Goal: Task Accomplishment & Management: Complete application form

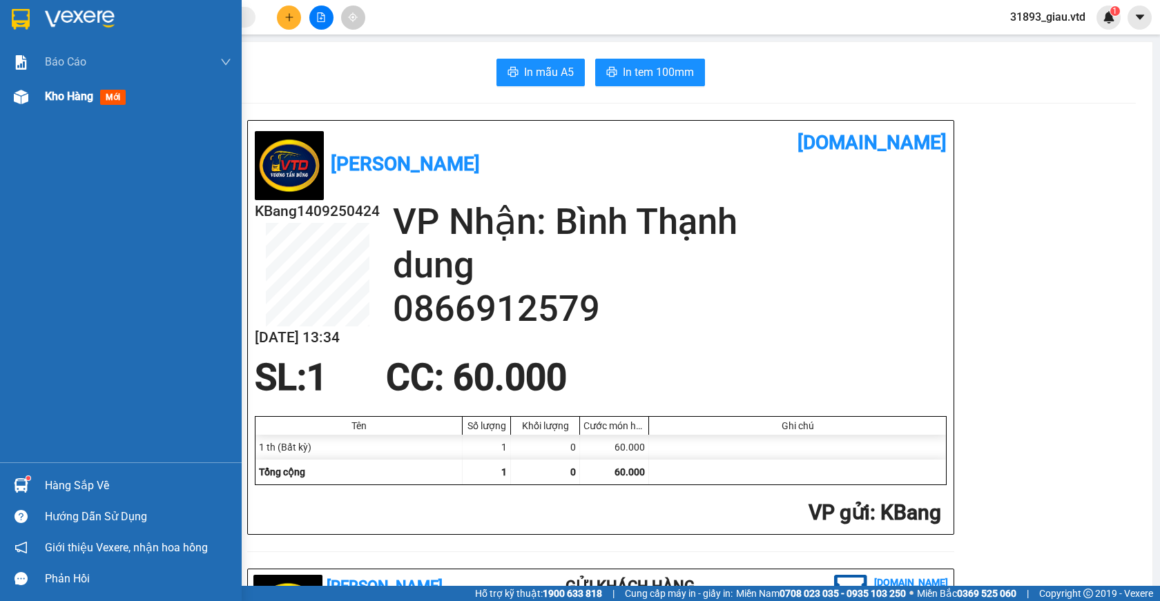
click at [110, 99] on span "mới" at bounding box center [113, 97] width 26 height 15
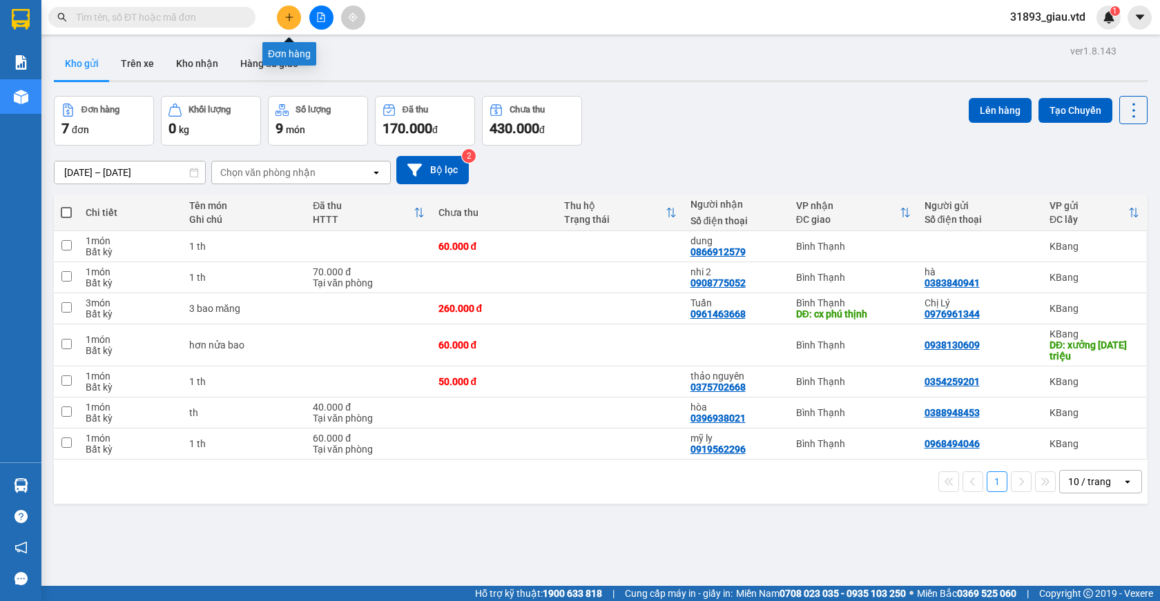
click at [291, 17] on icon "plus" at bounding box center [289, 17] width 10 height 10
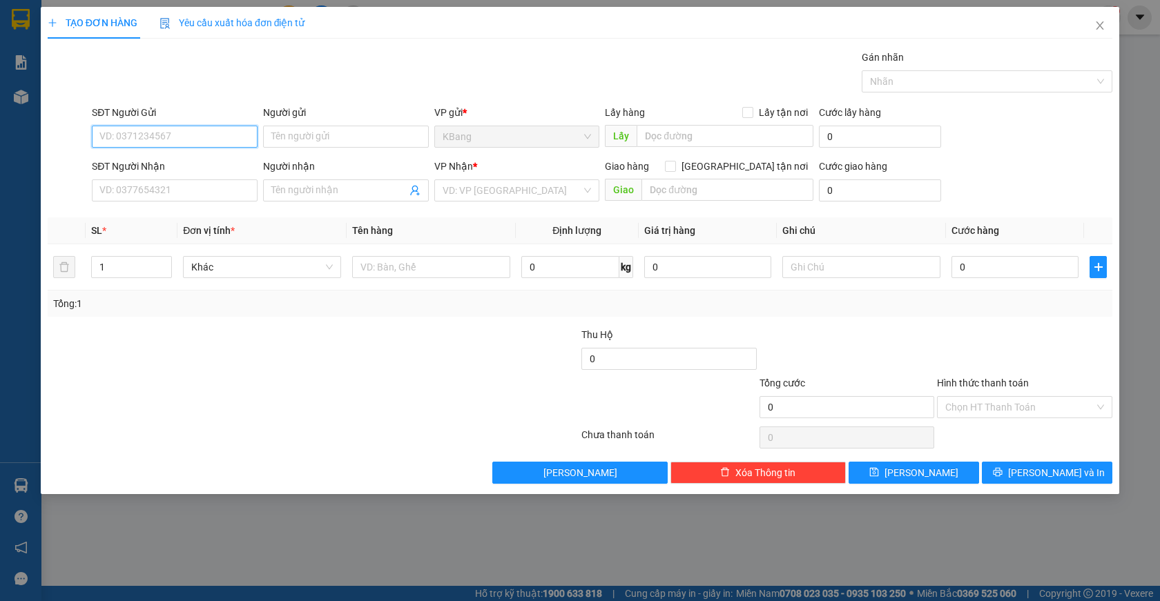
drag, startPoint x: 131, startPoint y: 136, endPoint x: 313, endPoint y: 74, distance: 191.9
click at [134, 133] on input "SĐT Người Gửi" at bounding box center [175, 137] width 166 height 22
type input "0988217938"
click at [126, 162] on div "0988217938 - dư" at bounding box center [174, 164] width 149 height 15
type input "dư"
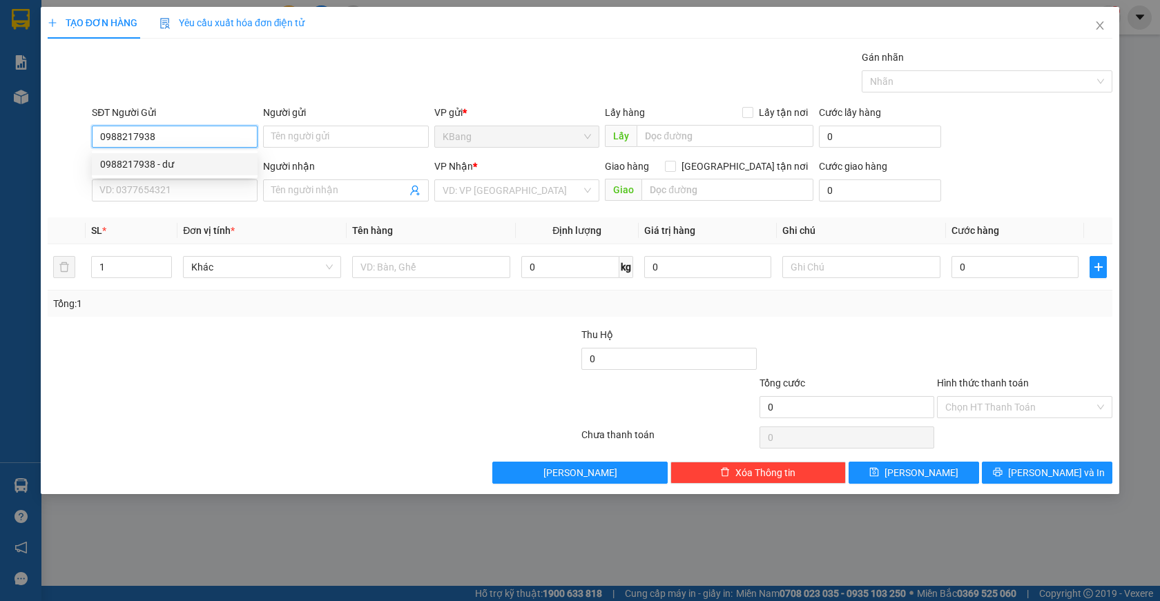
type input "trường nguyễn du xuân an"
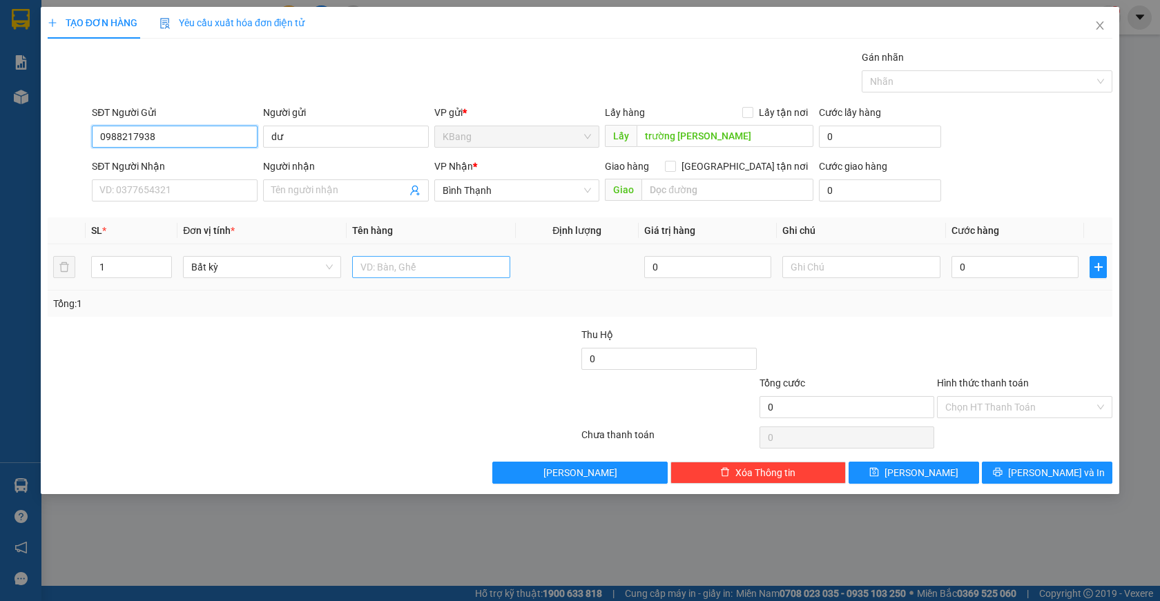
type input "0988217938"
click at [375, 273] on input "text" at bounding box center [431, 267] width 158 height 22
type input "1 th"
click at [977, 269] on input "0" at bounding box center [1014, 267] width 127 height 22
type input "1"
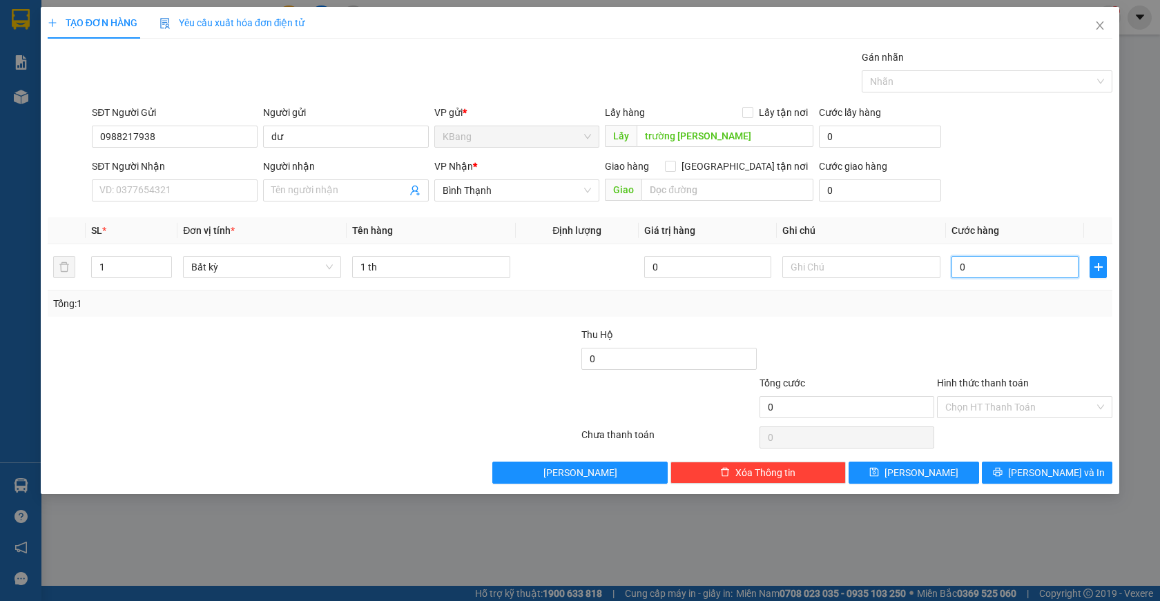
type input "1"
type input "10"
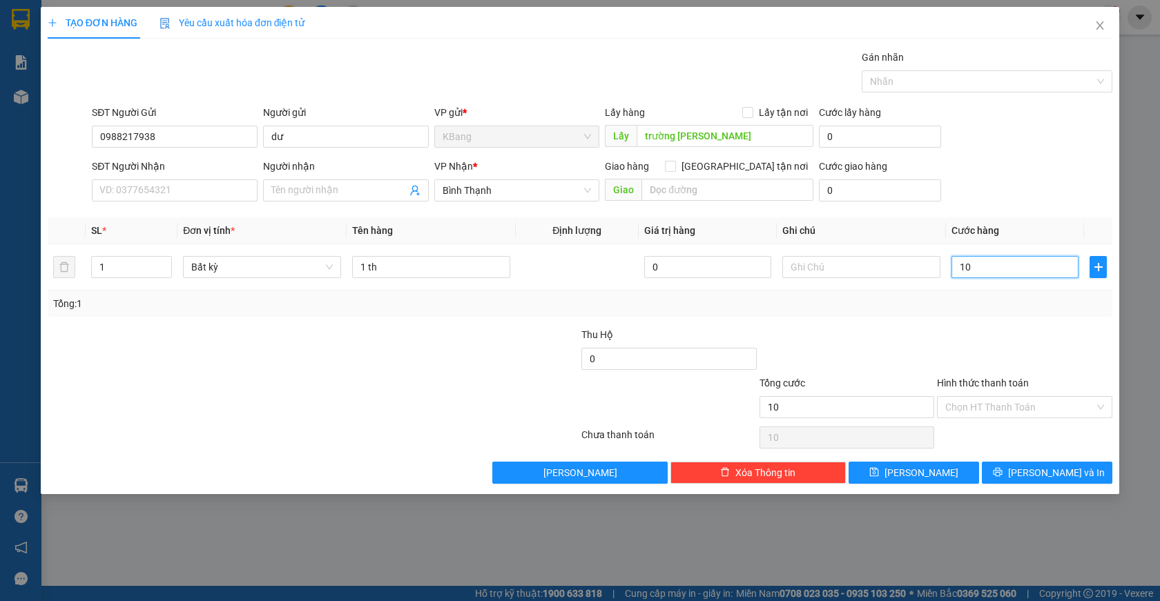
type input "100"
type input "1.000"
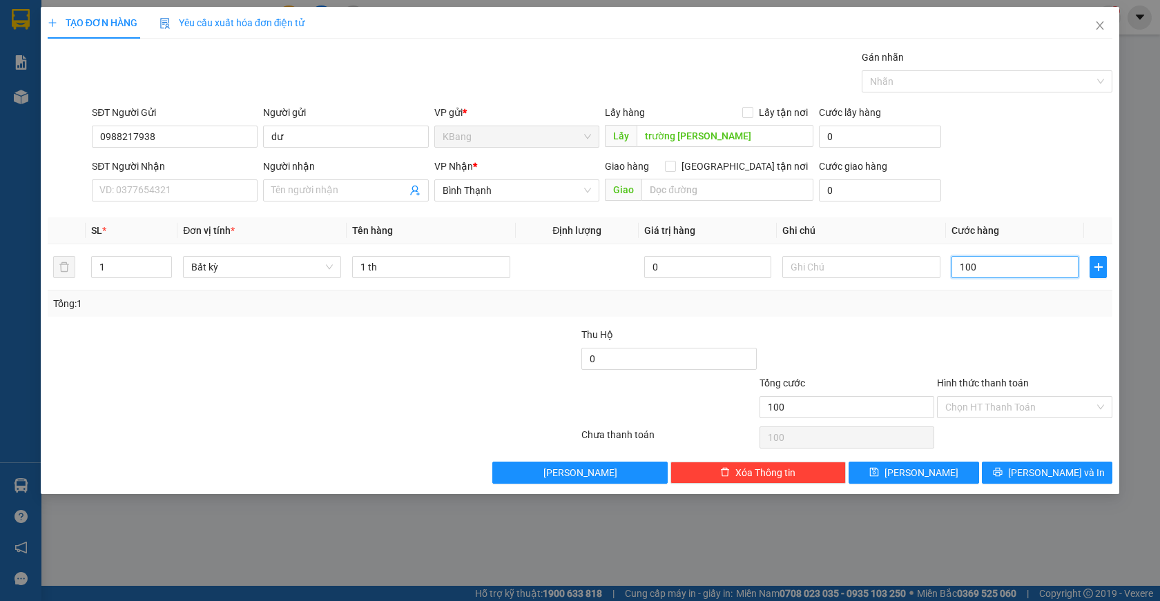
type input "1.000"
type input "10.000"
type input "100.000"
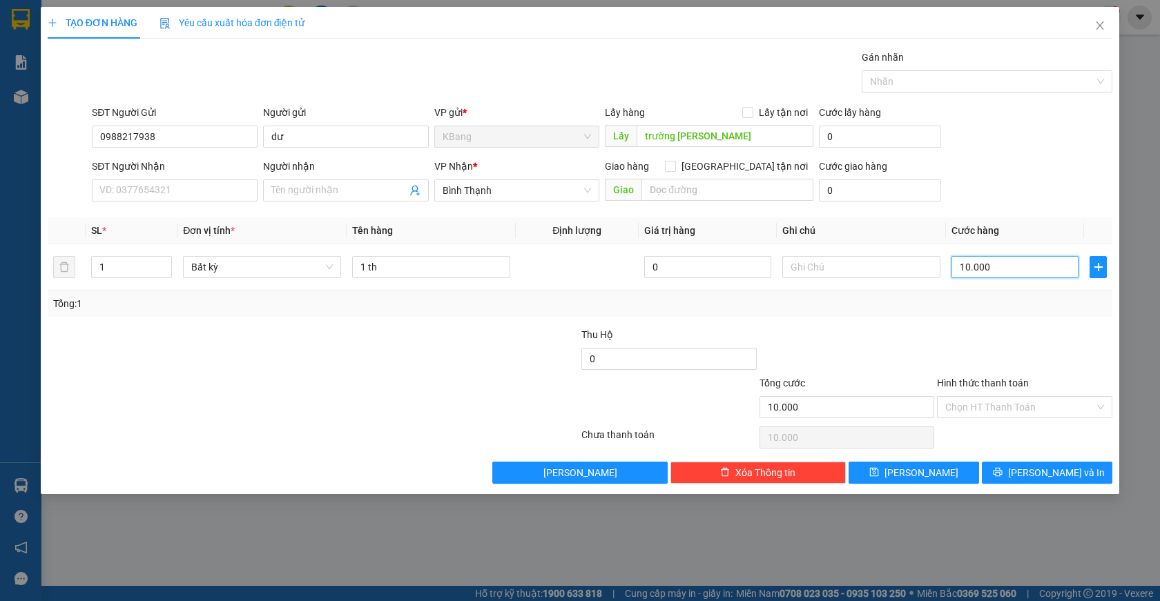
type input "100.000"
click at [933, 472] on button "Lưu" at bounding box center [914, 473] width 130 height 22
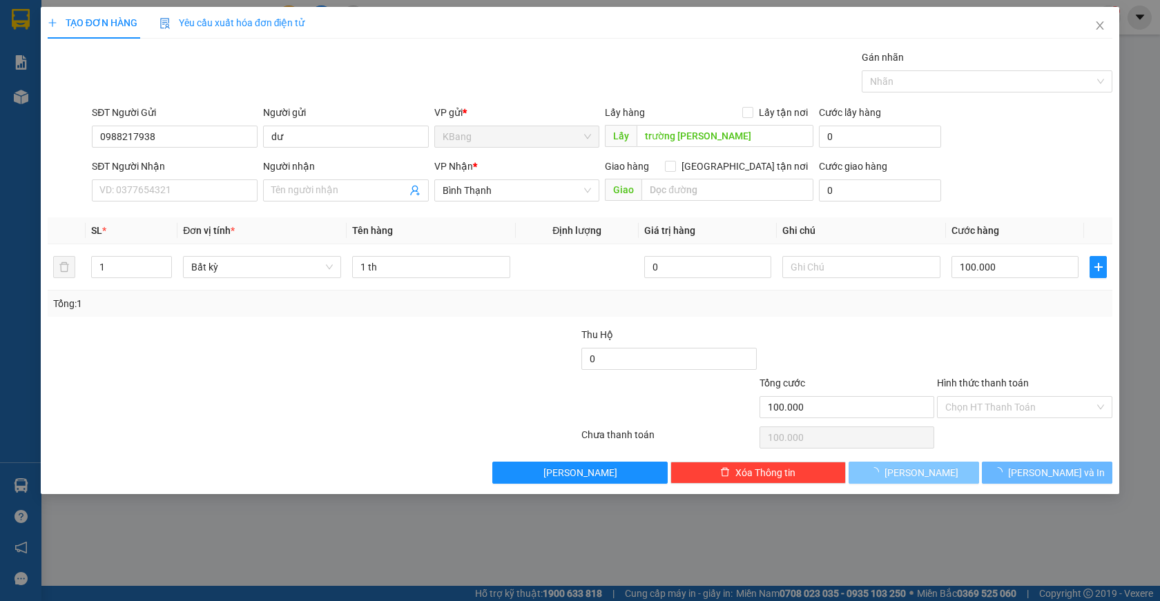
type input "0"
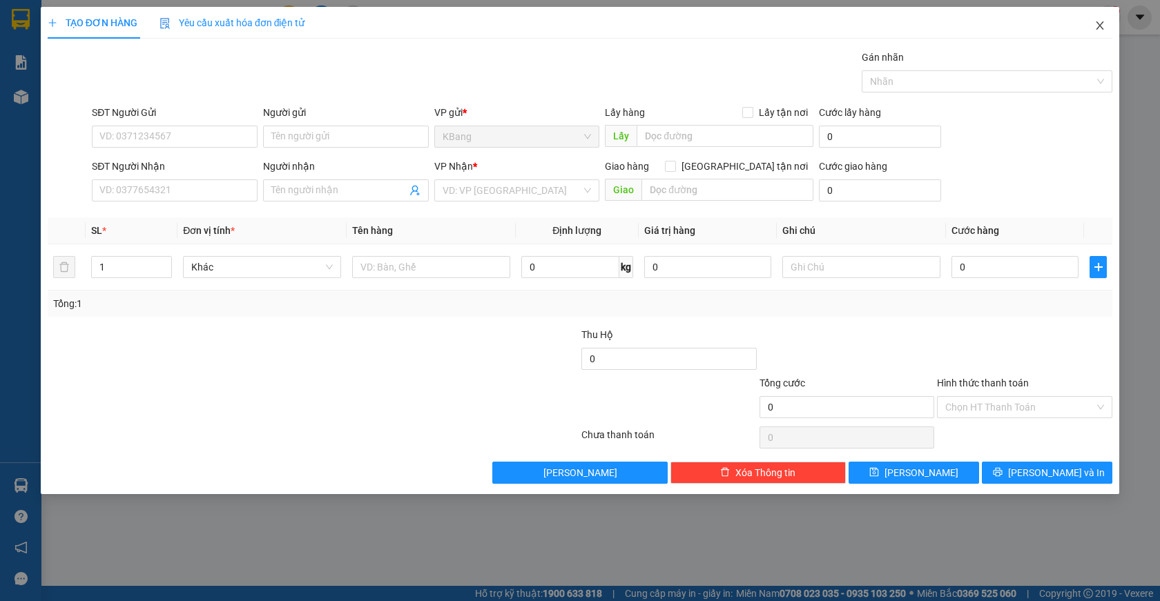
click at [1098, 25] on icon "close" at bounding box center [1100, 25] width 8 height 8
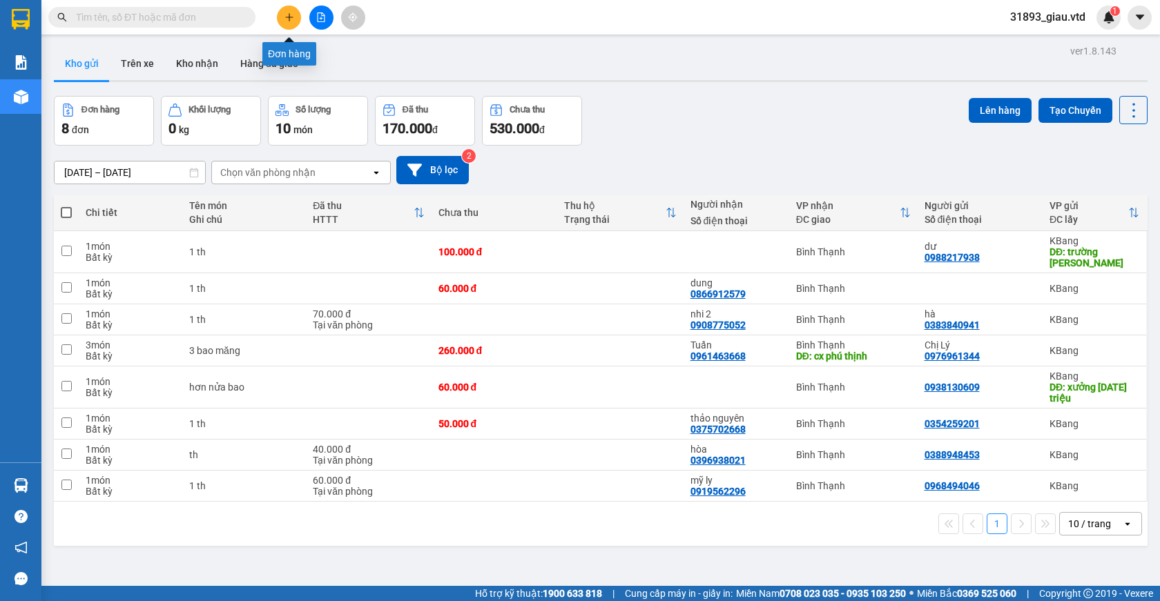
click at [292, 19] on icon "plus" at bounding box center [289, 17] width 10 height 10
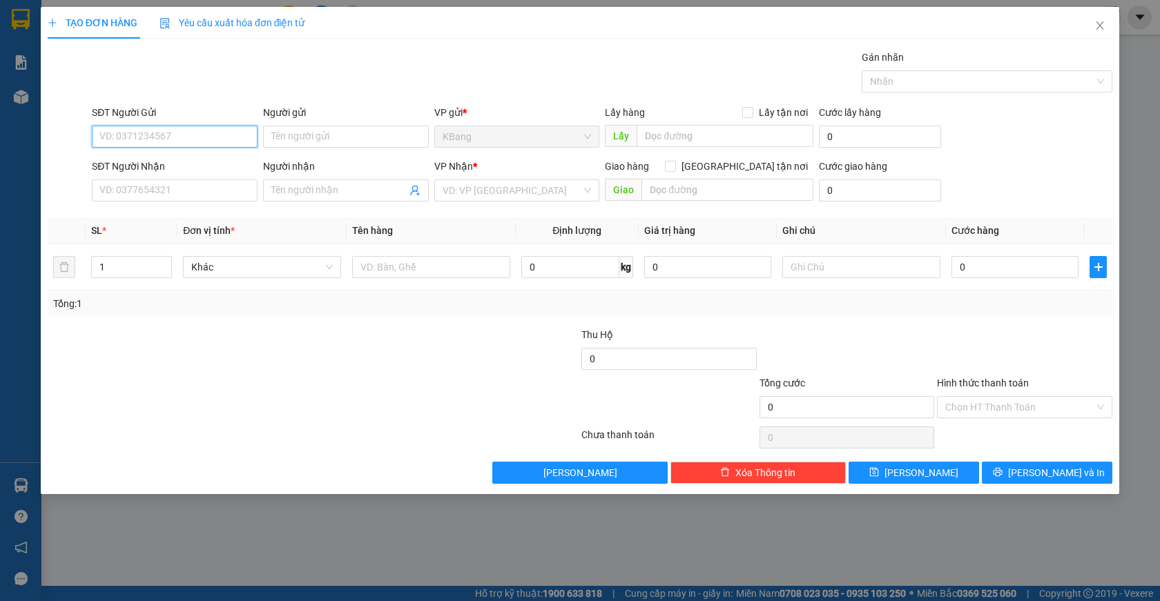
click at [153, 131] on input "SĐT Người Gửi" at bounding box center [175, 137] width 166 height 22
click at [174, 164] on div "0935939928" at bounding box center [174, 164] width 149 height 15
type input "0935939928"
type input "0933632181"
type input "cx thu hà"
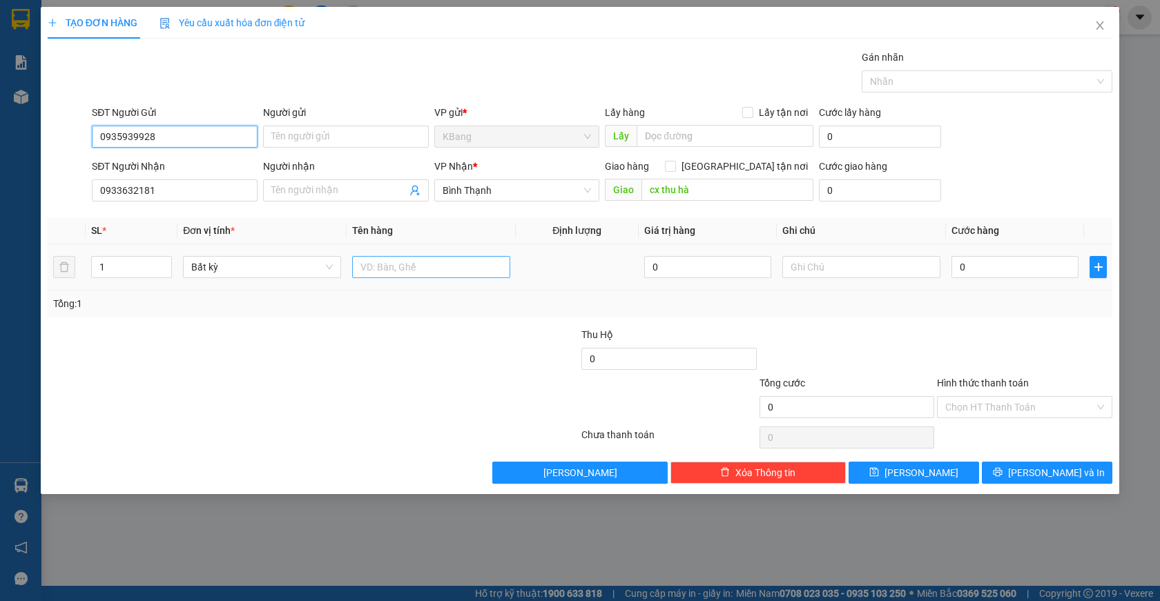
type input "0935939928"
click at [391, 271] on input "text" at bounding box center [431, 267] width 158 height 22
type input "13 can kb +12 can ak"
type input "1"
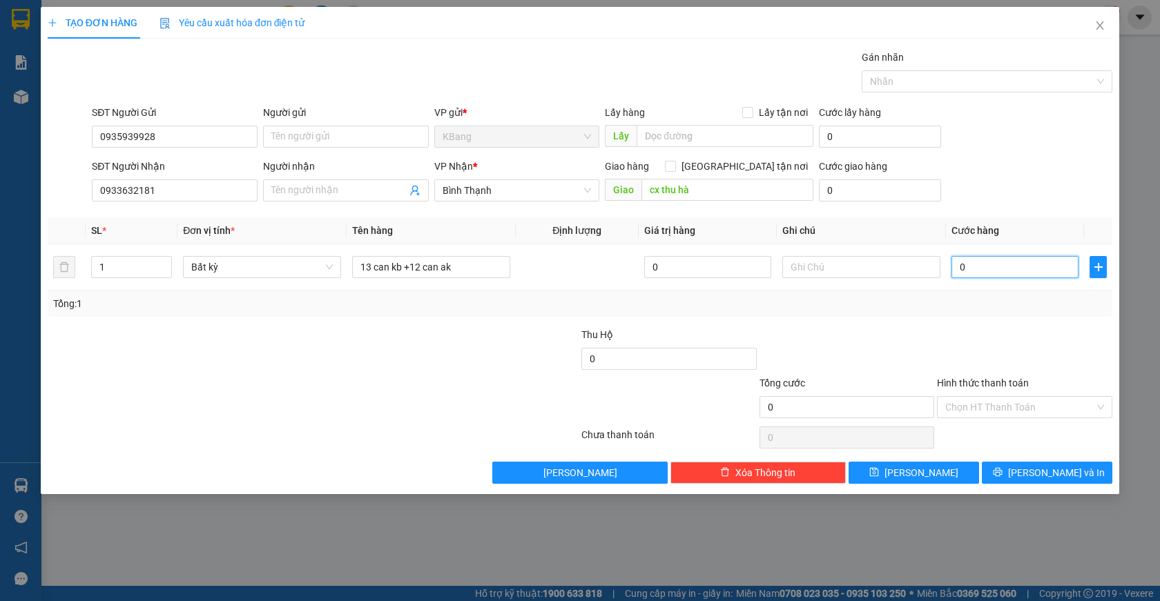
type input "1"
type input "10"
type input "100"
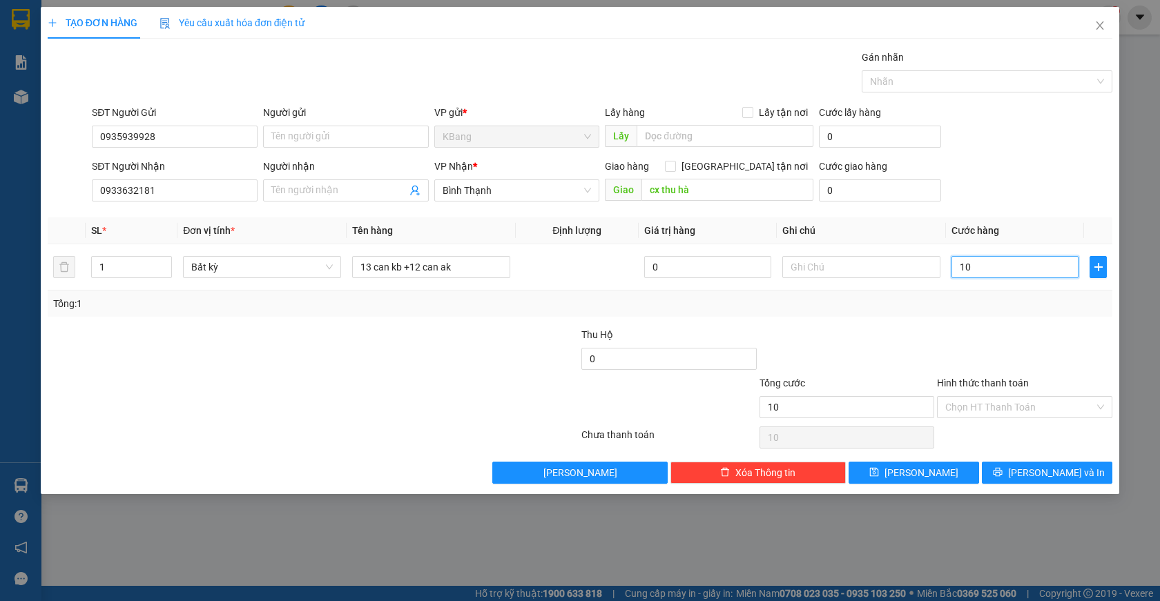
type input "100"
type input "1.000"
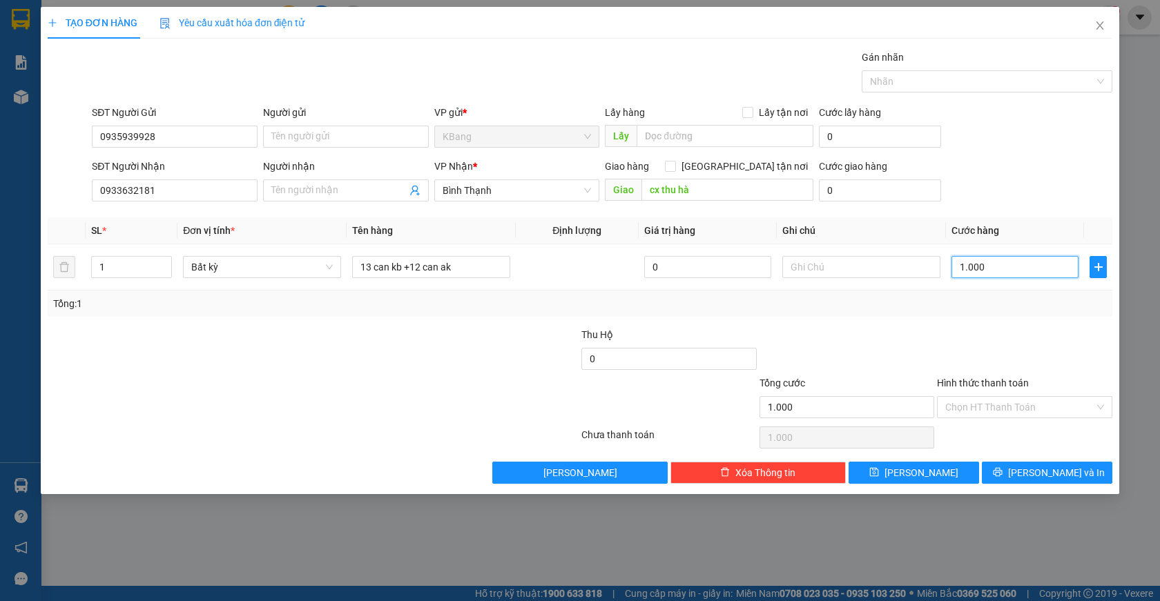
type input "10.000"
type input "100.000"
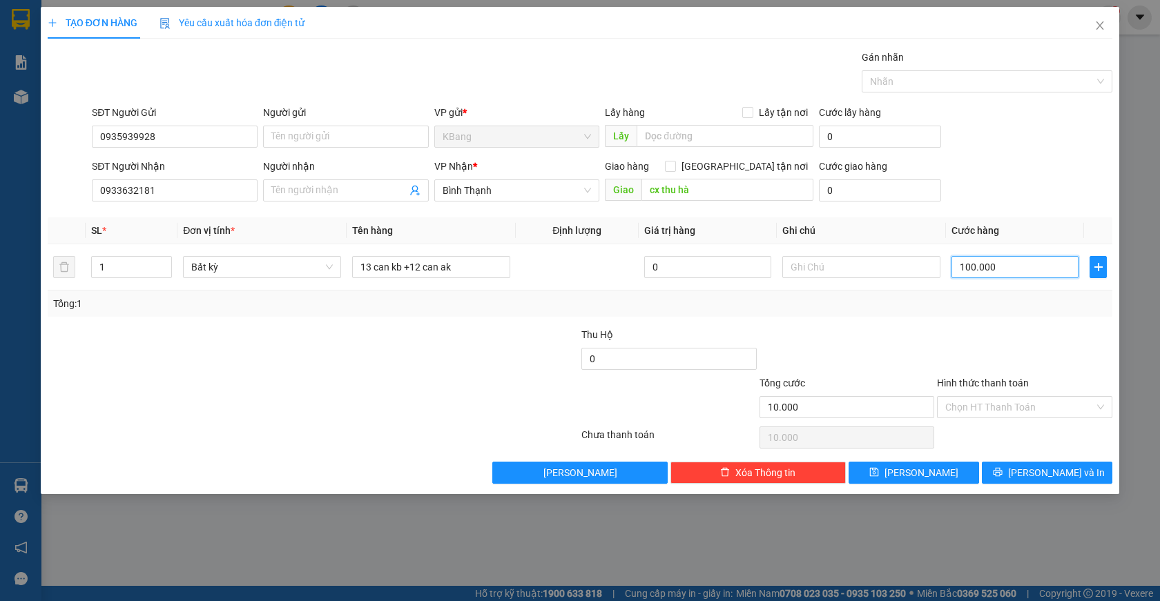
type input "100.000"
type input "1.000.000"
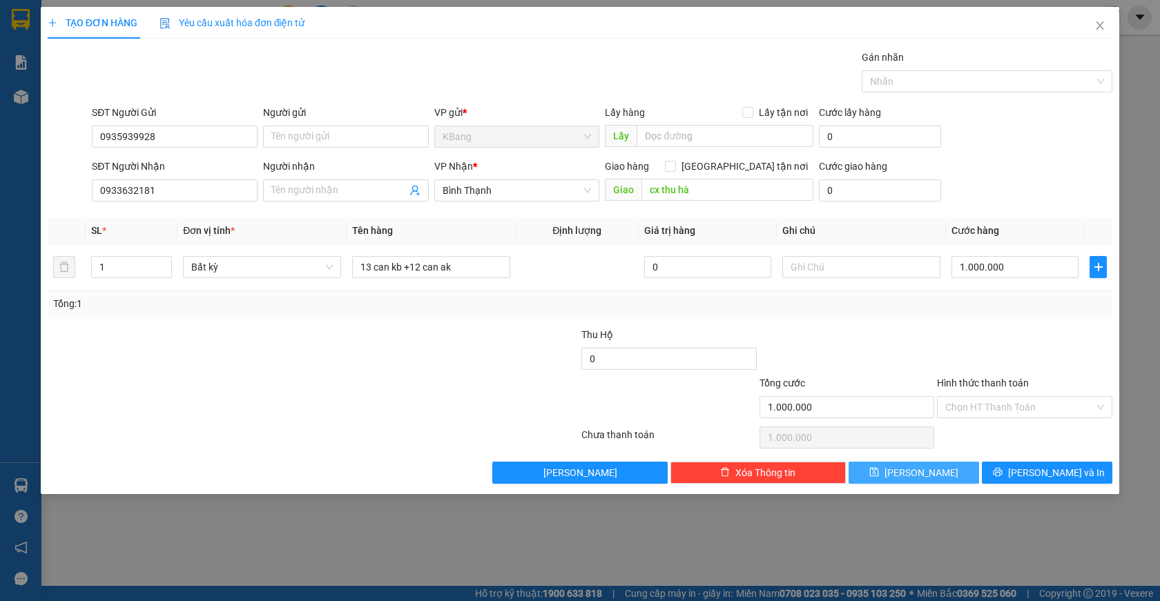
click at [927, 470] on span "Lưu" at bounding box center [921, 472] width 74 height 15
type input "0"
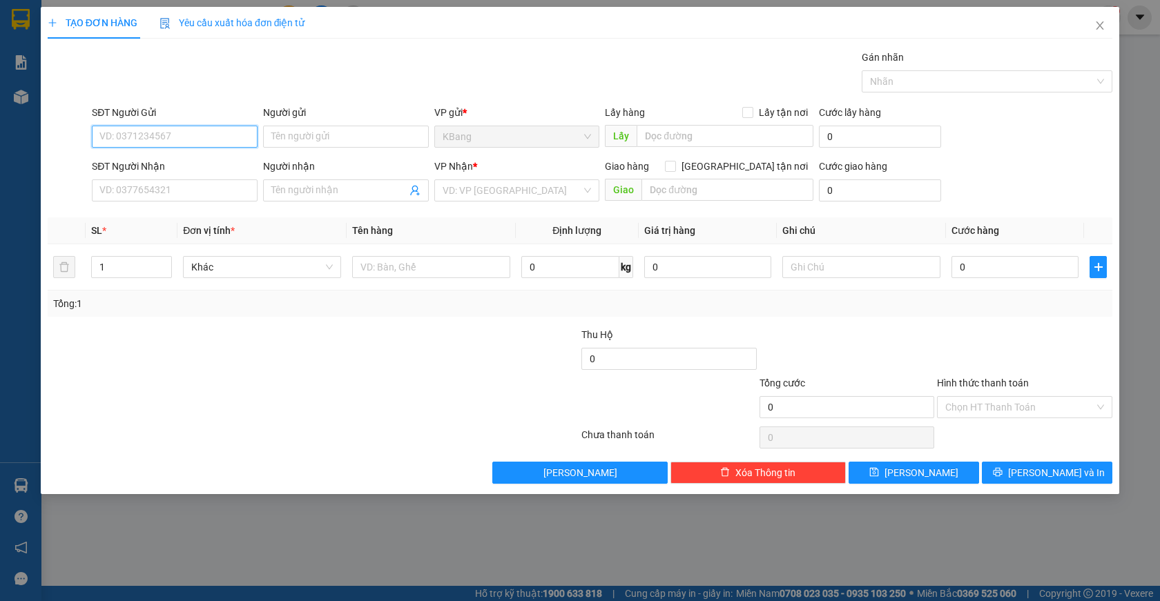
drag, startPoint x: 164, startPoint y: 138, endPoint x: 411, endPoint y: 71, distance: 256.1
click at [164, 137] on input "SĐT Người Gửi" at bounding box center [175, 137] width 166 height 22
click at [130, 158] on div "0978069095 - c hoa" at bounding box center [174, 164] width 149 height 15
type input "0978069095"
type input "c hoa"
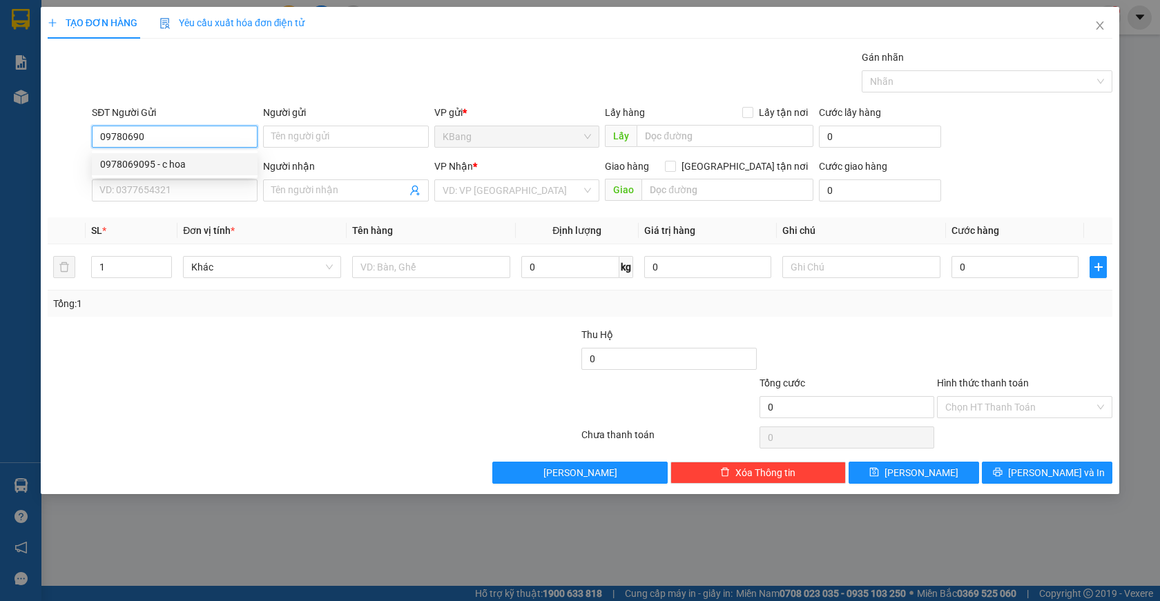
type input "0987355374"
type input "kim hảo"
type input "lái thiêu"
type input "0978069095"
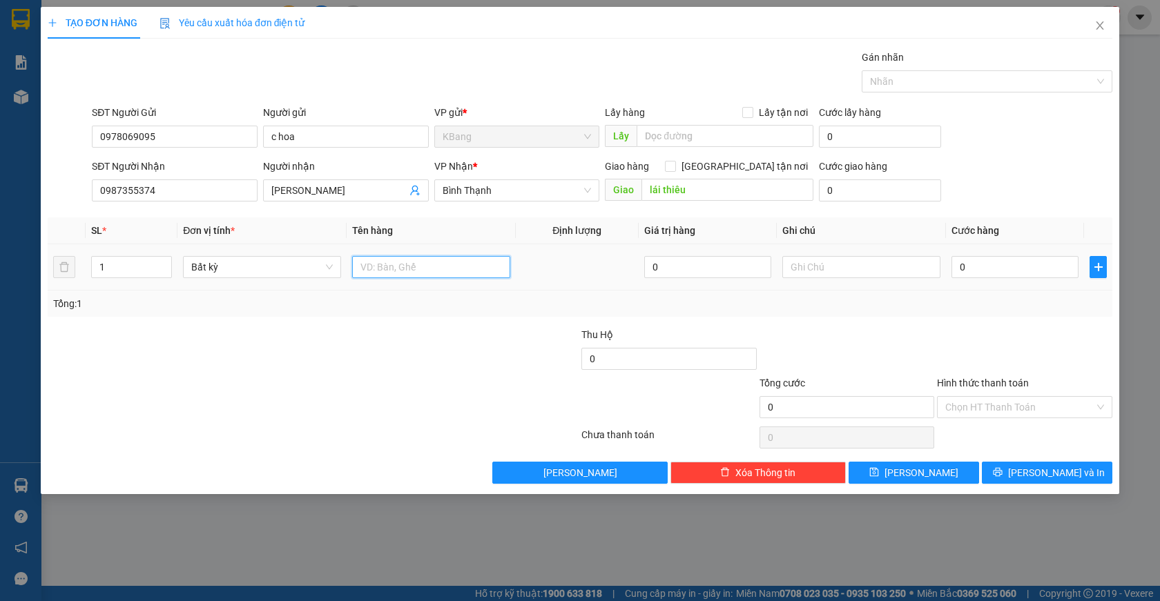
click at [379, 263] on input "text" at bounding box center [431, 267] width 158 height 22
type input "măng"
type input "6"
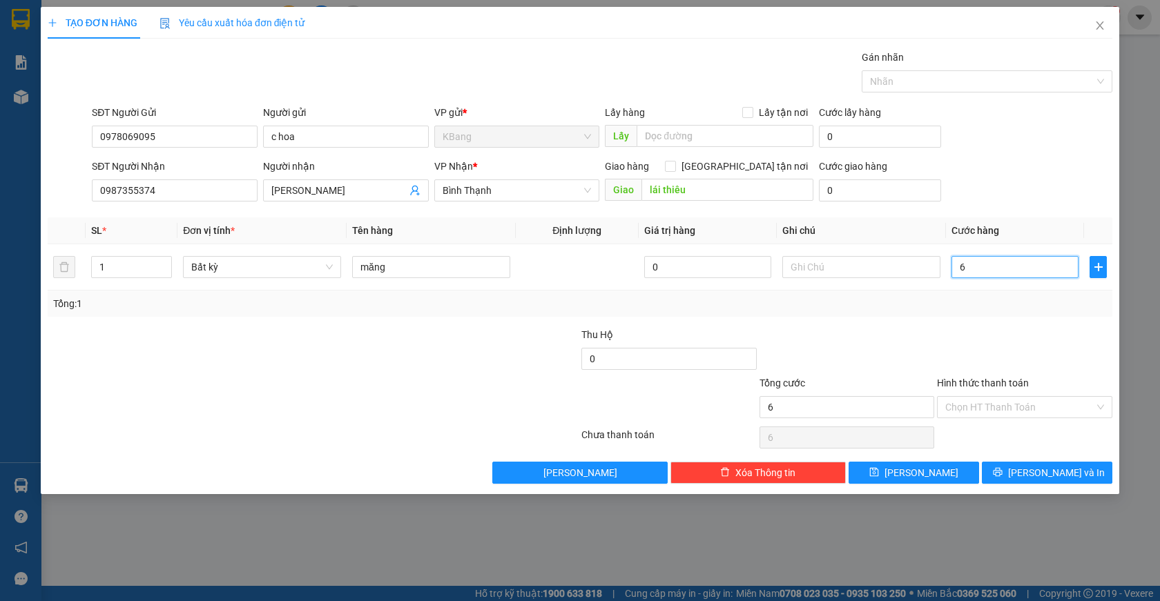
type input "60"
type input "600"
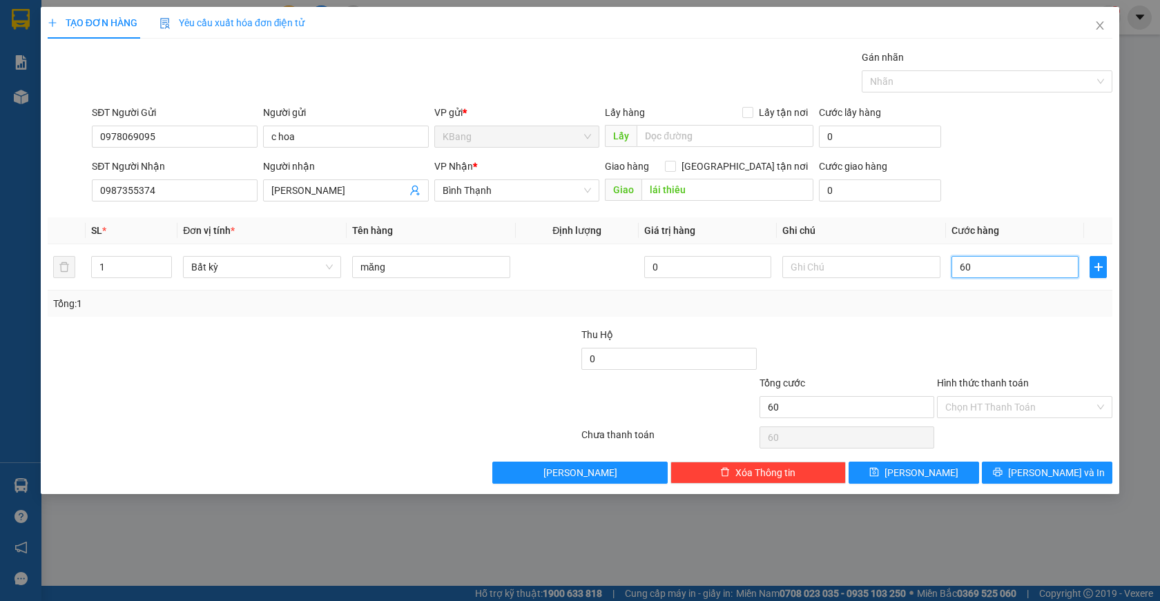
type input "600"
type input "6.000"
type input "60.000"
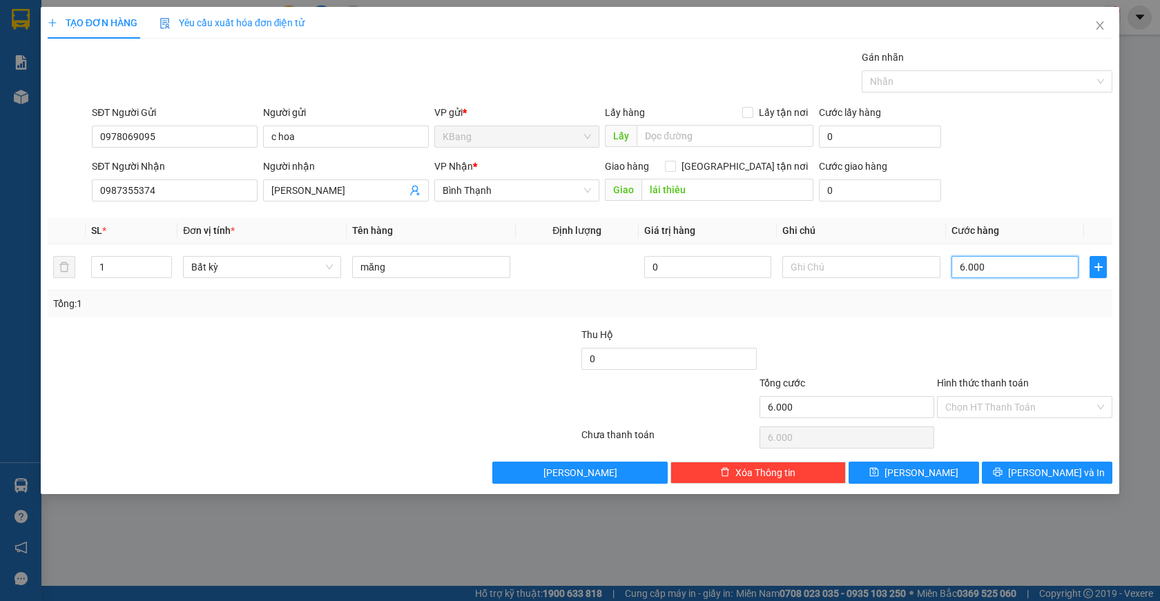
type input "60.000"
click at [980, 409] on input "Hình thức thanh toán" at bounding box center [1019, 407] width 149 height 21
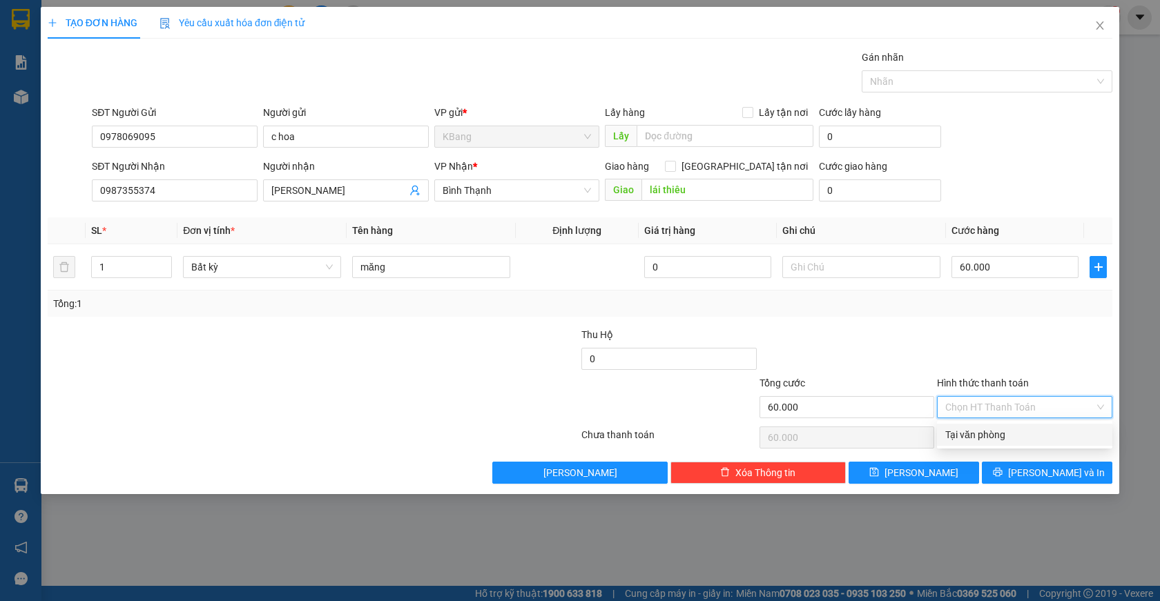
click at [985, 433] on div "Tại văn phòng" at bounding box center [1024, 434] width 159 height 15
type input "0"
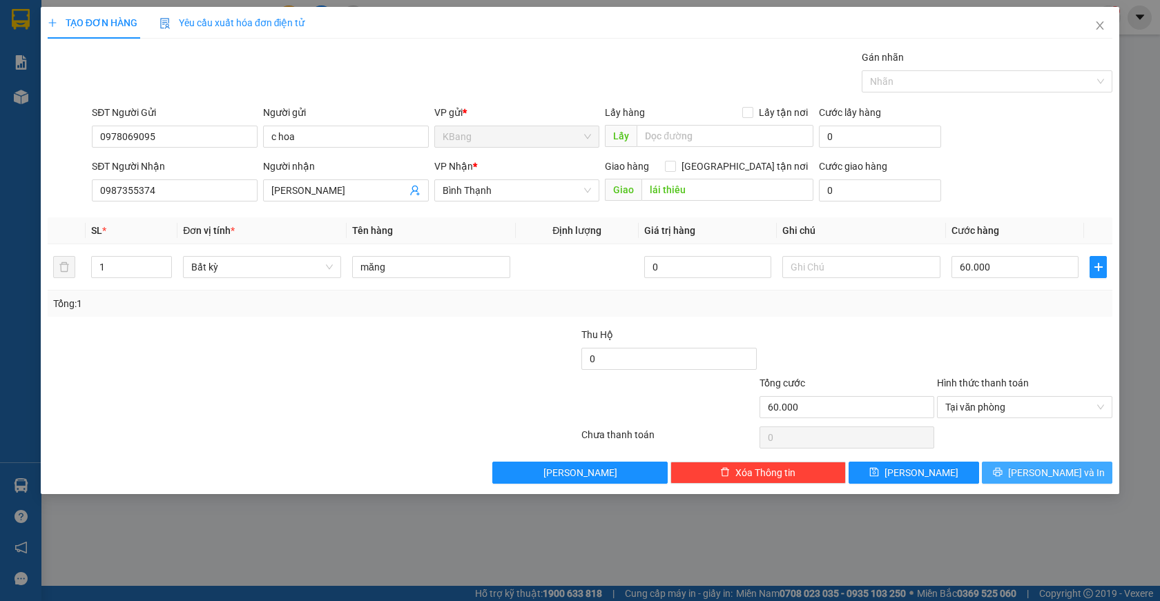
click at [1061, 476] on span "Lưu và In" at bounding box center [1056, 472] width 97 height 15
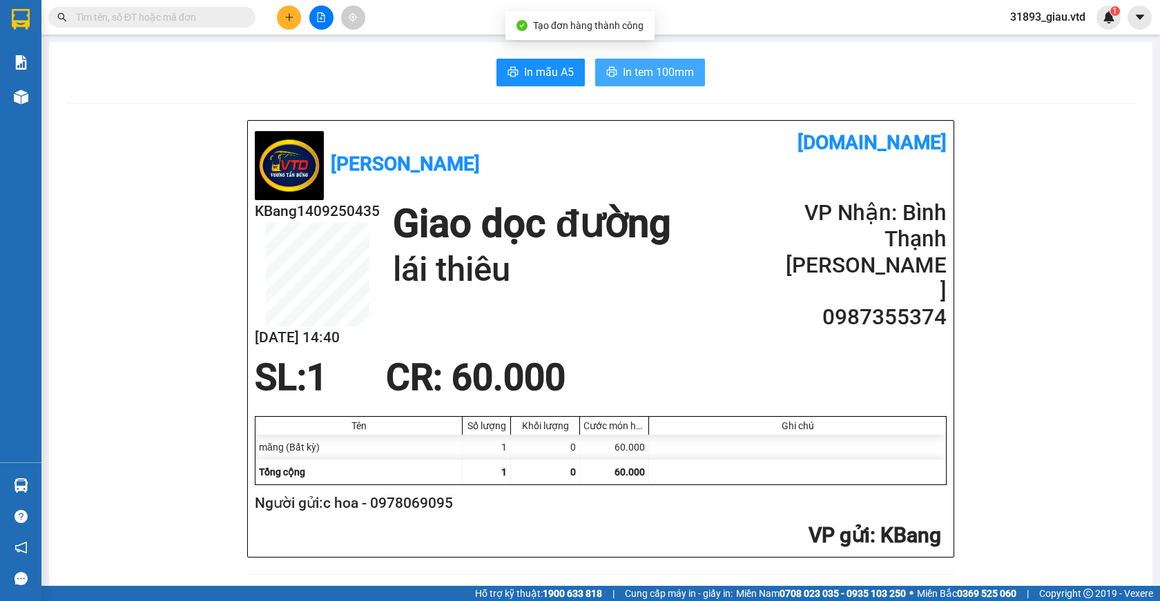
click at [639, 74] on span "In tem 100mm" at bounding box center [658, 72] width 71 height 17
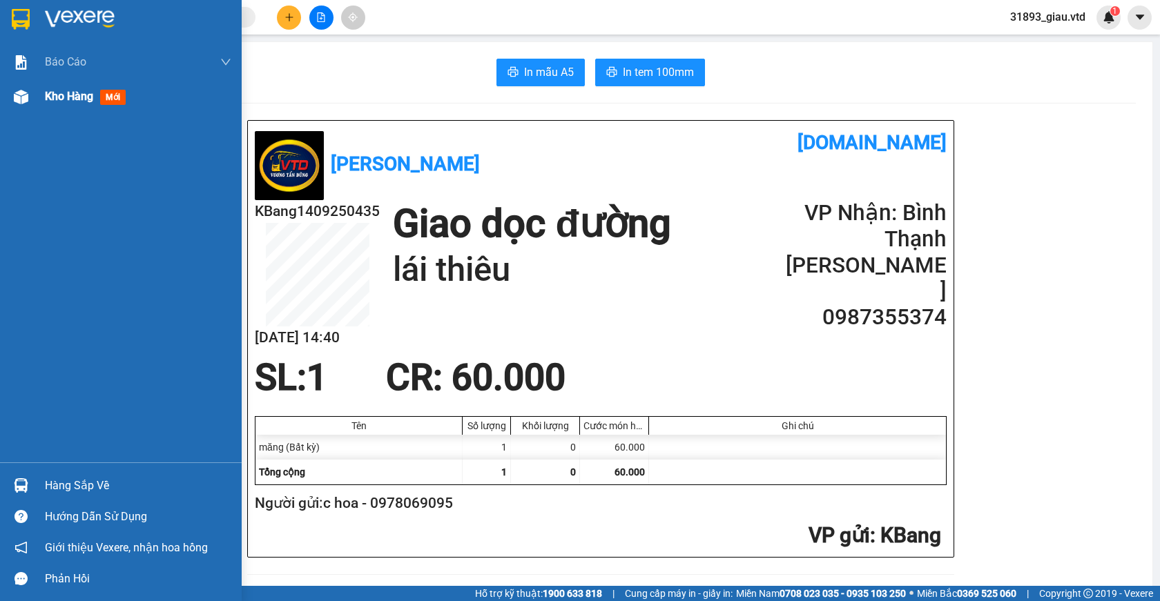
click at [109, 99] on span "mới" at bounding box center [113, 97] width 26 height 15
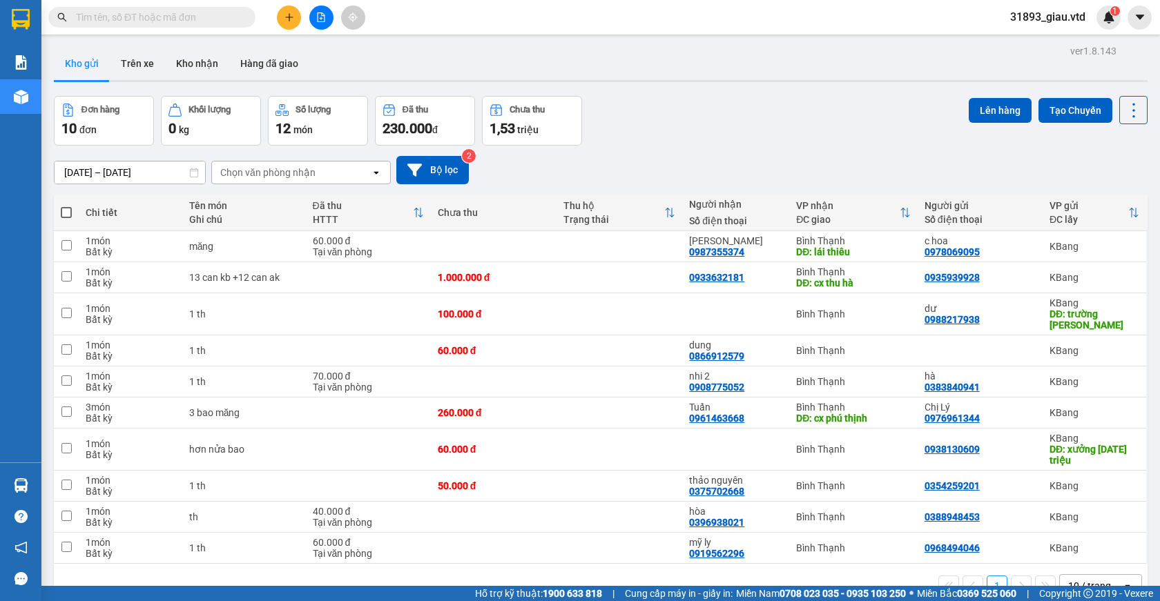
click at [63, 212] on span at bounding box center [66, 212] width 11 height 11
click at [66, 206] on input "checkbox" at bounding box center [66, 206] width 0 height 0
checkbox input "true"
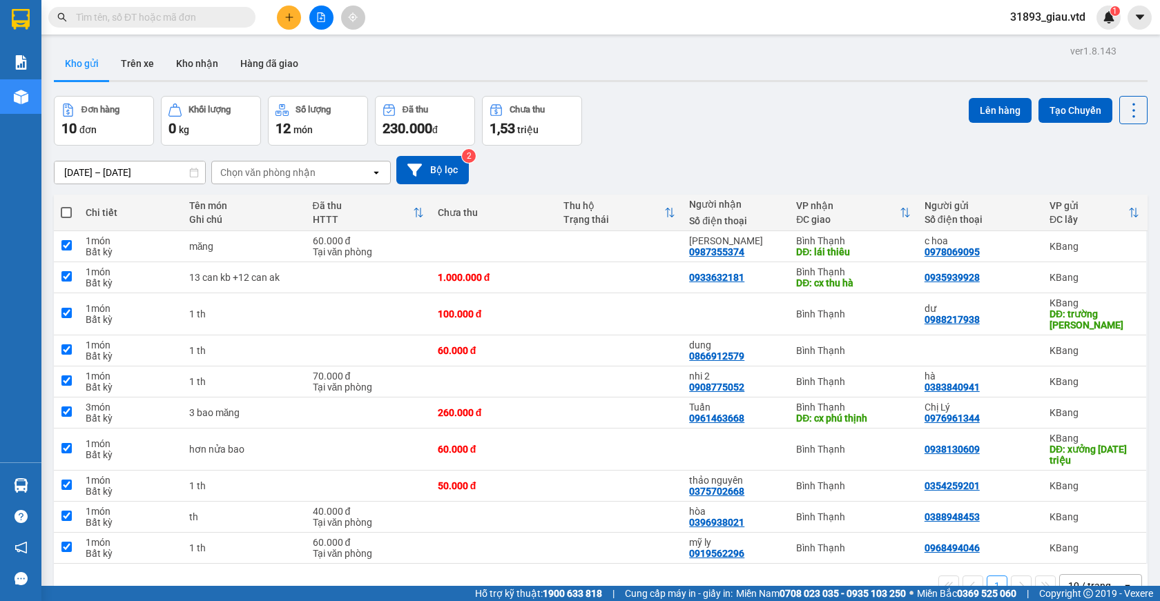
checkbox input "true"
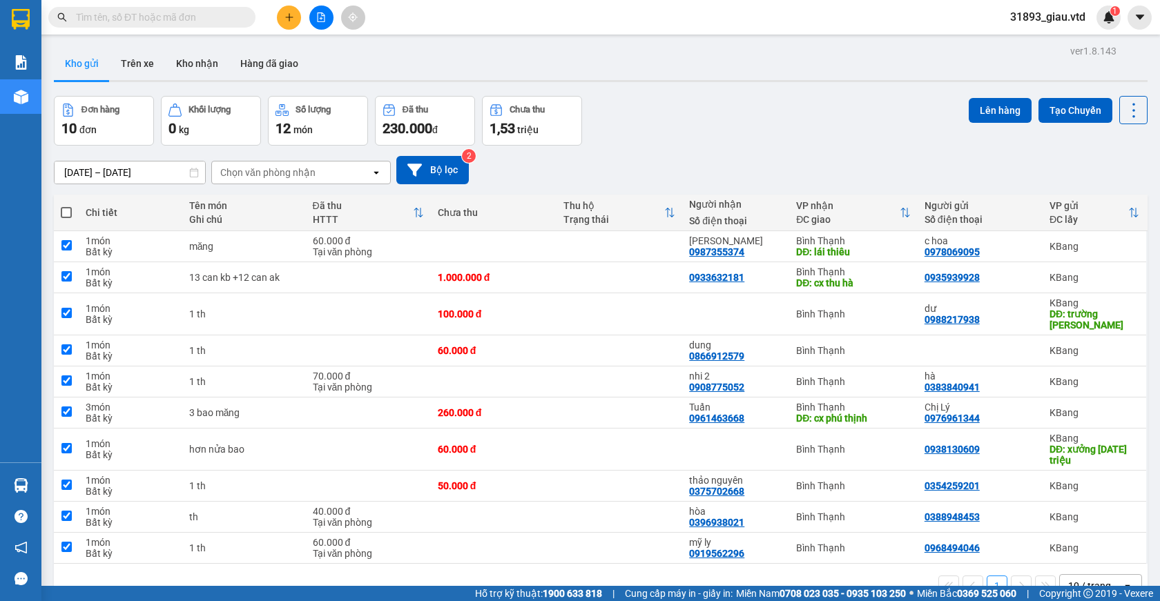
checkbox input "true"
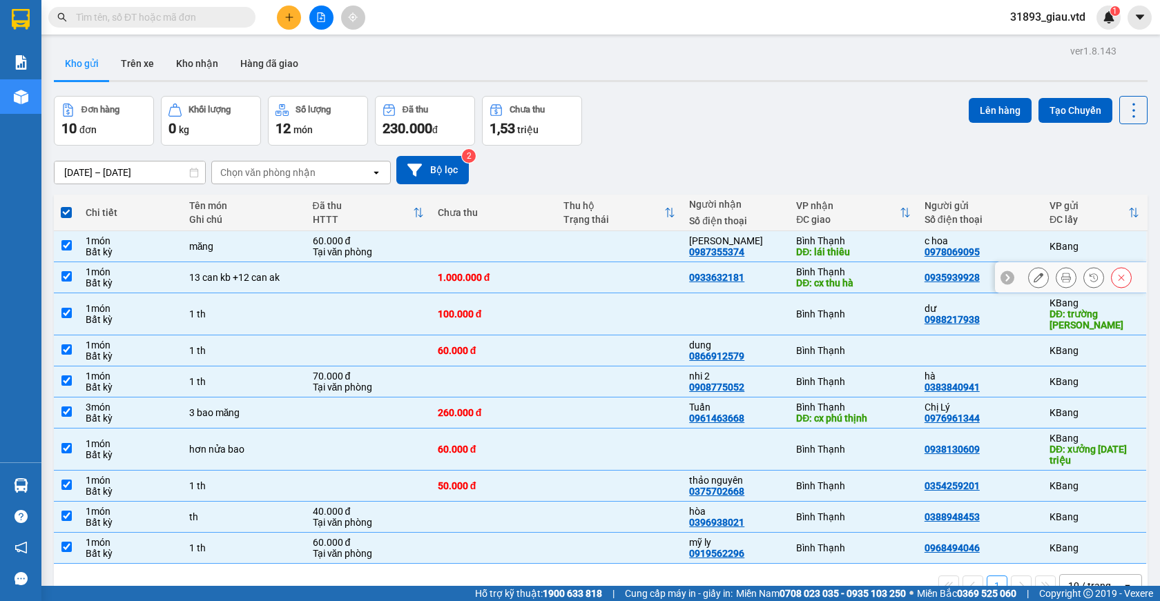
click at [68, 275] on input "checkbox" at bounding box center [66, 276] width 10 height 10
checkbox input "false"
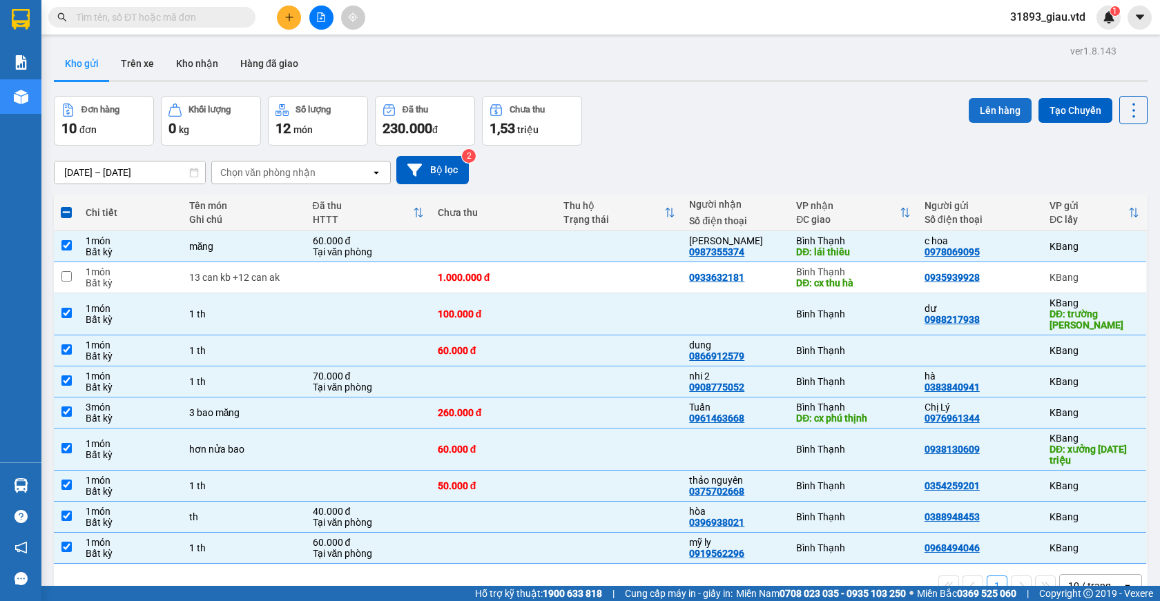
click at [982, 106] on button "Lên hàng" at bounding box center [1000, 110] width 63 height 25
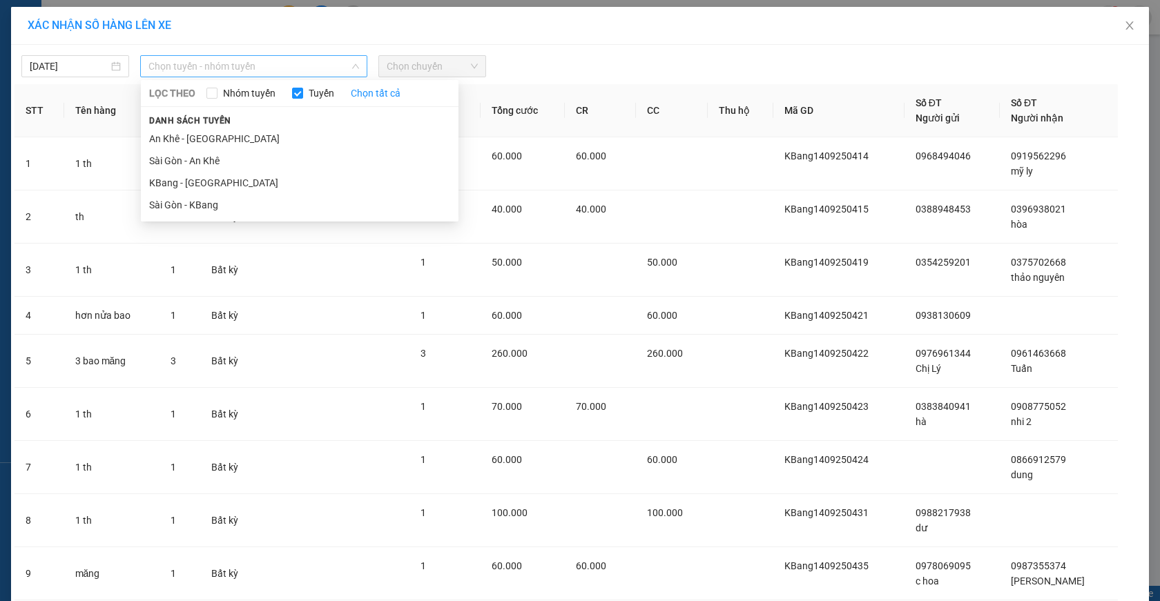
click at [202, 71] on span "Chọn tuyến - nhóm tuyến" at bounding box center [253, 66] width 211 height 21
click at [173, 186] on li "KBang - Sài Gòn" at bounding box center [300, 183] width 318 height 22
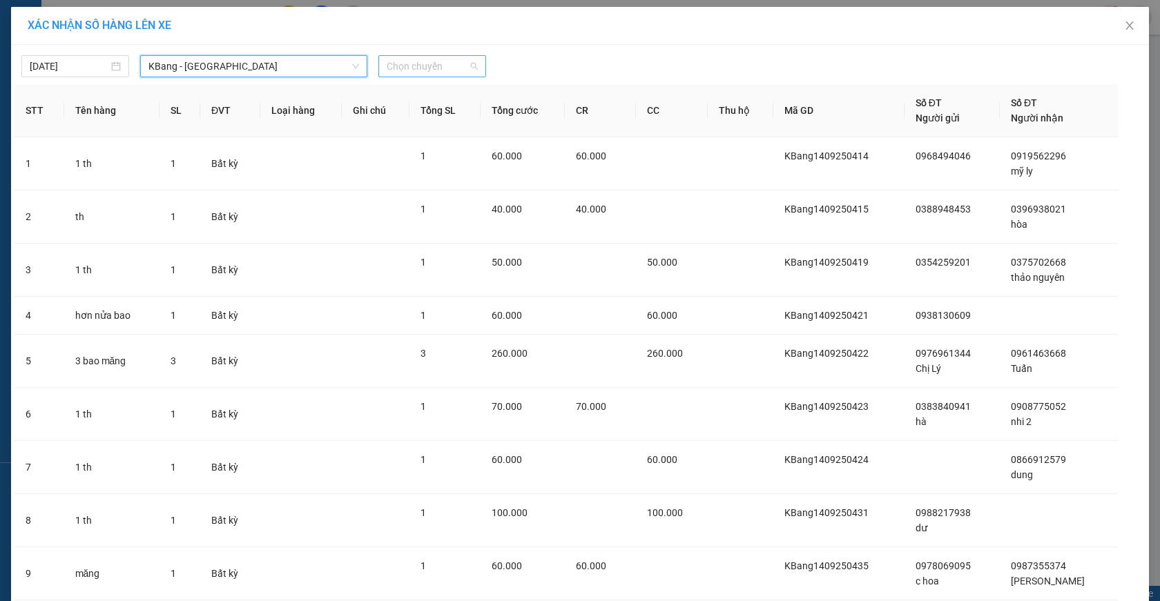
click at [426, 72] on span "Chọn chuyến" at bounding box center [432, 66] width 91 height 21
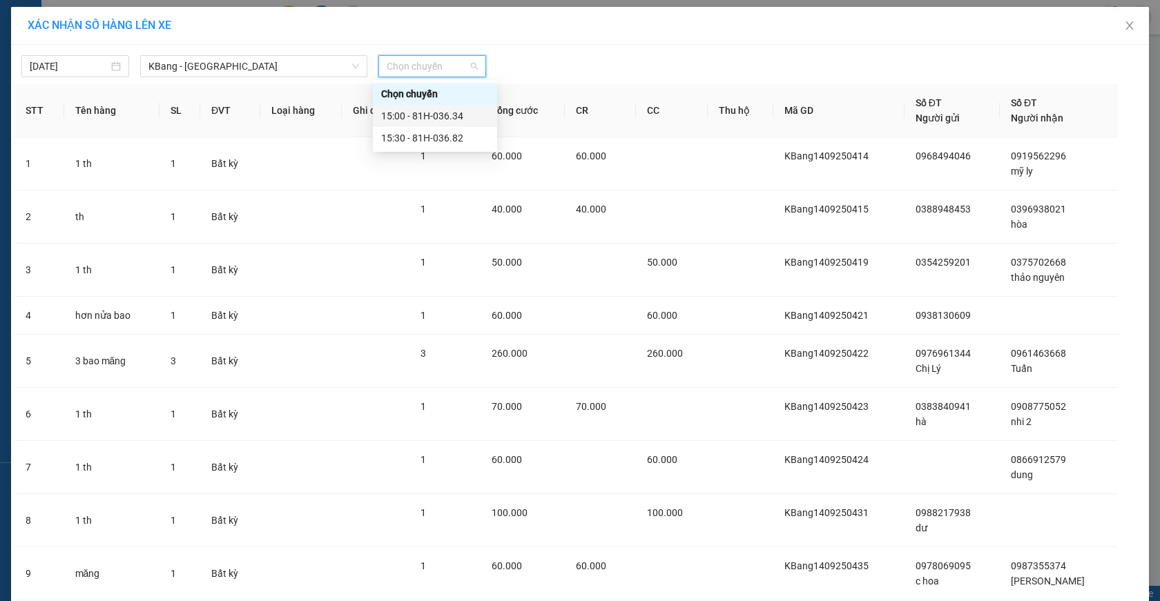
click at [429, 120] on div "15:00 - 81H-036.34" at bounding box center [435, 115] width 108 height 15
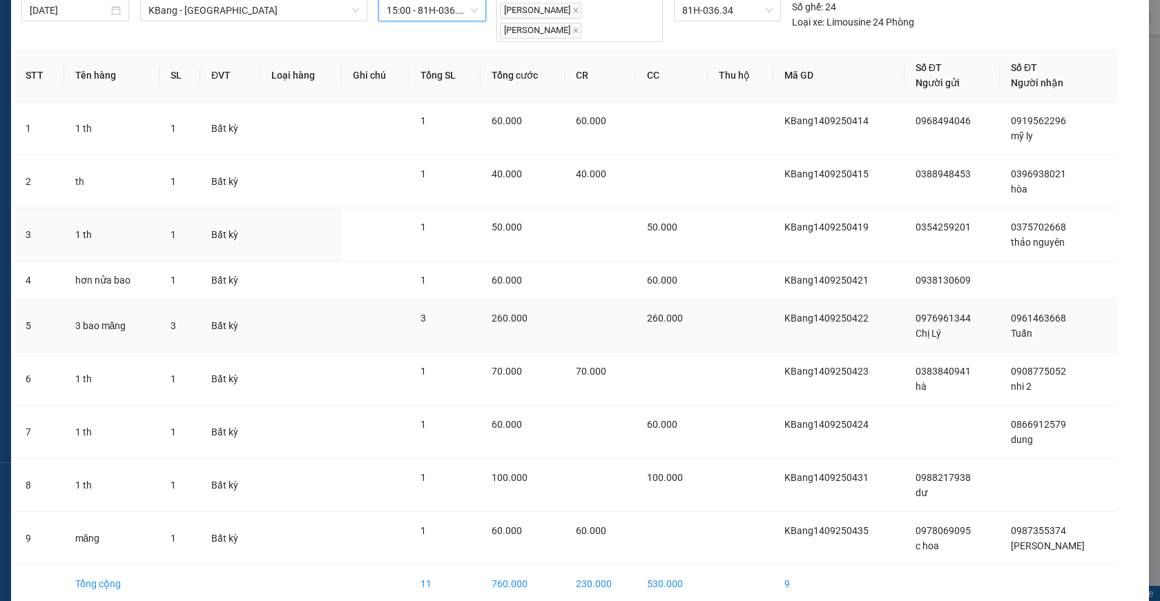
scroll to position [121, 0]
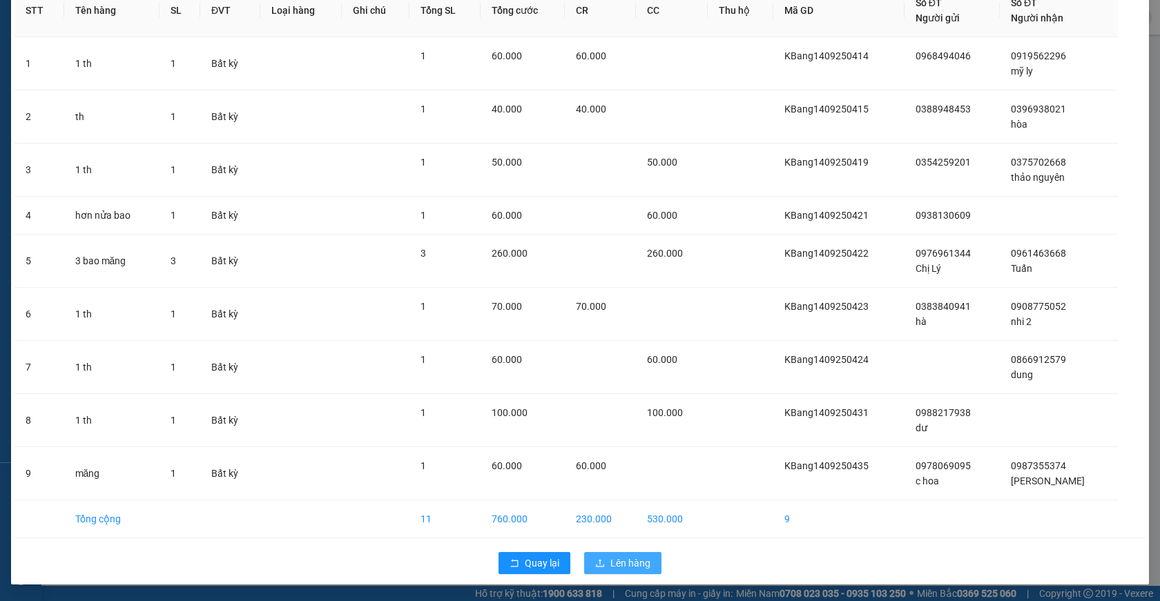
click at [612, 562] on span "Lên hàng" at bounding box center [630, 563] width 40 height 15
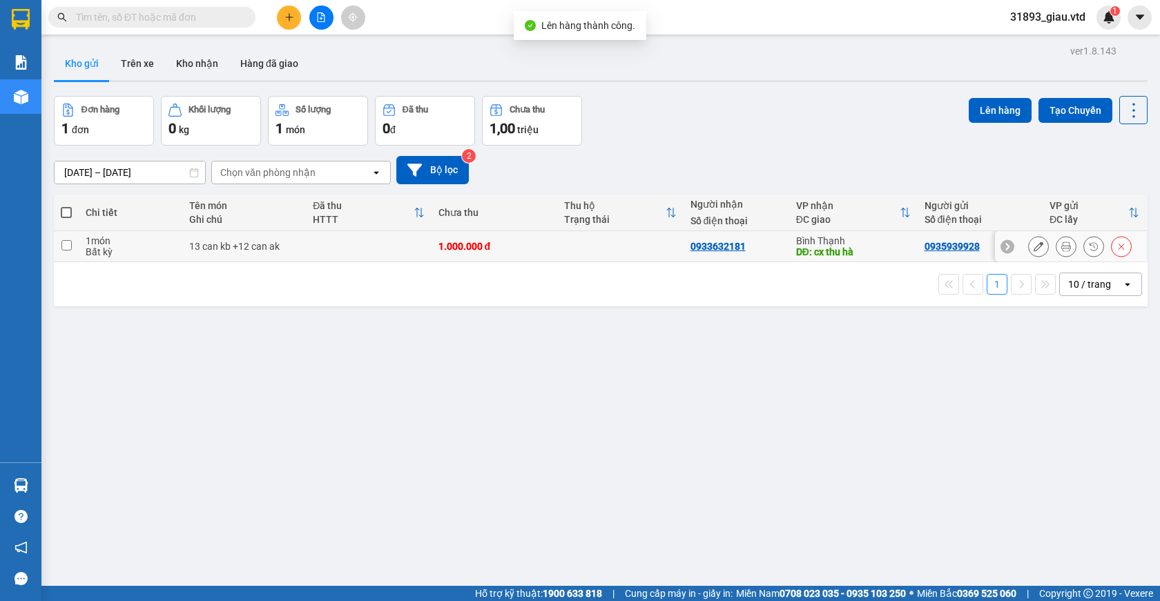
click at [64, 246] on input "checkbox" at bounding box center [66, 245] width 10 height 10
checkbox input "true"
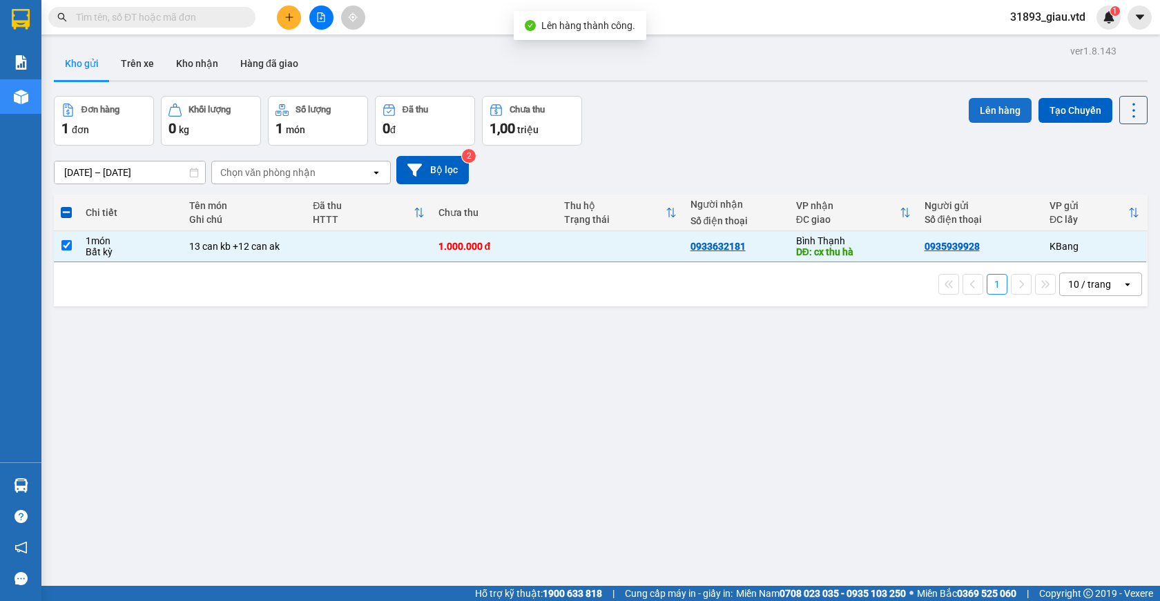
click at [982, 104] on button "Lên hàng" at bounding box center [1000, 110] width 63 height 25
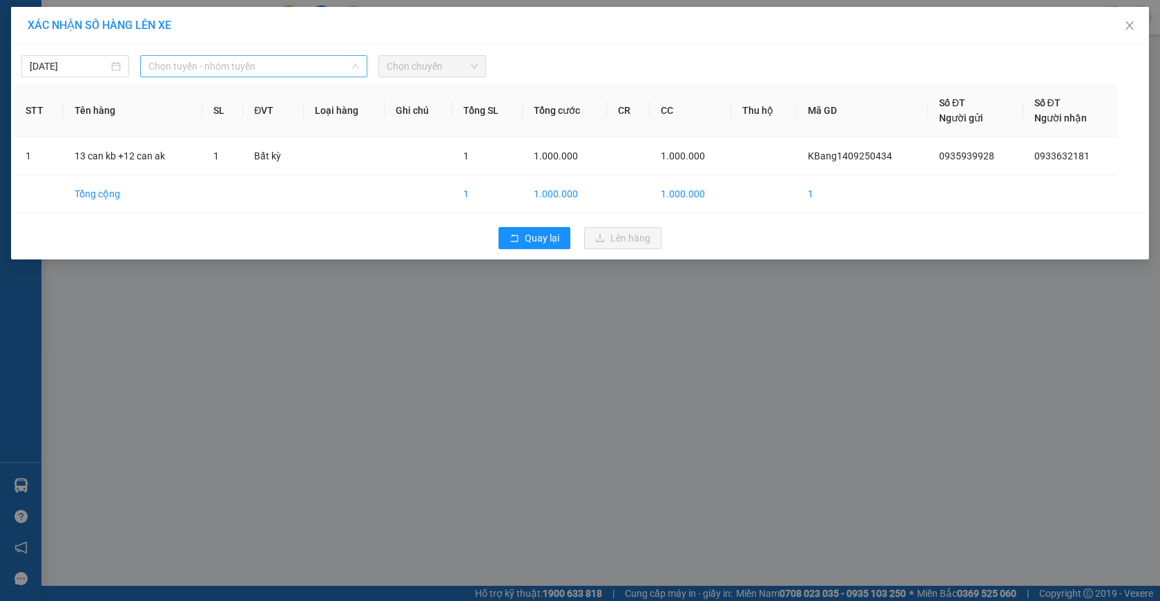
click at [200, 61] on span "Chọn tuyến - nhóm tuyến" at bounding box center [253, 66] width 211 height 21
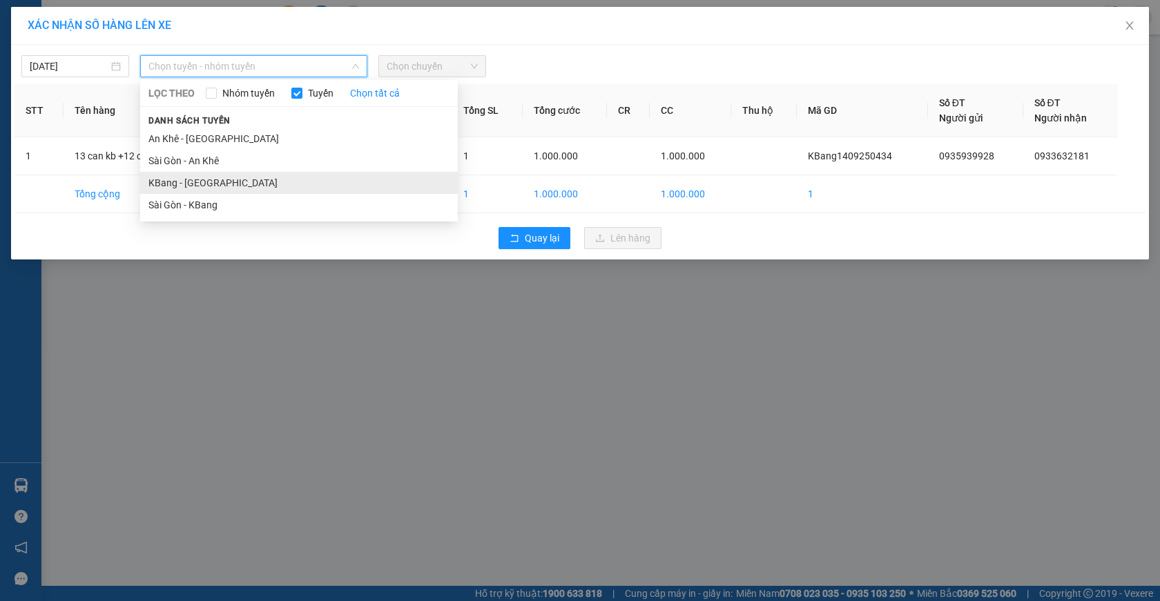
drag, startPoint x: 182, startPoint y: 181, endPoint x: 197, endPoint y: 173, distance: 17.6
click at [182, 180] on li "KBang - Sài Gòn" at bounding box center [299, 183] width 318 height 22
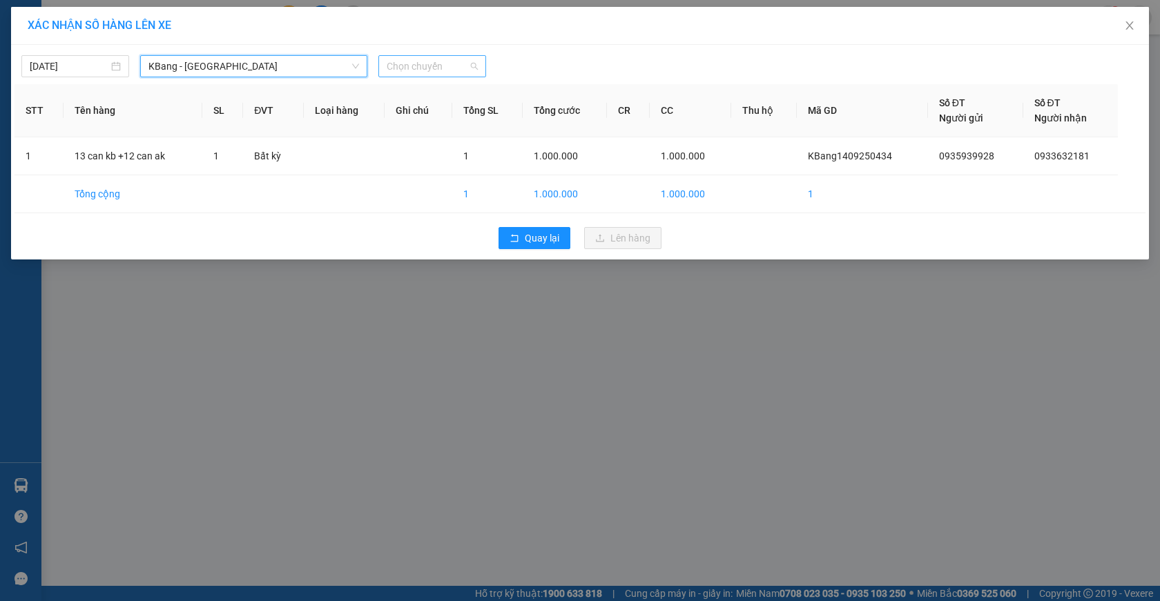
click at [420, 69] on span "Chọn chuyến" at bounding box center [432, 66] width 91 height 21
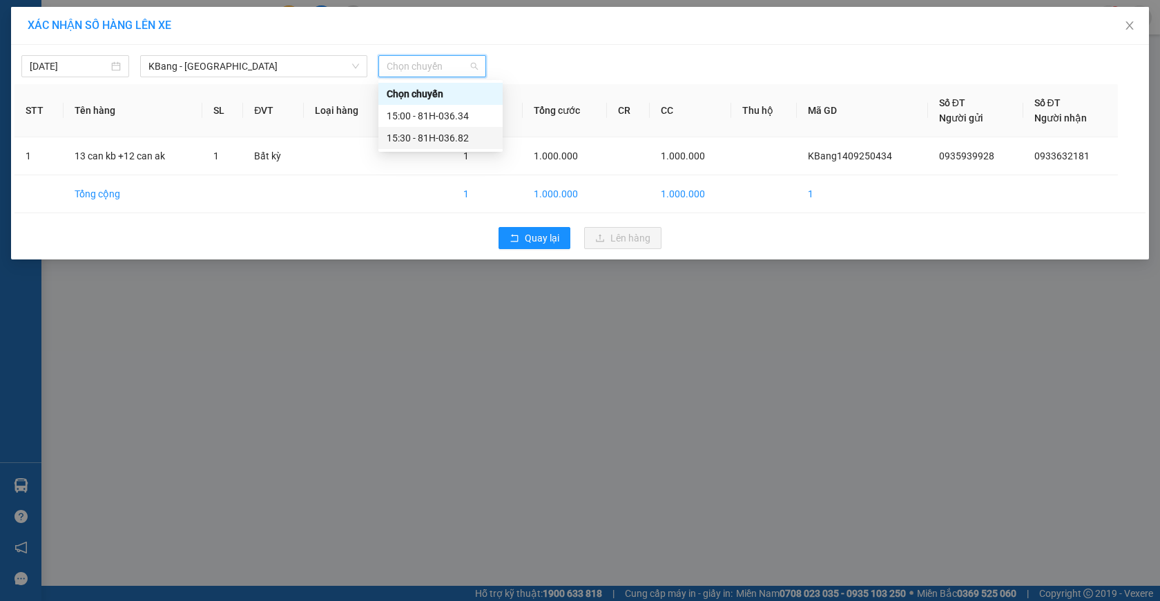
click at [439, 138] on div "15:30 - 81H-036.82" at bounding box center [441, 137] width 108 height 15
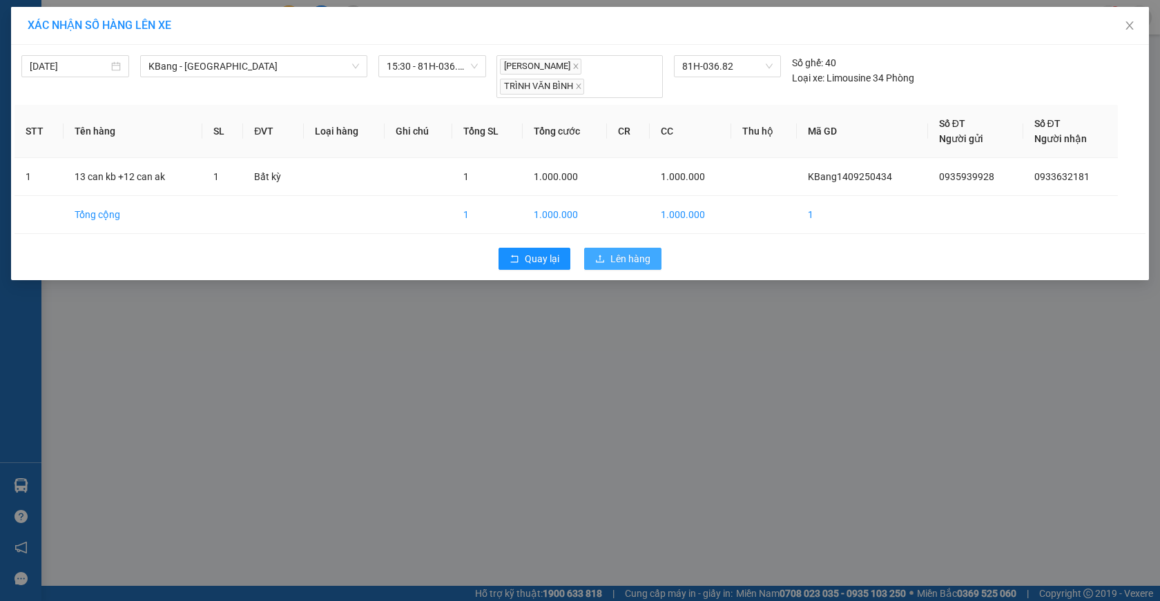
click at [618, 260] on span "Lên hàng" at bounding box center [630, 258] width 40 height 15
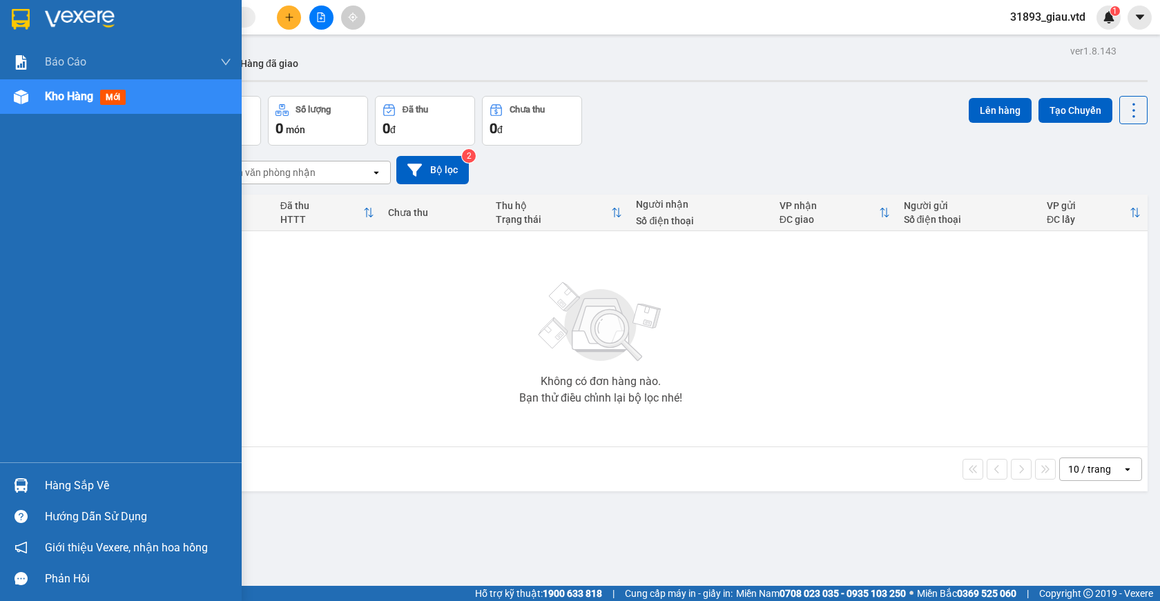
click at [114, 101] on span "mới" at bounding box center [113, 97] width 26 height 15
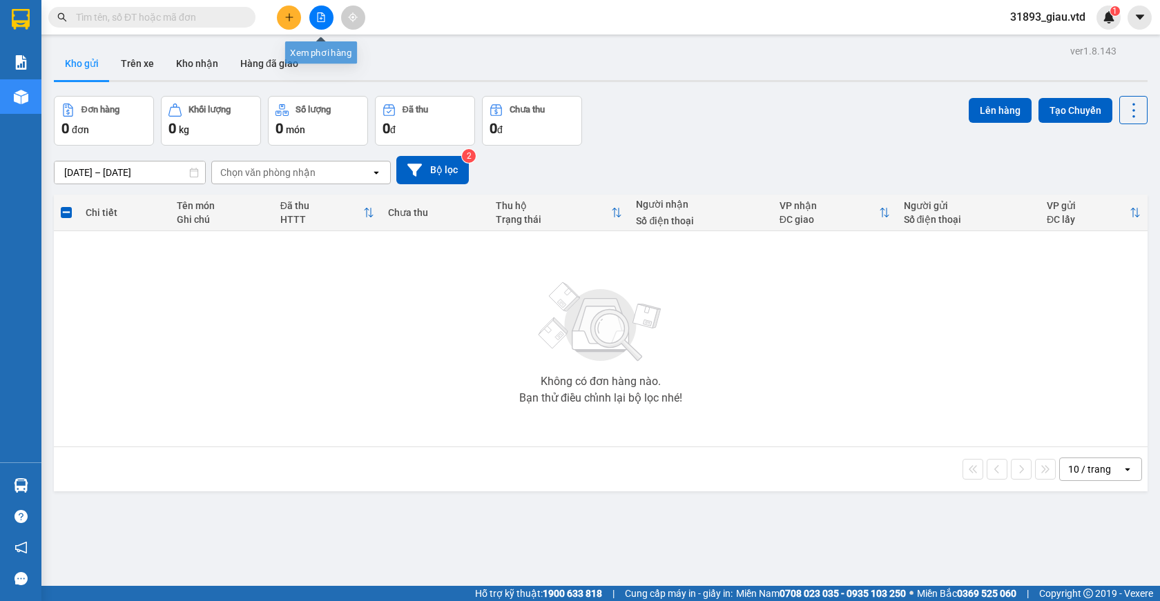
click at [318, 15] on icon "file-add" at bounding box center [322, 17] width 8 height 10
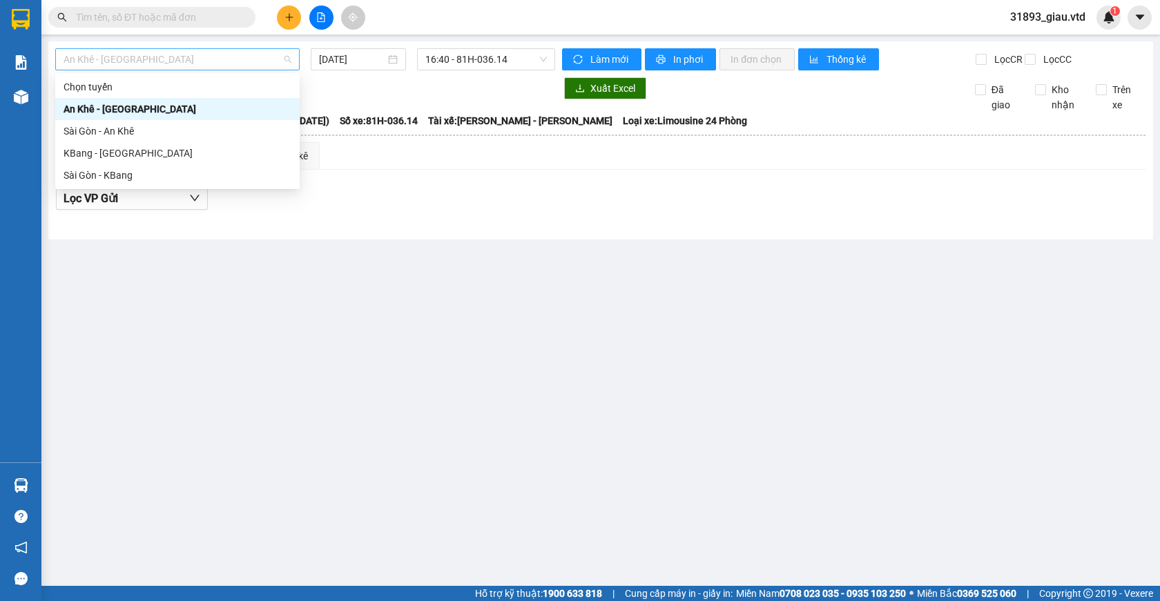
click at [120, 62] on span "An Khê - Sài Gòn" at bounding box center [178, 59] width 228 height 21
click at [339, 61] on input "14/09/2025" at bounding box center [352, 59] width 66 height 15
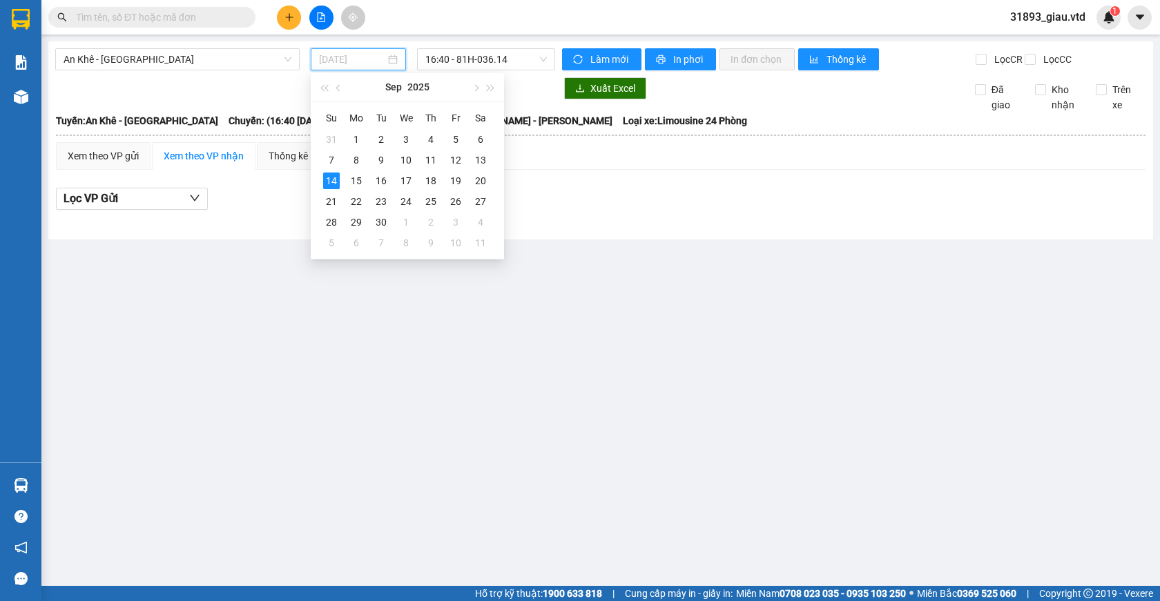
type input "14/09/2025"
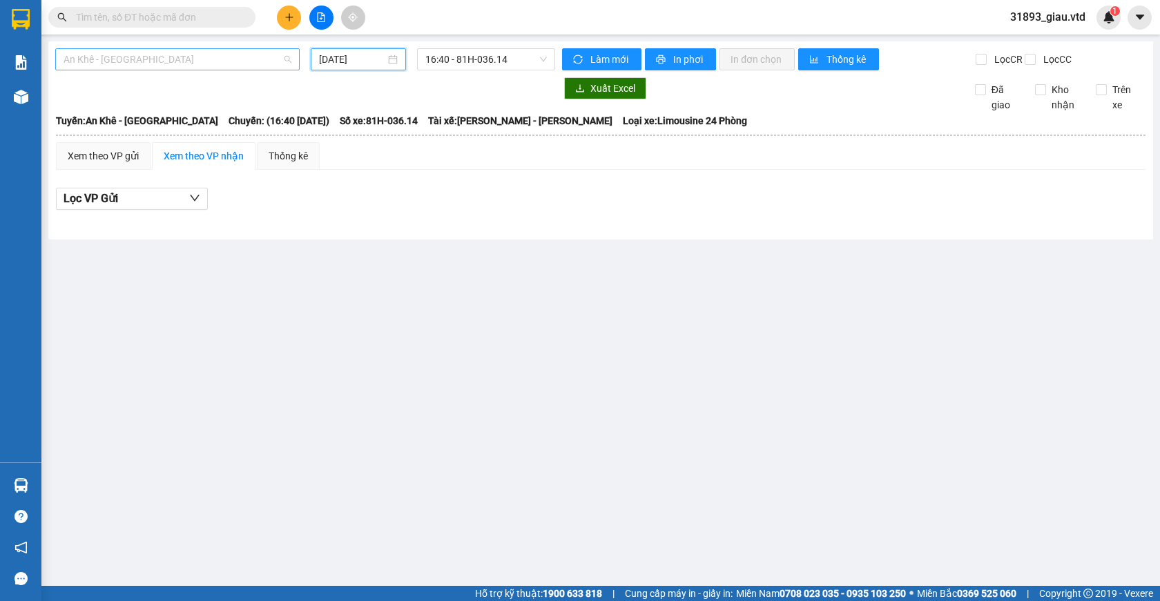
click at [95, 66] on span "An Khê - Sài Gòn" at bounding box center [178, 59] width 228 height 21
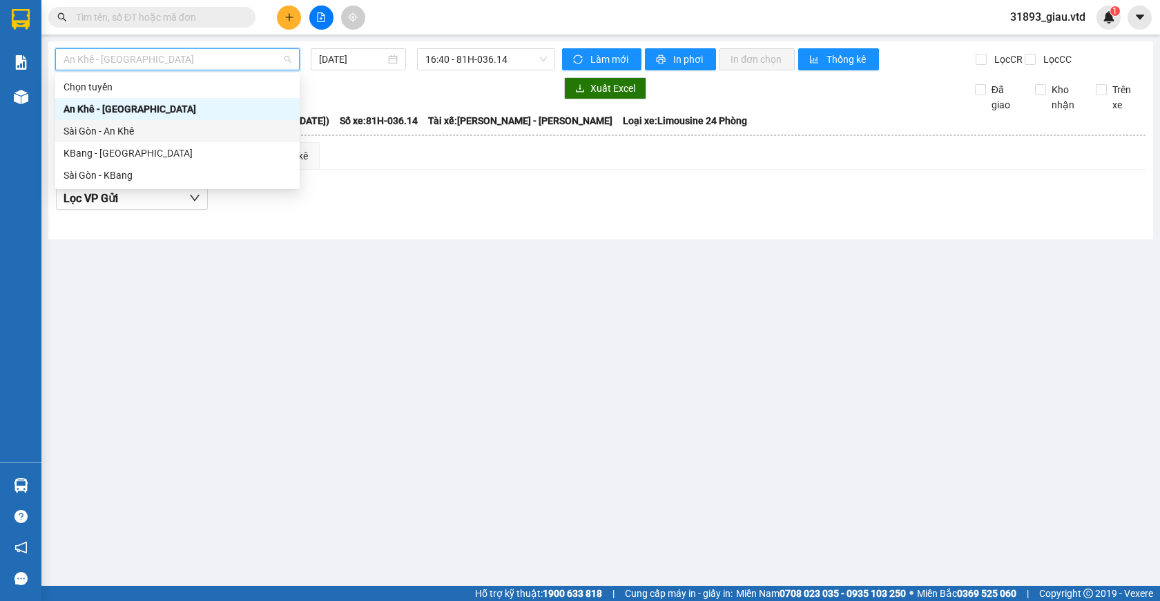
click at [106, 133] on div "Sài Gòn - An Khê" at bounding box center [178, 131] width 228 height 15
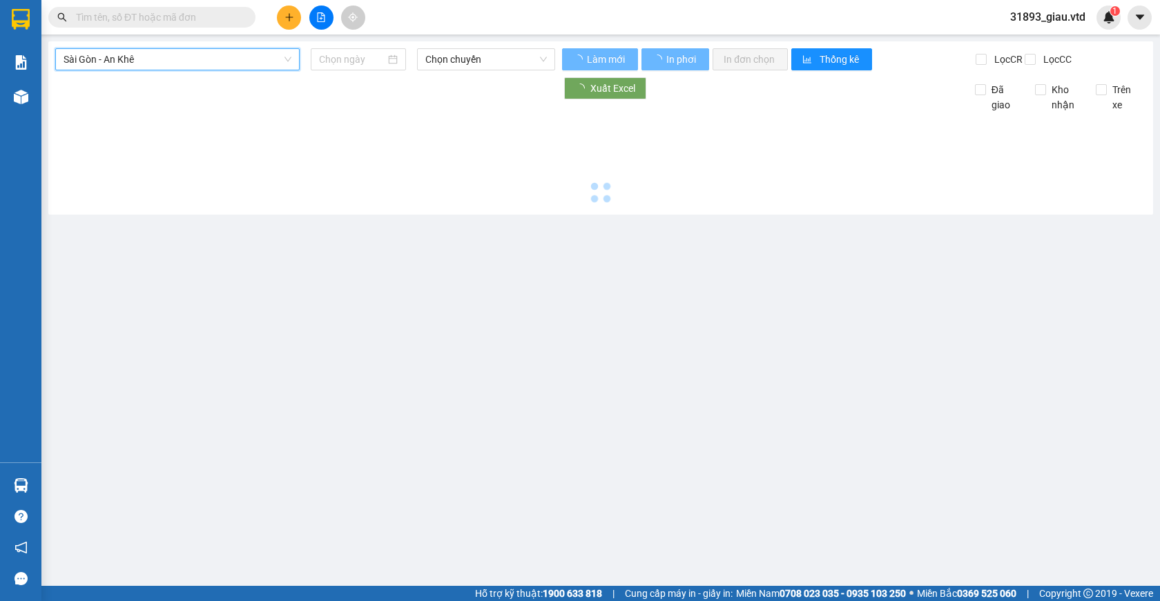
type input "14/09/2025"
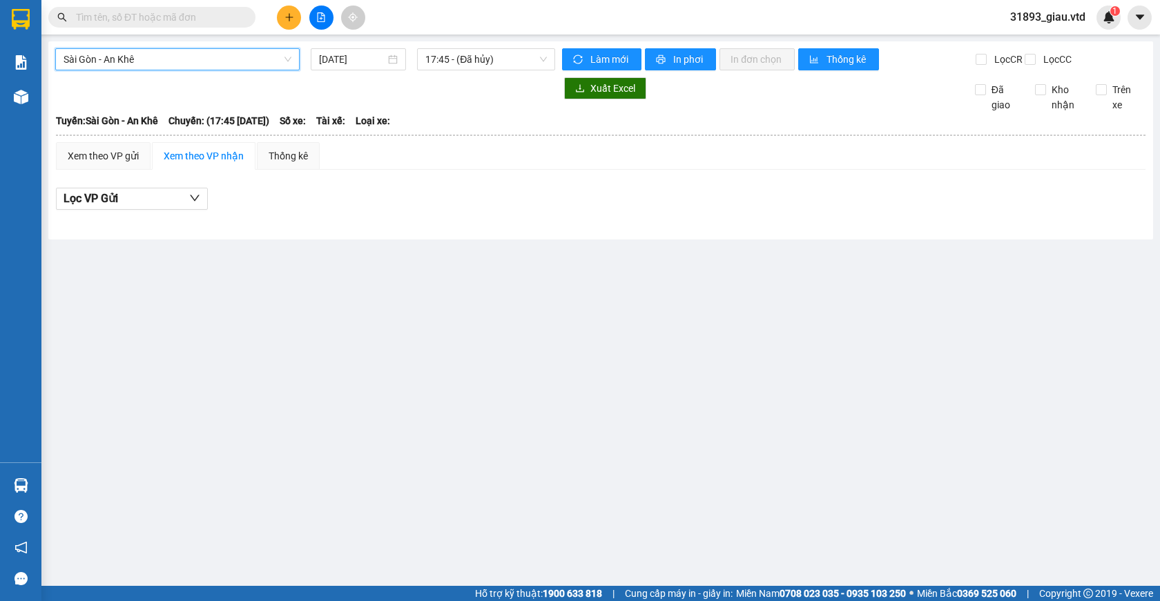
click at [115, 60] on span "Sài Gòn - An Khê" at bounding box center [178, 59] width 228 height 21
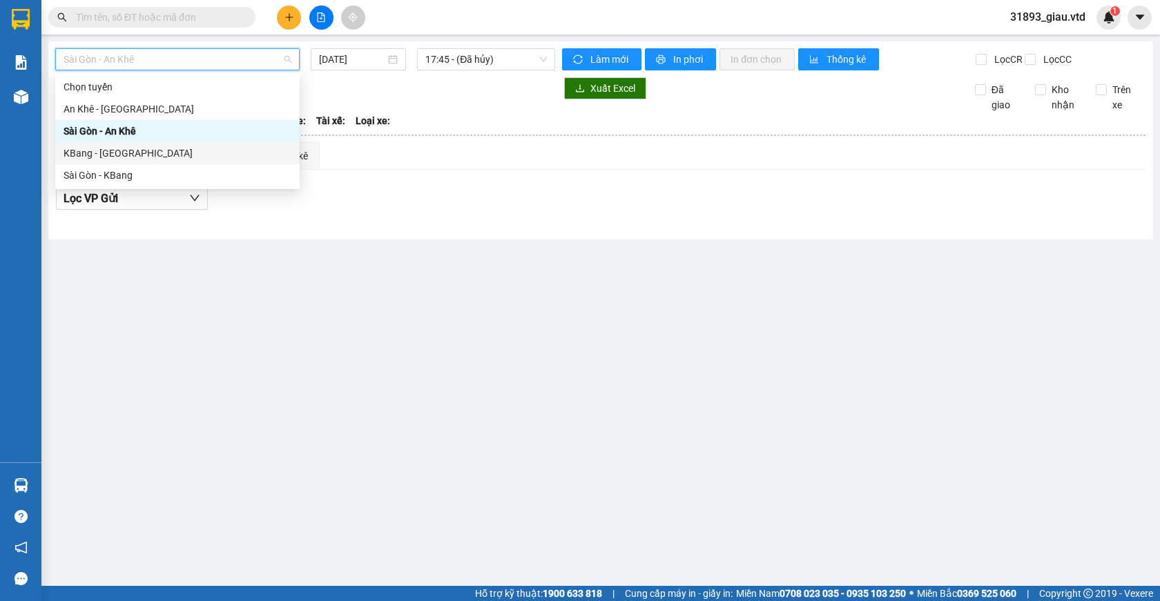
click at [98, 157] on div "KBang - Sài Gòn" at bounding box center [178, 153] width 228 height 15
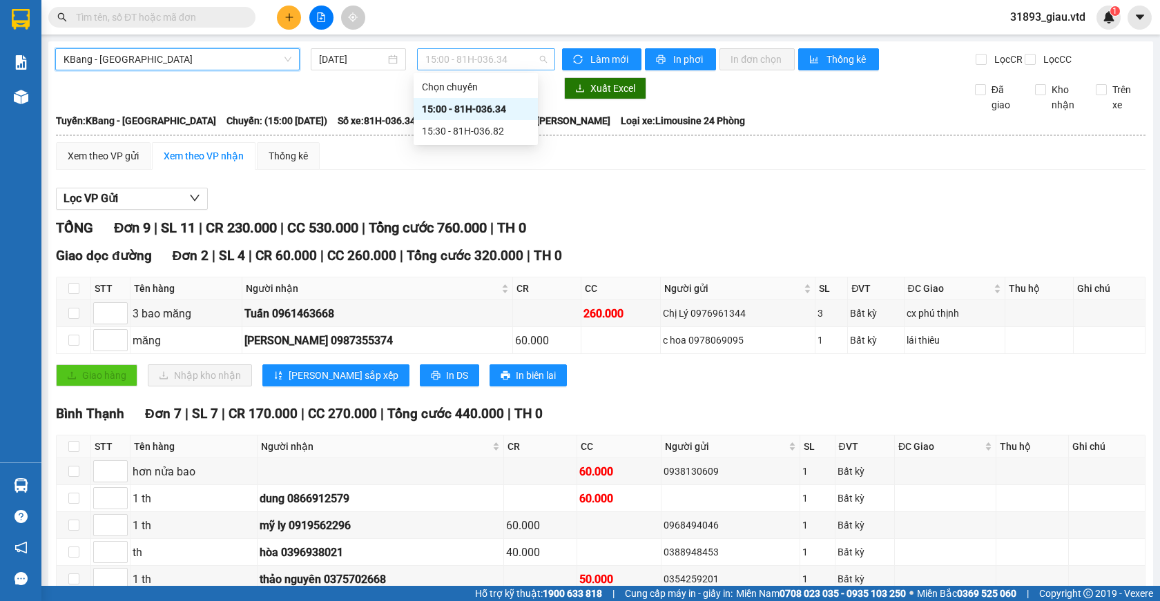
click at [459, 61] on span "15:00 - 81H-036.34" at bounding box center [486, 59] width 122 height 21
click at [344, 64] on input "14/09/2025" at bounding box center [352, 59] width 66 height 15
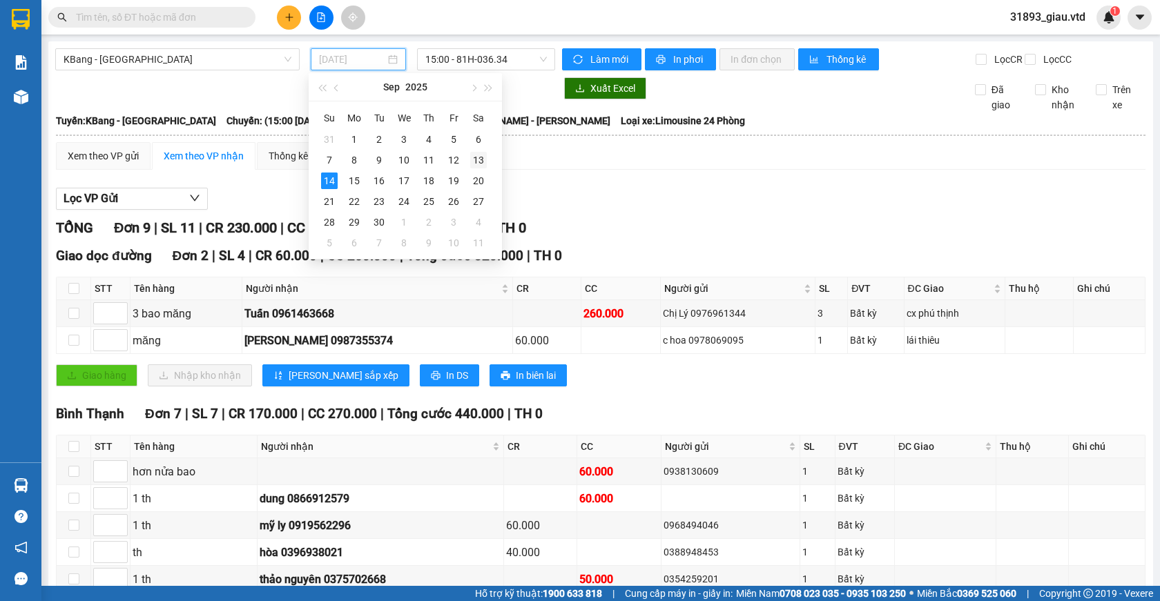
click at [476, 158] on div "13" at bounding box center [478, 160] width 17 height 17
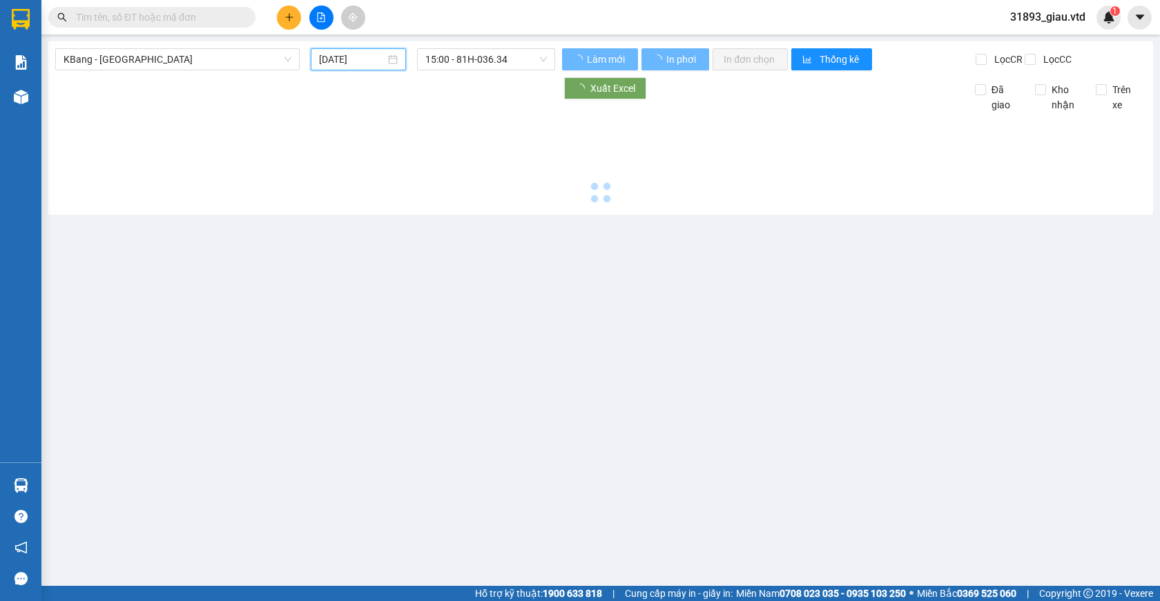
type input "13/09/2025"
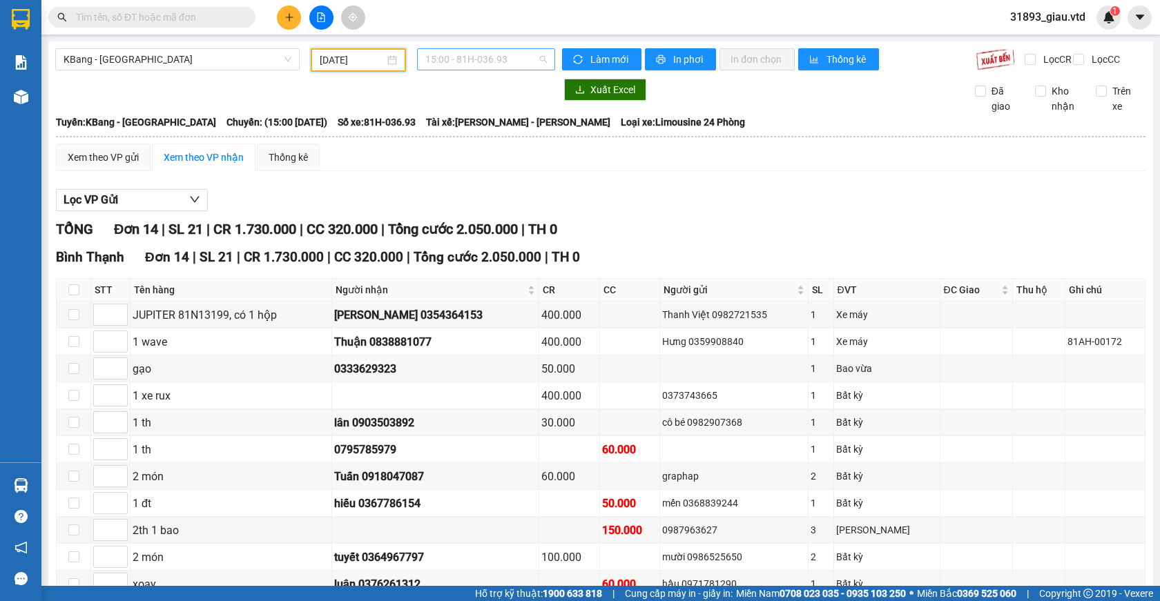
click at [456, 59] on span "15:00 - 81H-036.93" at bounding box center [486, 59] width 122 height 21
click at [467, 133] on div "15:30 - 81H-036.35" at bounding box center [476, 131] width 108 height 15
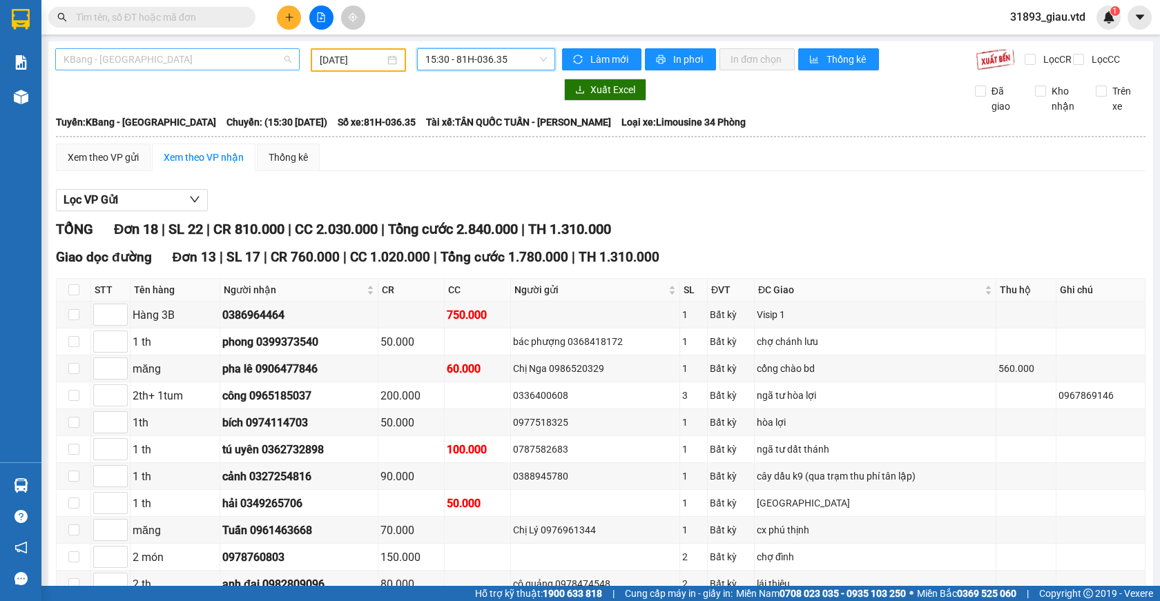
click at [153, 65] on span "KBang - Sài Gòn" at bounding box center [178, 59] width 228 height 21
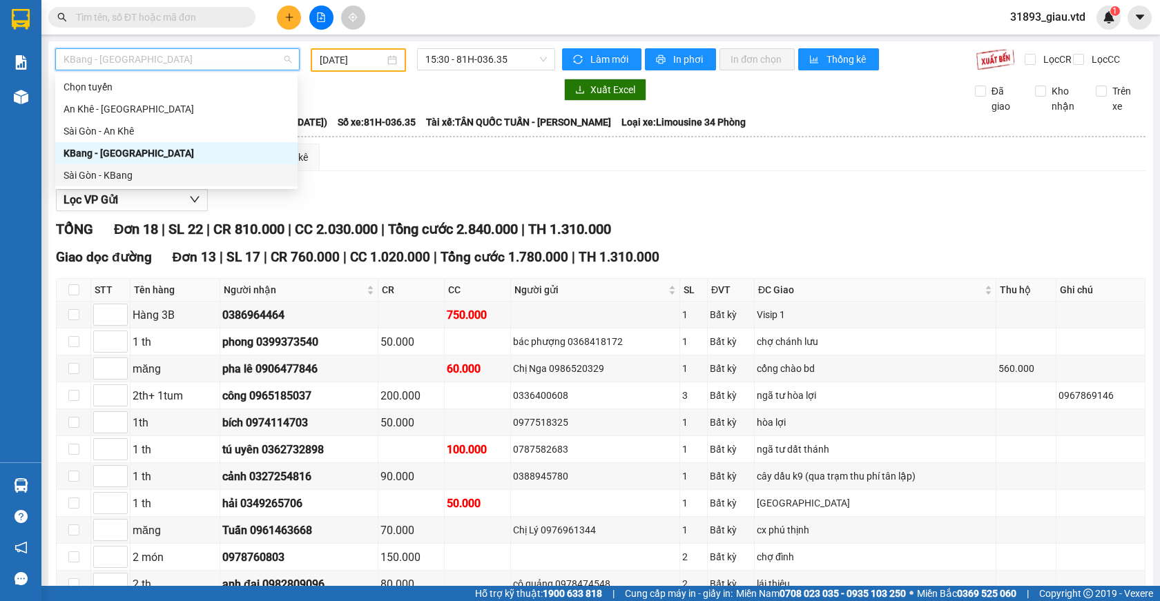
click at [105, 176] on div "Sài Gòn - KBang" at bounding box center [177, 175] width 226 height 15
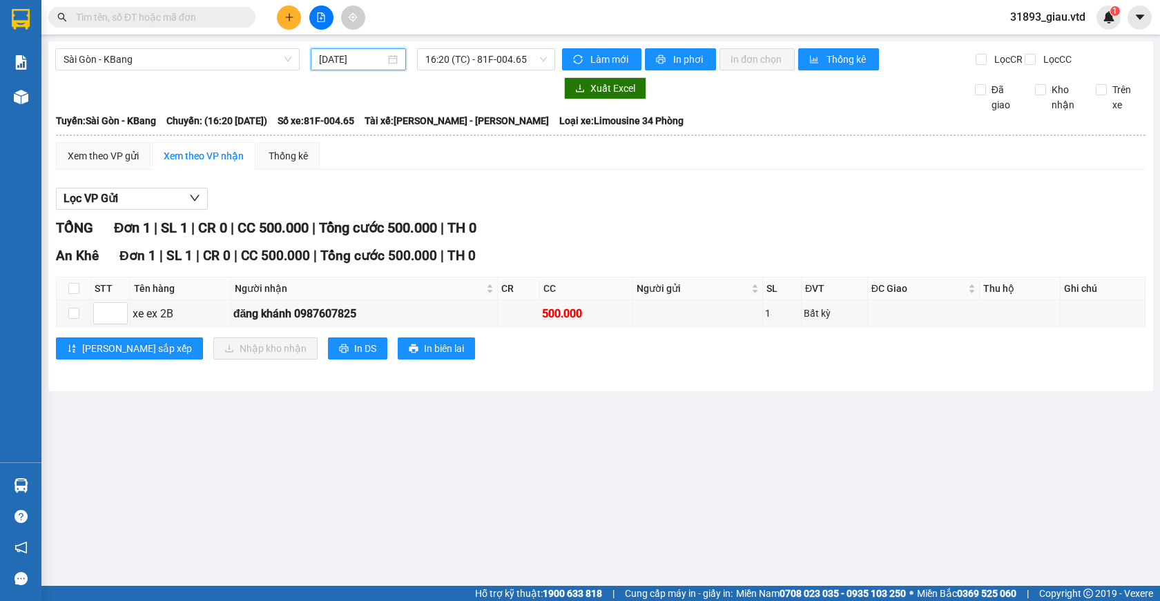
click at [356, 61] on input "14/09/2025" at bounding box center [352, 59] width 66 height 15
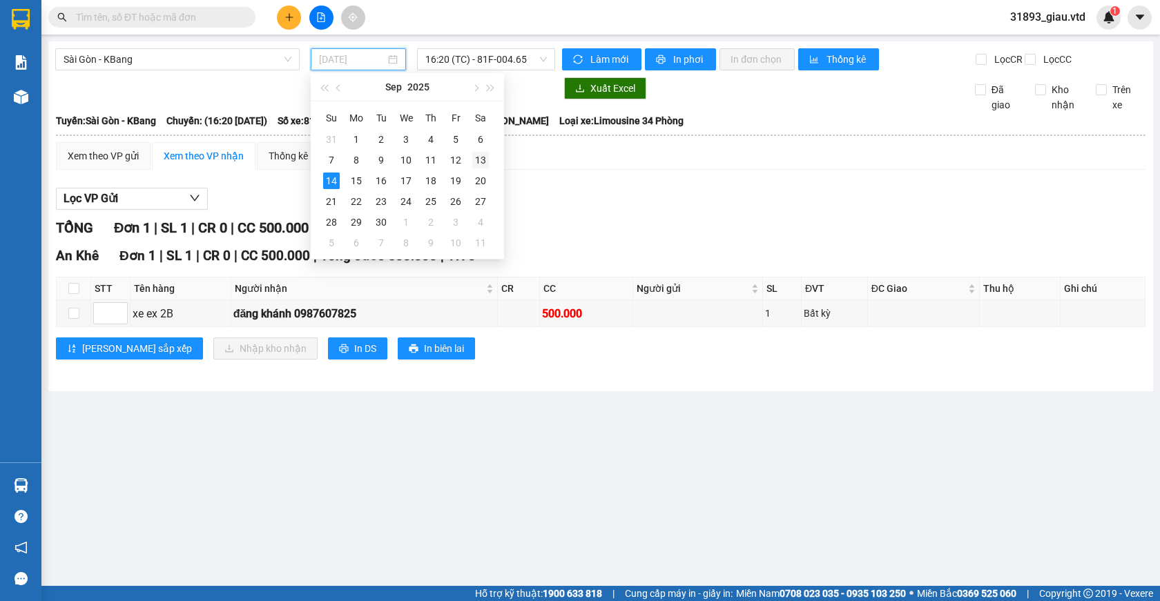
click at [476, 159] on div "13" at bounding box center [480, 160] width 17 height 17
type input "13/09/2025"
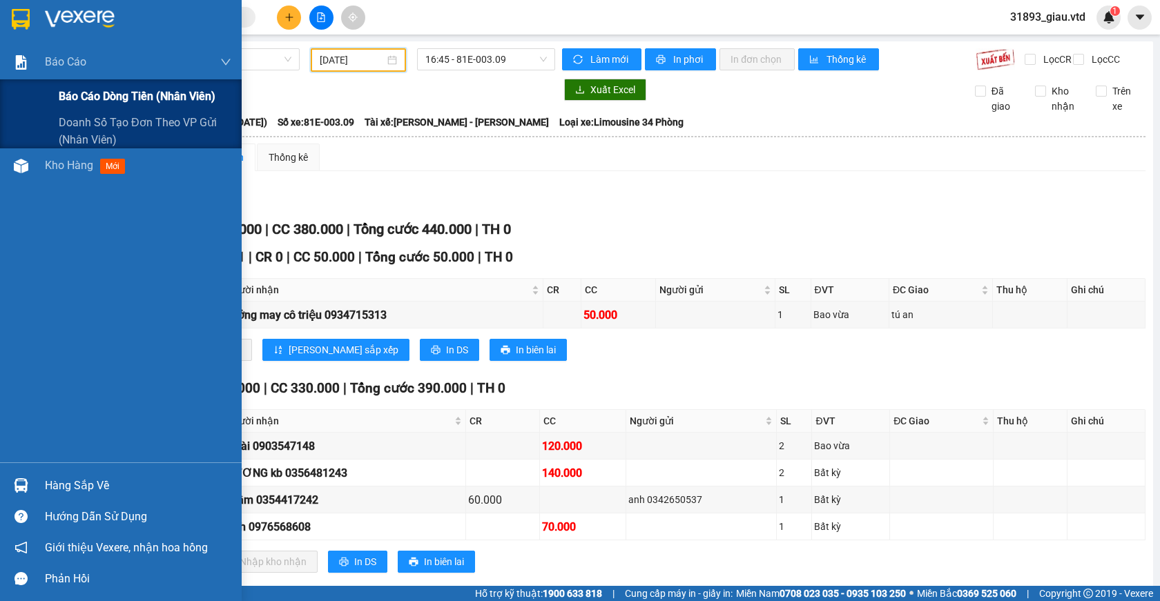
click at [81, 93] on span "Báo cáo dòng tiền (nhân viên)" at bounding box center [137, 96] width 157 height 17
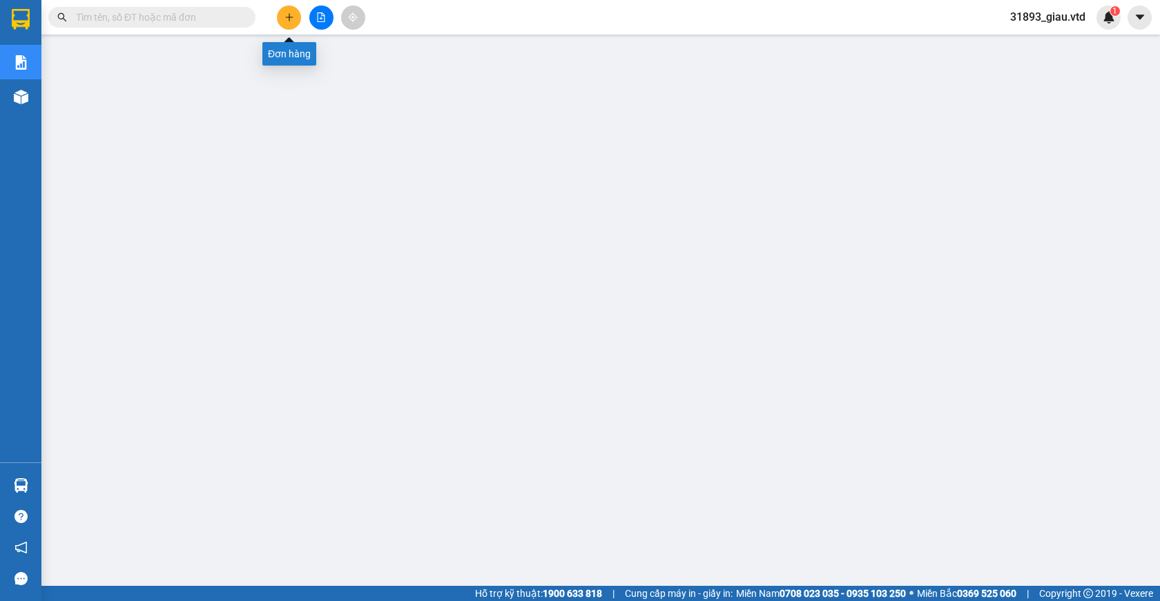
click at [287, 20] on icon "plus" at bounding box center [289, 17] width 10 height 10
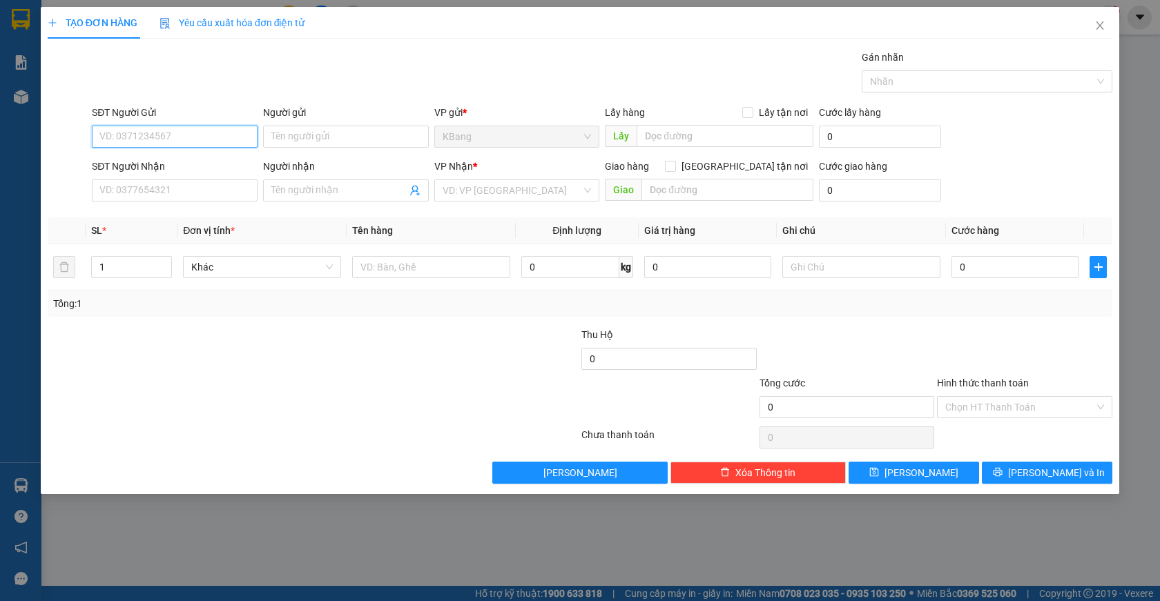
drag, startPoint x: 162, startPoint y: 142, endPoint x: 632, endPoint y: 107, distance: 471.4
click at [180, 136] on input "SĐT Người Gửi" at bounding box center [175, 137] width 166 height 22
click at [137, 191] on div "0964815079 - c thương" at bounding box center [174, 186] width 149 height 15
type input "0964815079"
type input "c thương"
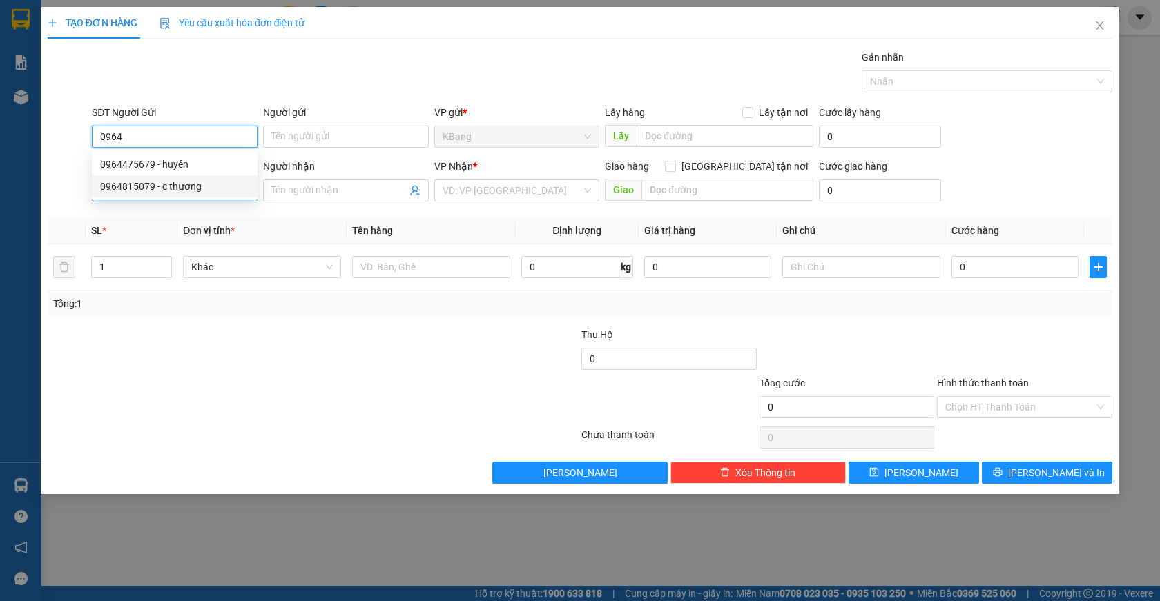
type input "0375883075"
type input "hà thanh"
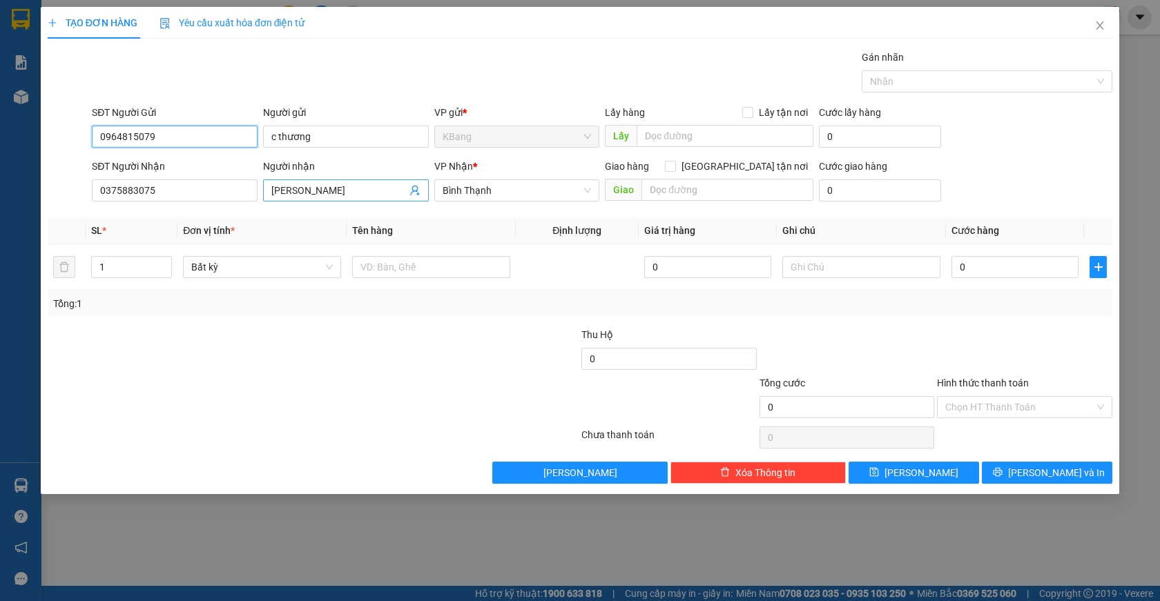
type input "0964815079"
click at [416, 190] on icon "user-add" at bounding box center [414, 191] width 9 height 10
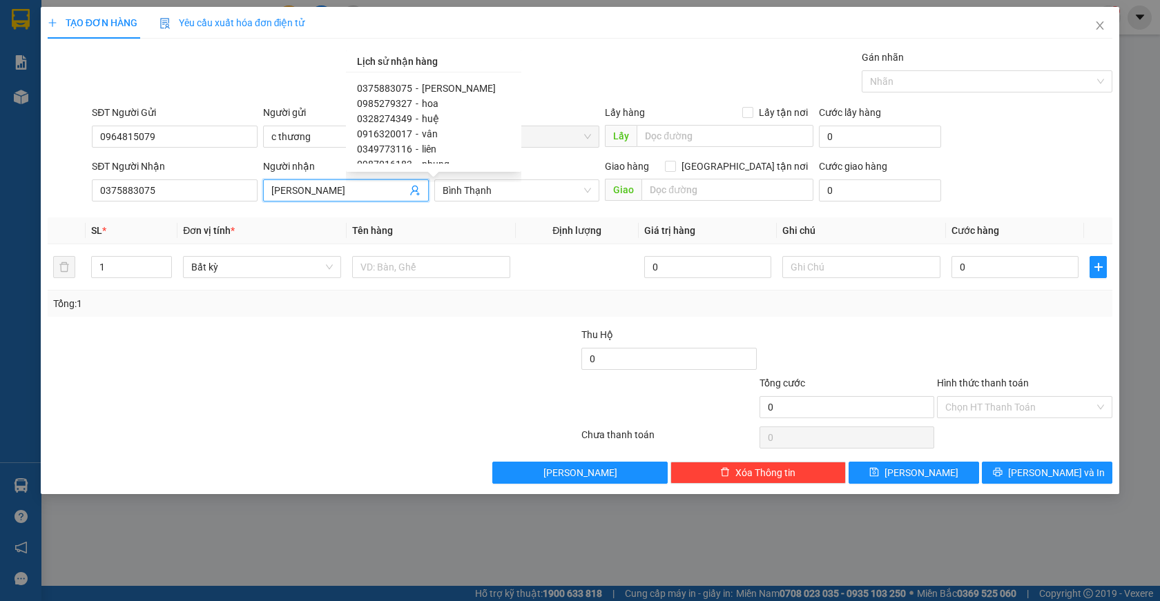
click at [399, 120] on span "0328274349" at bounding box center [384, 118] width 55 height 11
type input "0328274349"
type input "huệ"
checkbox input "true"
type input "cx cầu 2đồng xoài"
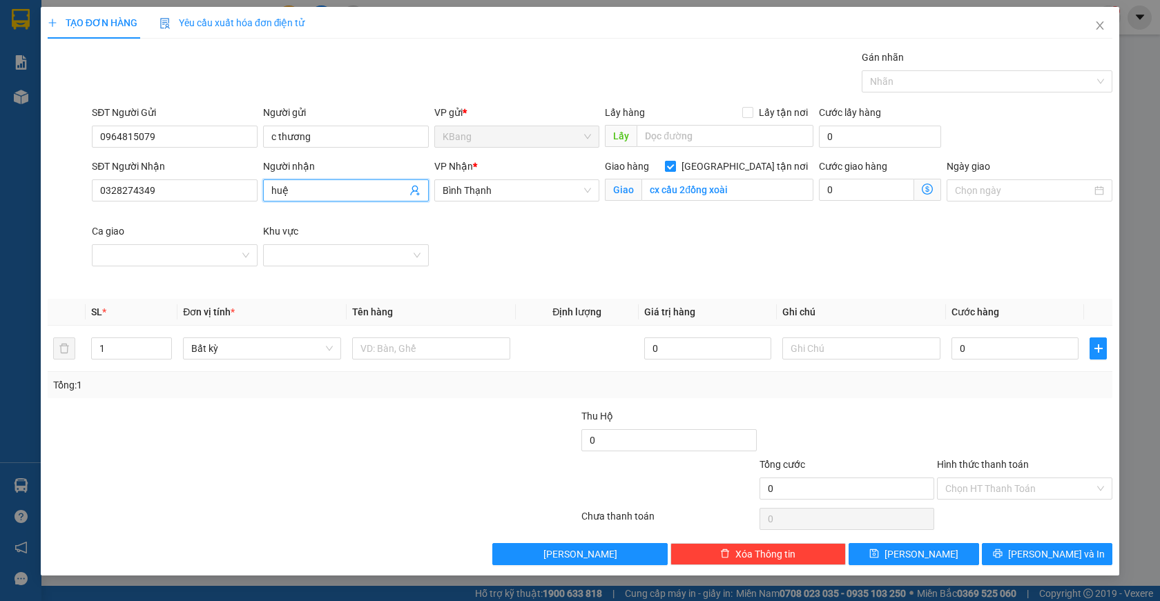
click at [675, 165] on input "Giao tận nơi" at bounding box center [670, 166] width 10 height 10
checkbox input "false"
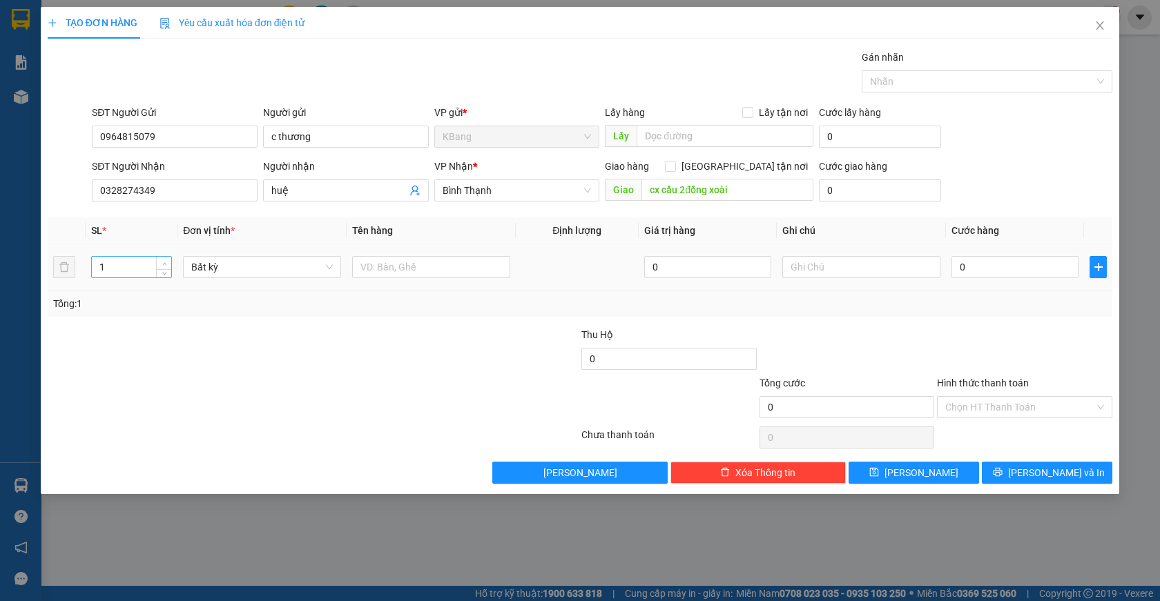
type input "2"
click at [163, 263] on icon "up" at bounding box center [164, 264] width 5 height 5
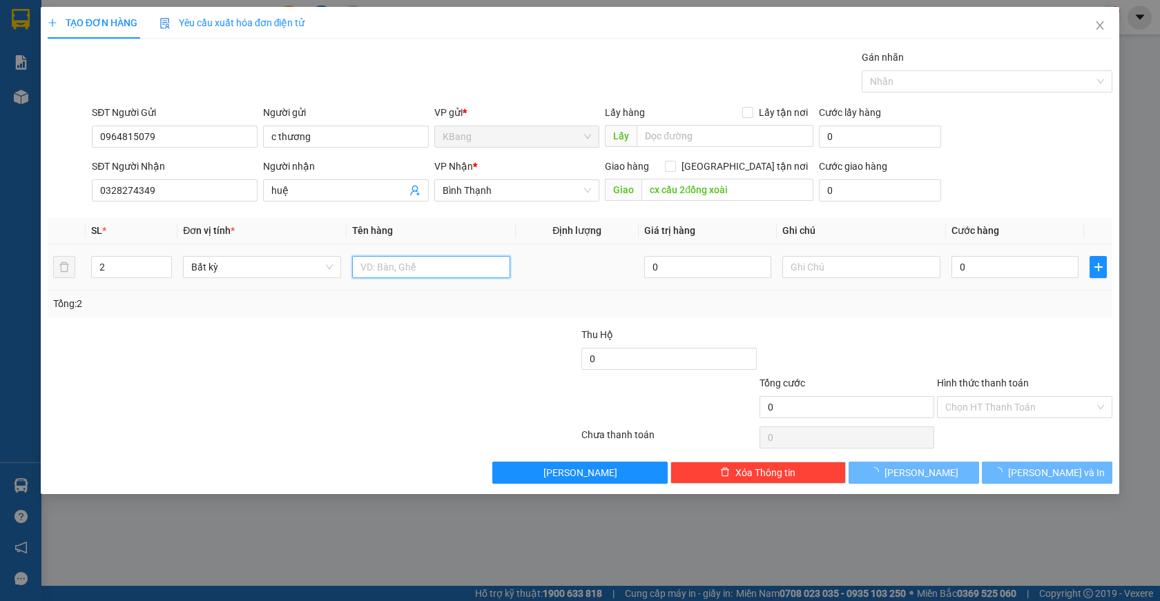
drag, startPoint x: 389, startPoint y: 269, endPoint x: 359, endPoint y: 419, distance: 152.7
click at [385, 271] on input "text" at bounding box center [431, 267] width 158 height 22
type input "2th"
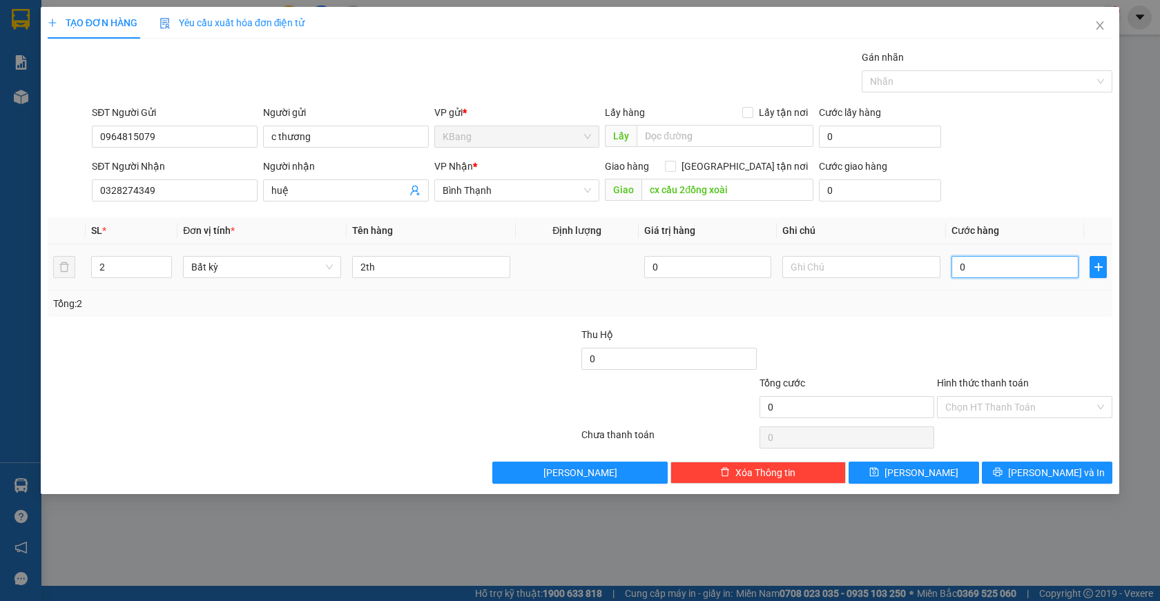
drag, startPoint x: 976, startPoint y: 262, endPoint x: 930, endPoint y: 327, distance: 79.7
click at [976, 263] on input "0" at bounding box center [1014, 267] width 127 height 22
type input "1"
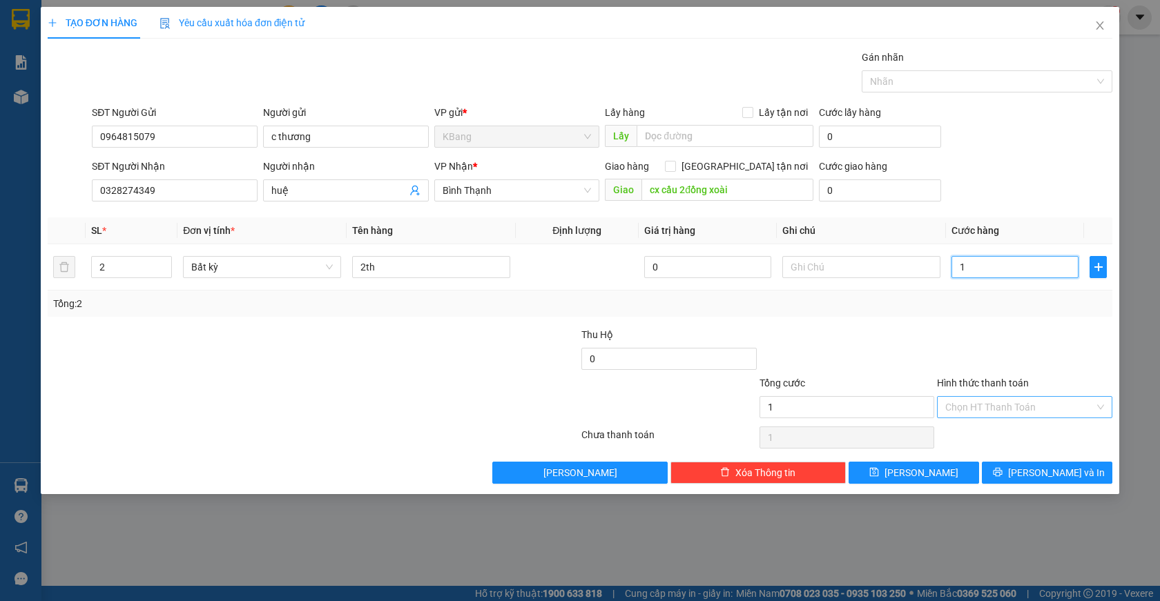
type input "12"
type input "120"
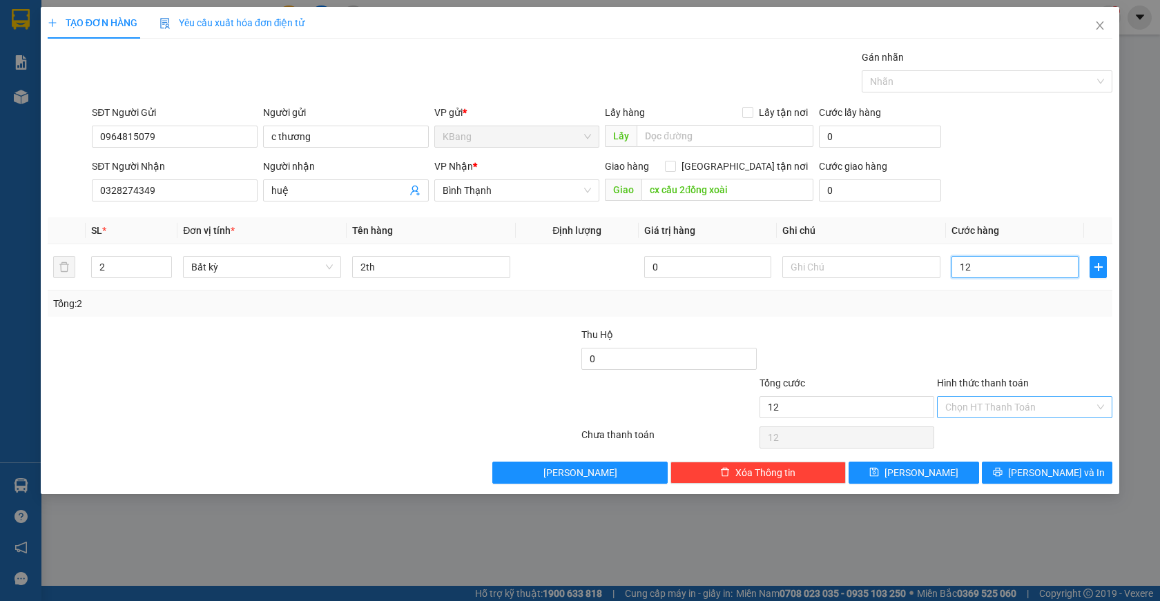
type input "120"
type input "1.200"
type input "12.000"
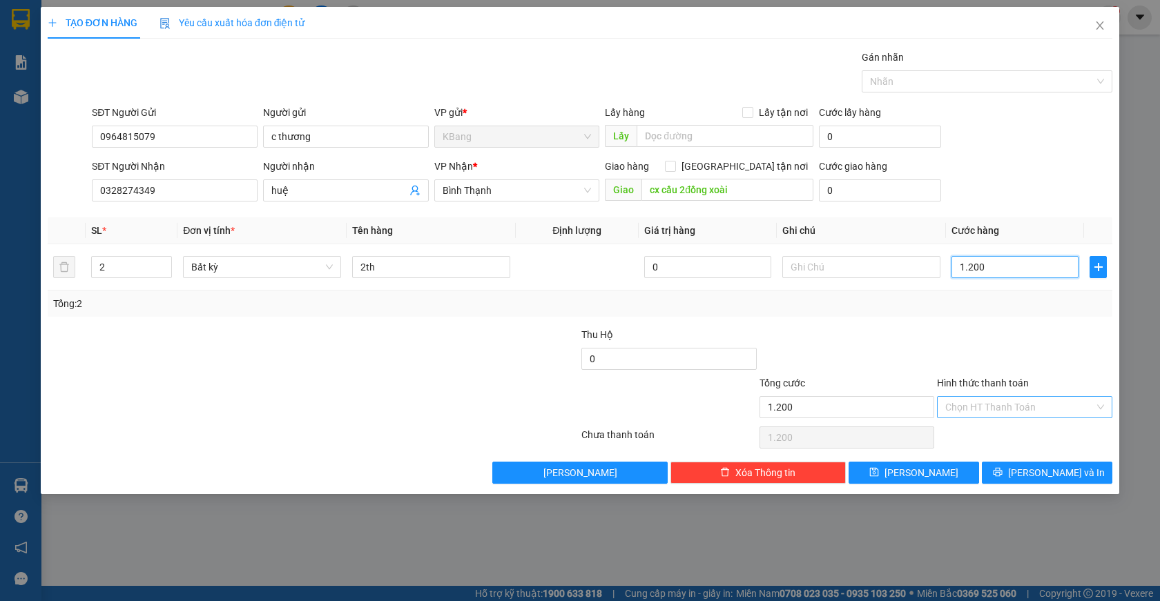
type input "12.000"
type input "120.000"
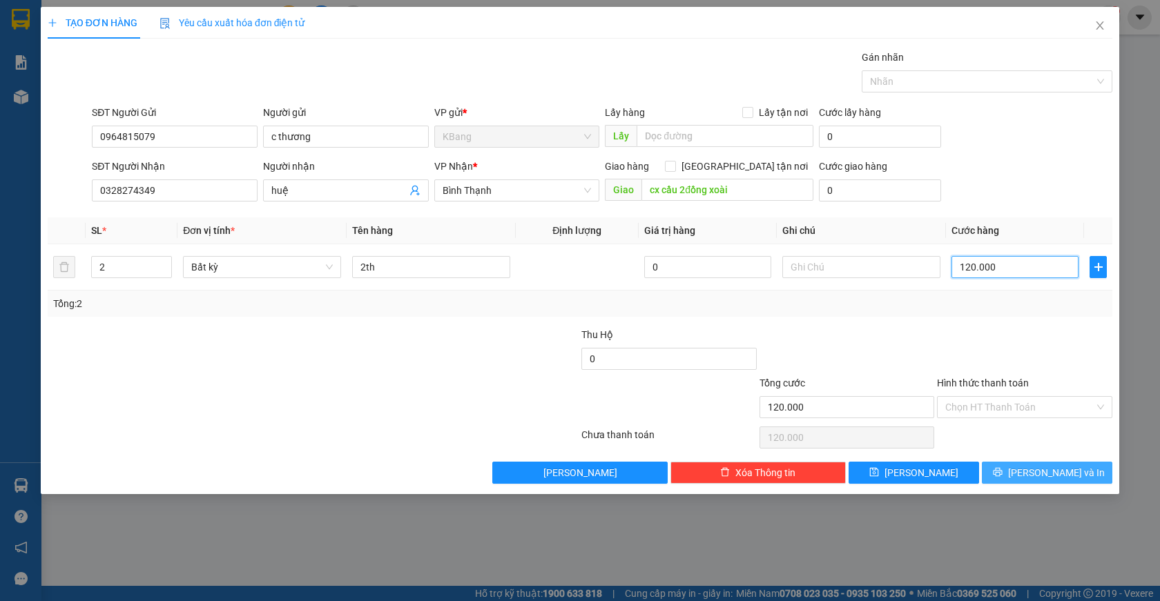
type input "120.000"
click at [1045, 474] on span "Lưu và In" at bounding box center [1056, 472] width 97 height 15
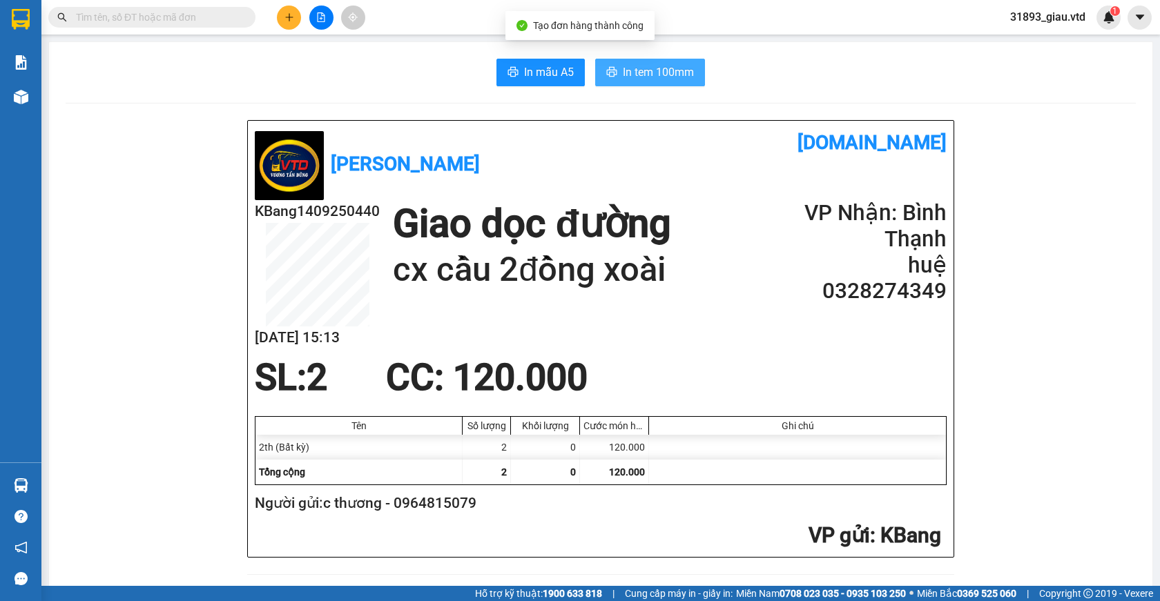
click at [626, 67] on span "In tem 100mm" at bounding box center [658, 72] width 71 height 17
click at [286, 17] on icon "plus" at bounding box center [289, 17] width 8 height 1
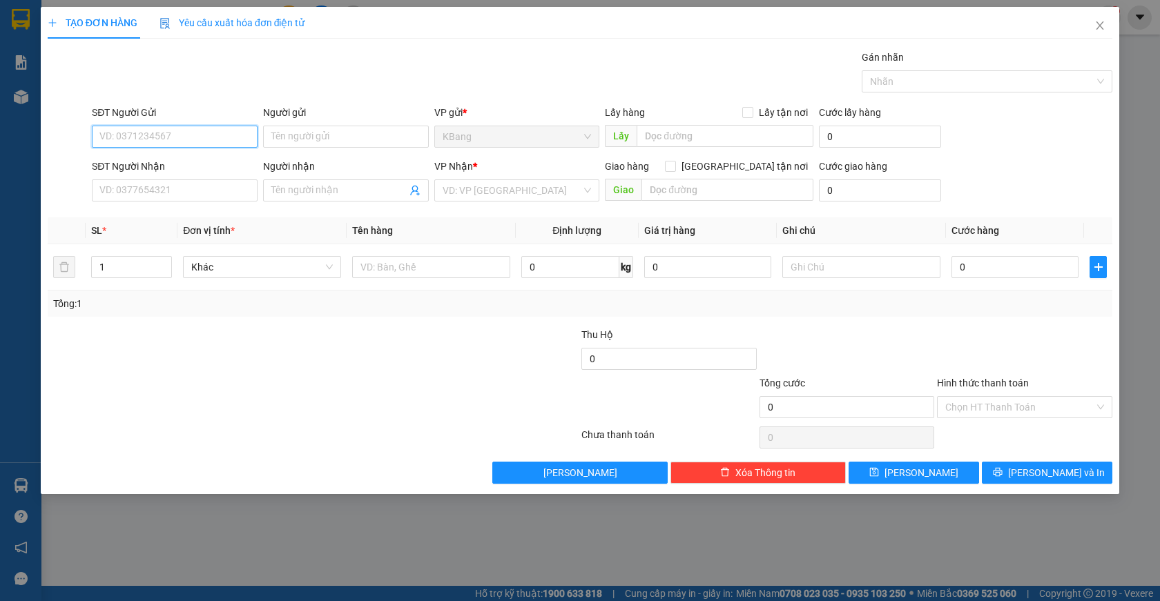
drag, startPoint x: 145, startPoint y: 139, endPoint x: 267, endPoint y: 101, distance: 127.3
click at [145, 139] on input "SĐT Người Gửi" at bounding box center [175, 137] width 166 height 22
click at [182, 165] on div "0964815079 - c thương" at bounding box center [174, 164] width 149 height 15
type input "0964815079"
type input "c thương"
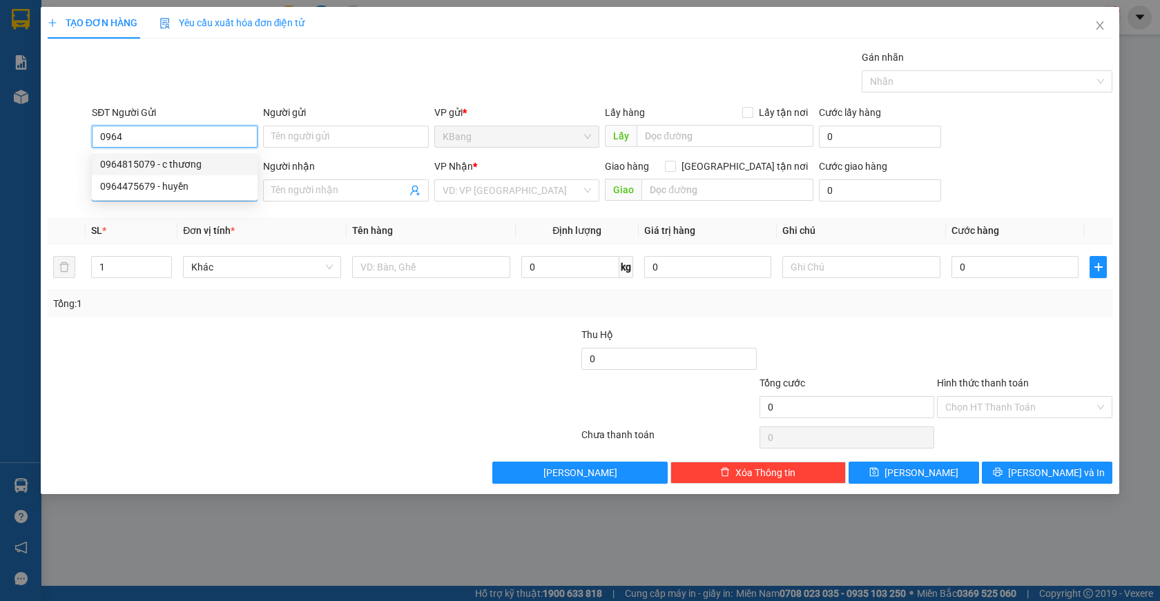
type input "0328274349"
type input "huệ"
type input "cx cầu 2đồng xoài"
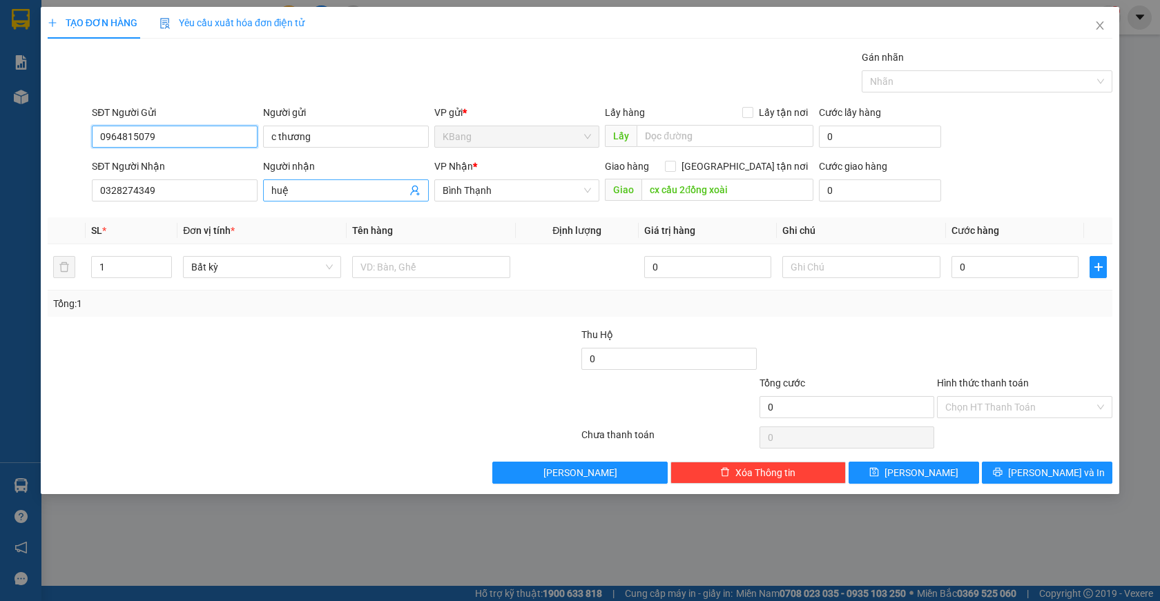
type input "0964815079"
click at [413, 188] on icon "user-add" at bounding box center [414, 190] width 11 height 11
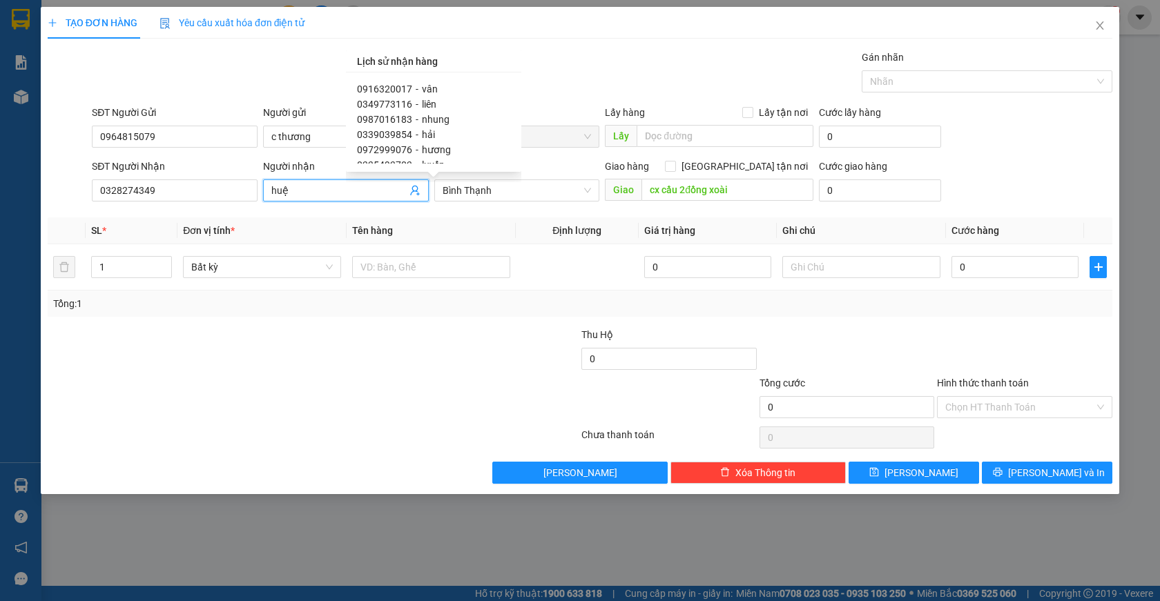
scroll to position [69, 0]
click at [396, 113] on span "0339039854" at bounding box center [384, 110] width 55 height 11
type input "0339039854"
type input "hải"
checkbox input "true"
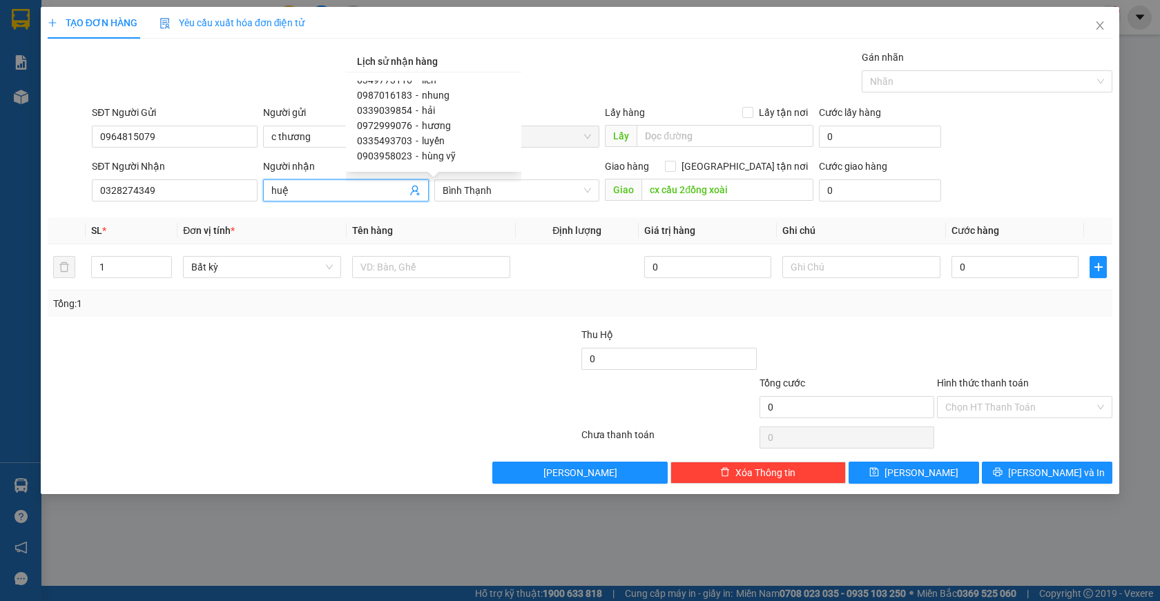
type input "gò đậu"
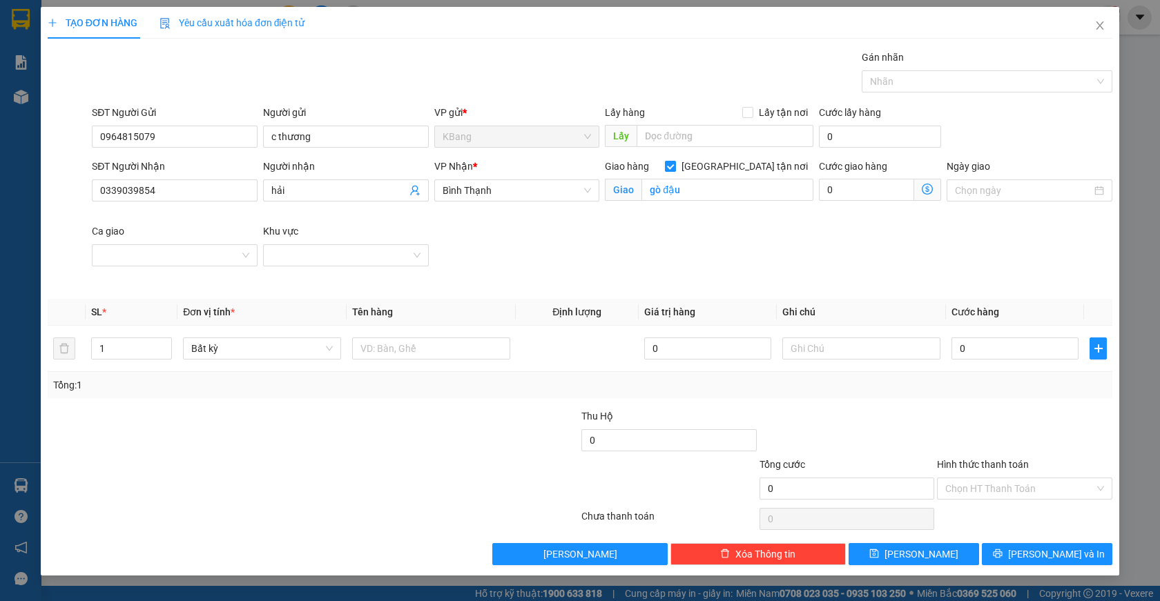
click at [675, 168] on input "Giao tận nơi" at bounding box center [670, 166] width 10 height 10
checkbox input "false"
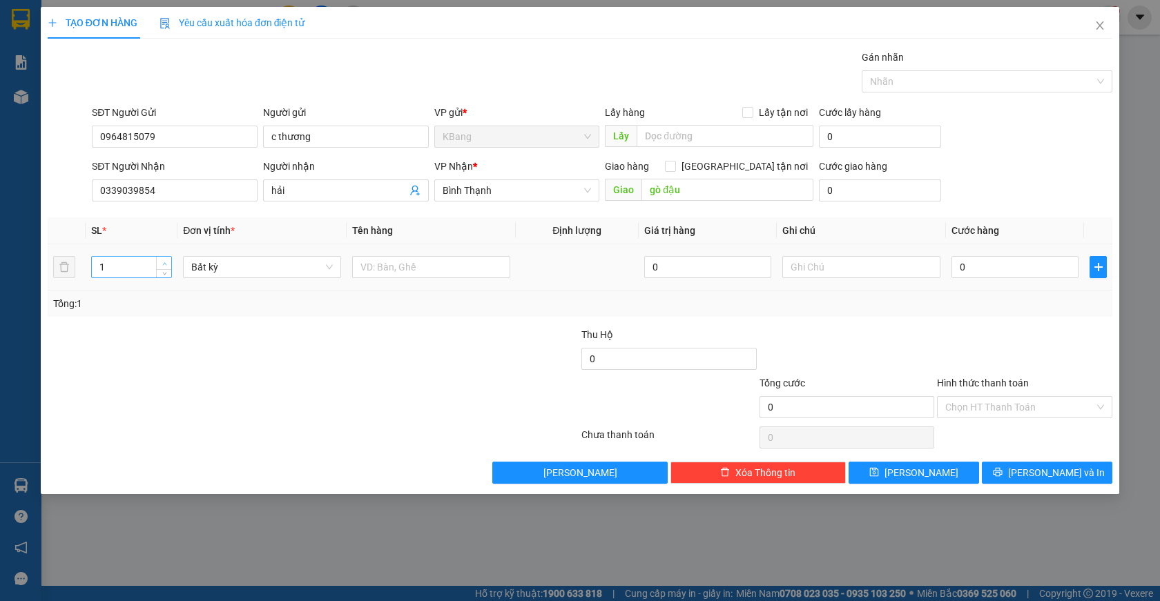
type input "2"
click at [162, 262] on icon "up" at bounding box center [164, 264] width 5 height 5
drag, startPoint x: 378, startPoint y: 270, endPoint x: 392, endPoint y: 420, distance: 151.2
click at [378, 271] on input "text" at bounding box center [431, 267] width 158 height 22
type input "2 m"
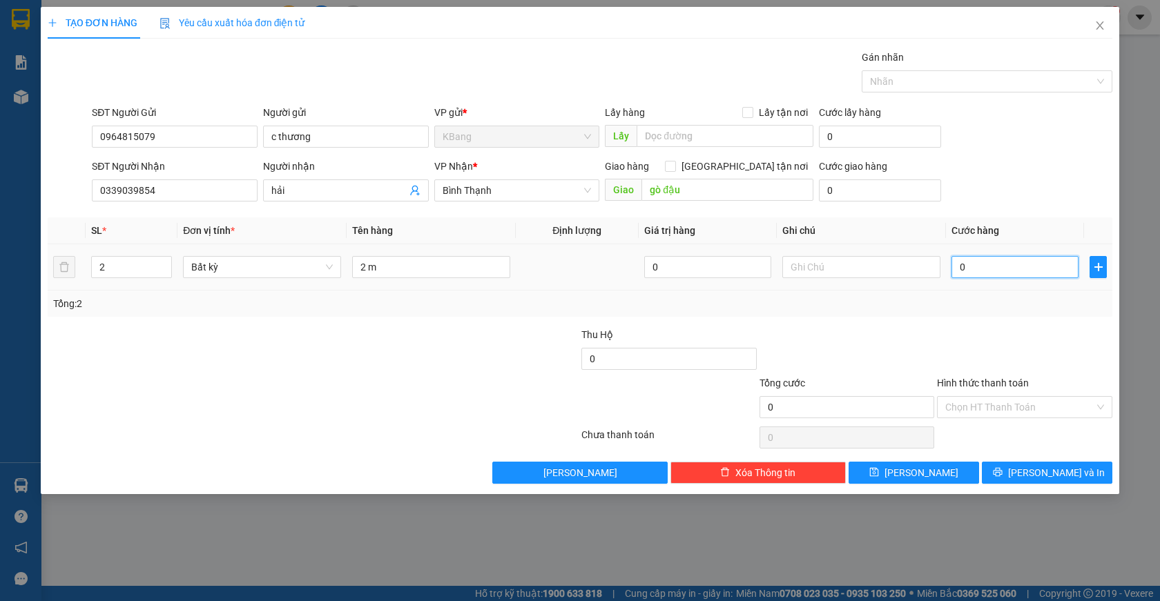
drag, startPoint x: 982, startPoint y: 272, endPoint x: 949, endPoint y: 320, distance: 58.6
click at [980, 273] on input "0" at bounding box center [1014, 267] width 127 height 22
type input "7"
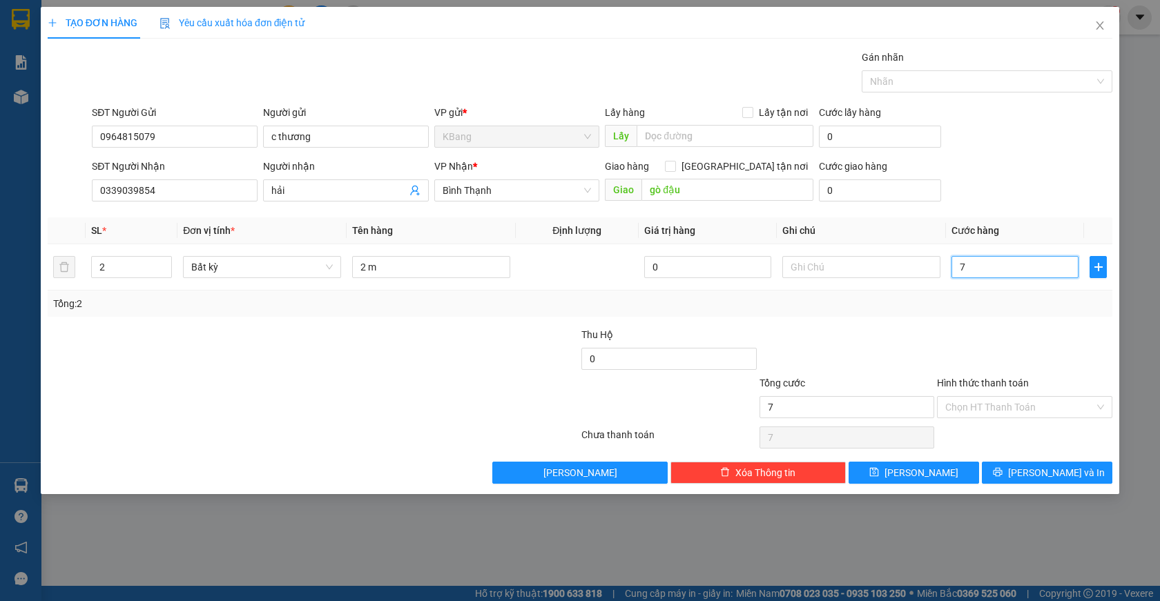
type input "70"
type input "700"
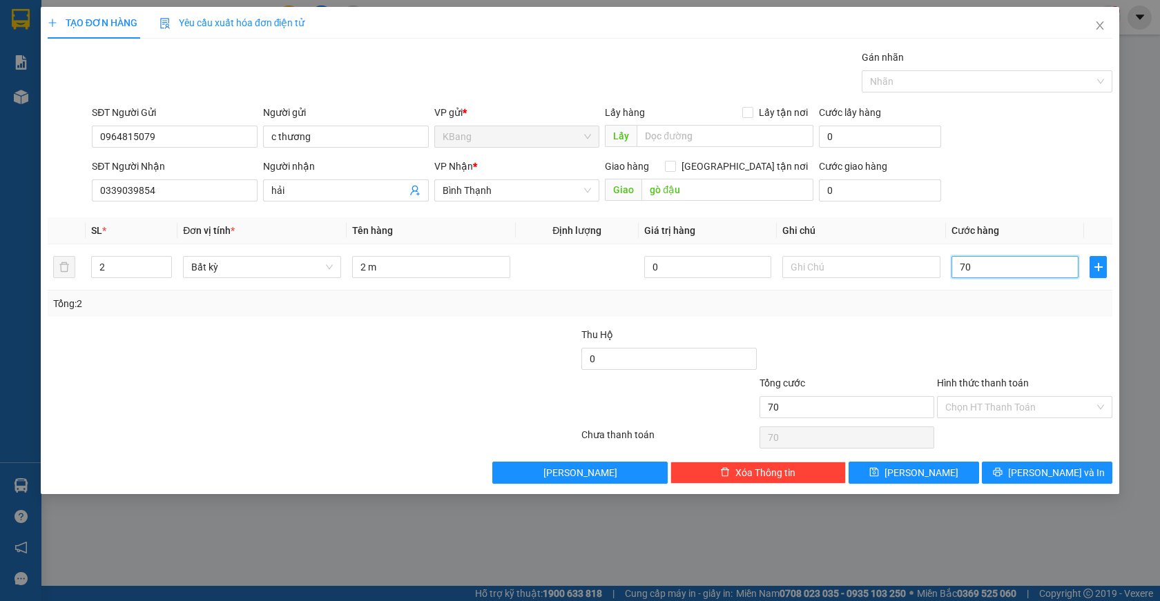
type input "700"
type input "7.000"
type input "70.000"
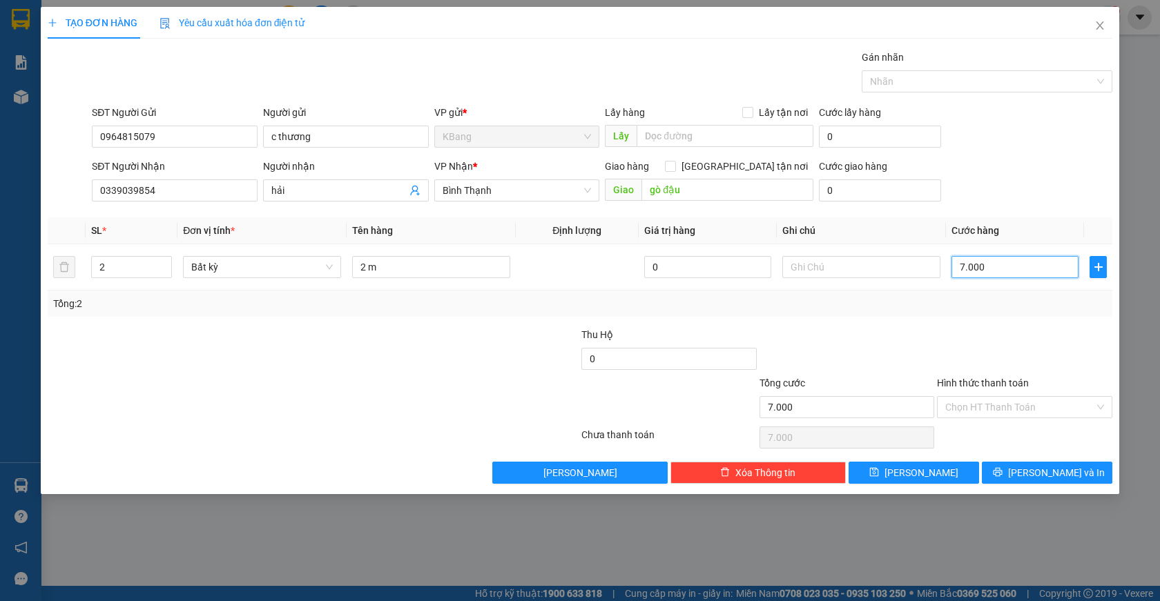
type input "70.000"
click at [1048, 468] on span "Lưu và In" at bounding box center [1056, 472] width 97 height 15
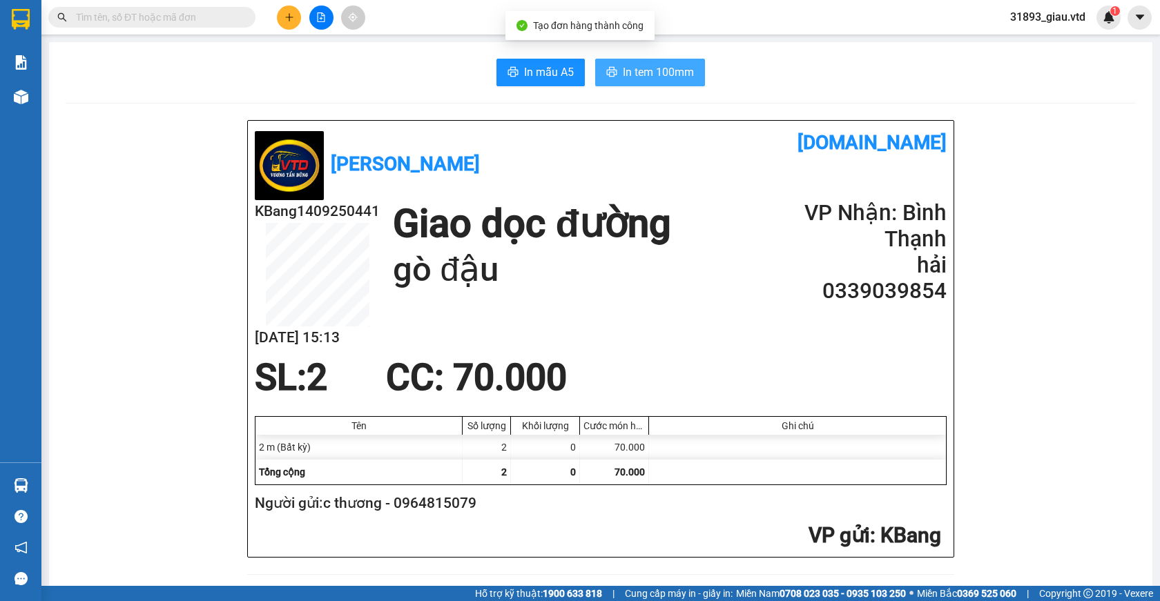
click at [632, 66] on span "In tem 100mm" at bounding box center [658, 72] width 71 height 17
click at [287, 16] on icon "plus" at bounding box center [289, 17] width 10 height 10
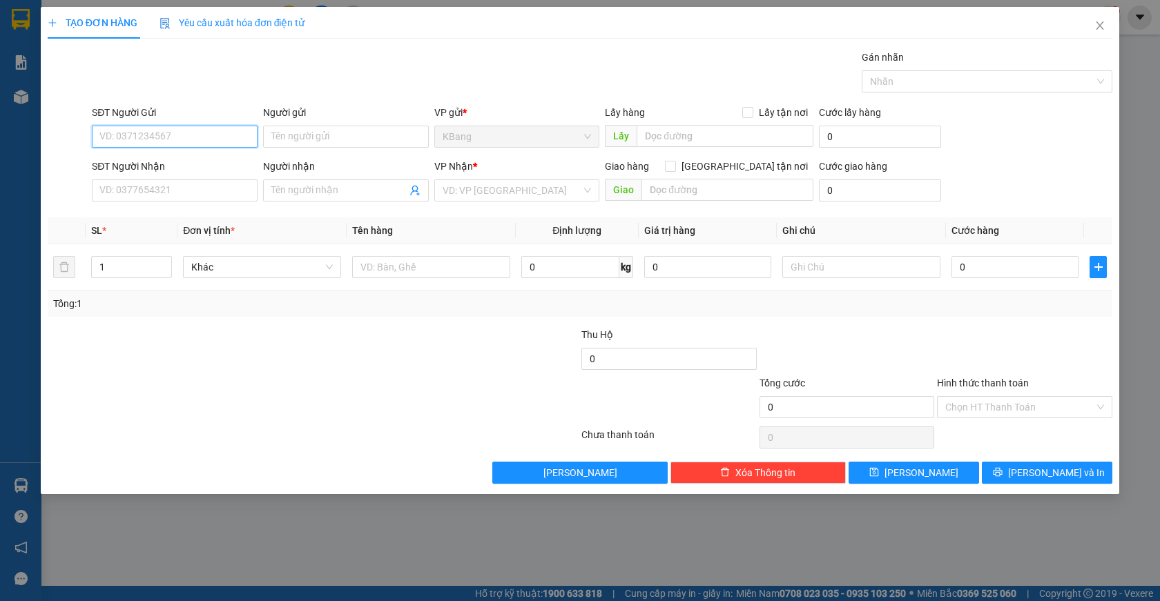
drag, startPoint x: 148, startPoint y: 139, endPoint x: 275, endPoint y: 82, distance: 138.5
click at [149, 139] on input "SĐT Người Gửi" at bounding box center [175, 137] width 166 height 22
click at [192, 164] on div "0964815079 - c thương" at bounding box center [174, 164] width 149 height 15
type input "0964815079"
type input "c thương"
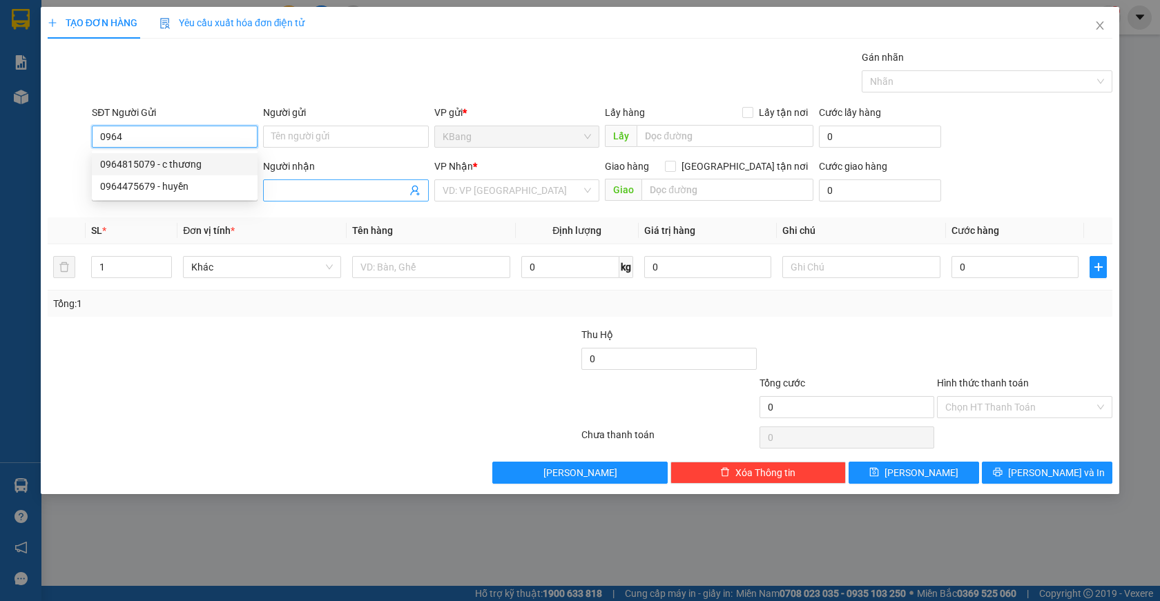
type input "0339039854"
type input "hải"
type input "gò đậu"
type input "0964815079"
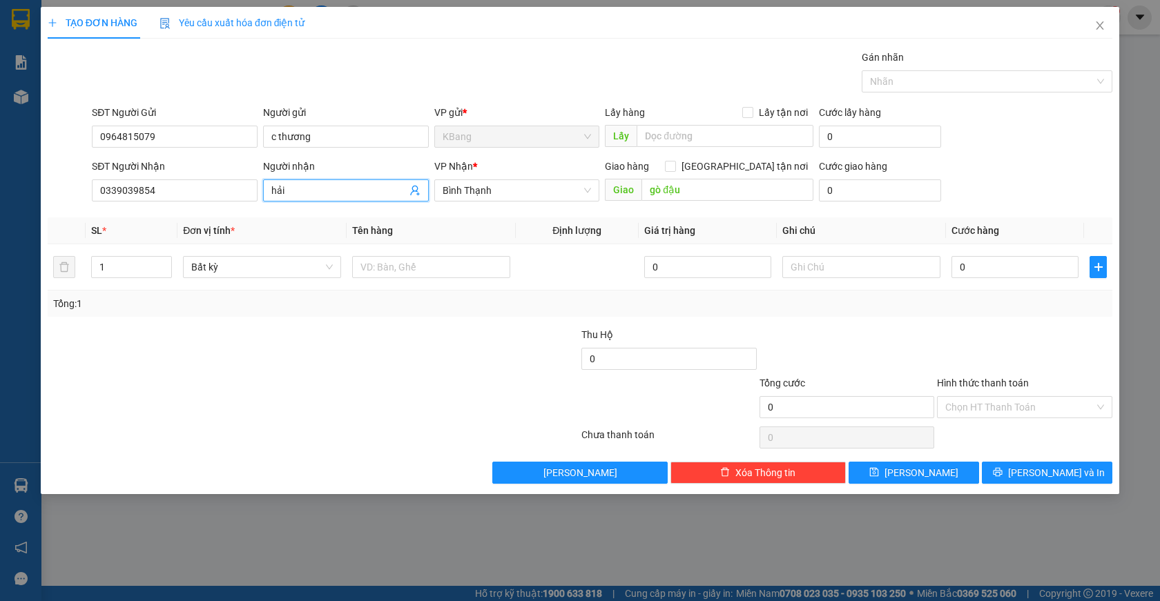
click at [419, 190] on icon "user-add" at bounding box center [414, 190] width 11 height 11
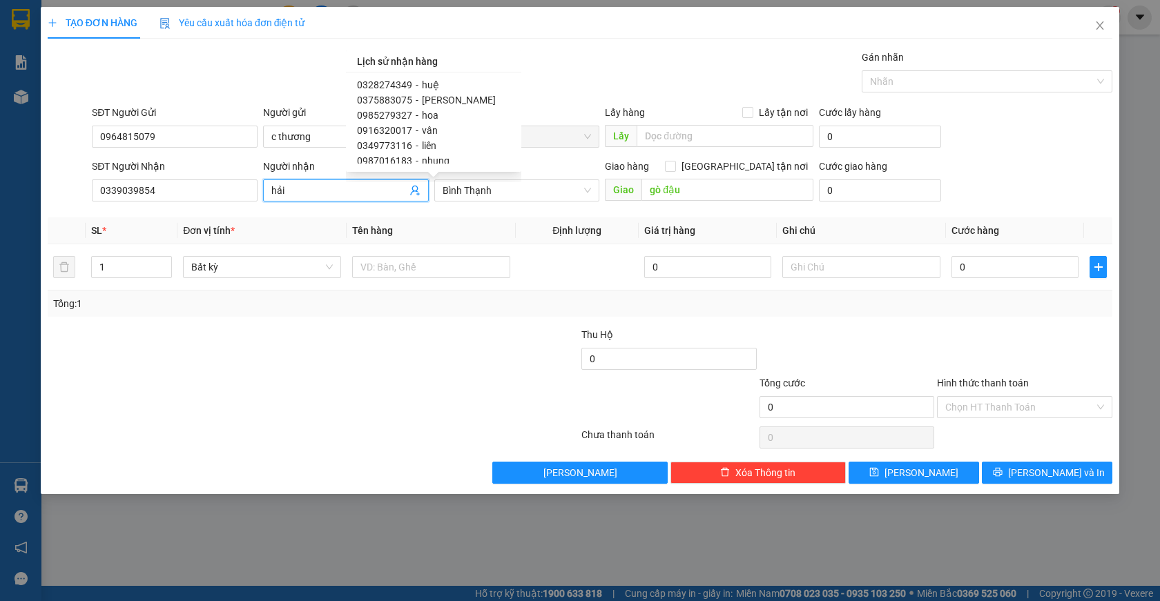
scroll to position [69, 0]
click at [397, 98] on span "0349773116" at bounding box center [384, 95] width 55 height 11
type input "0349773116"
type input "liên"
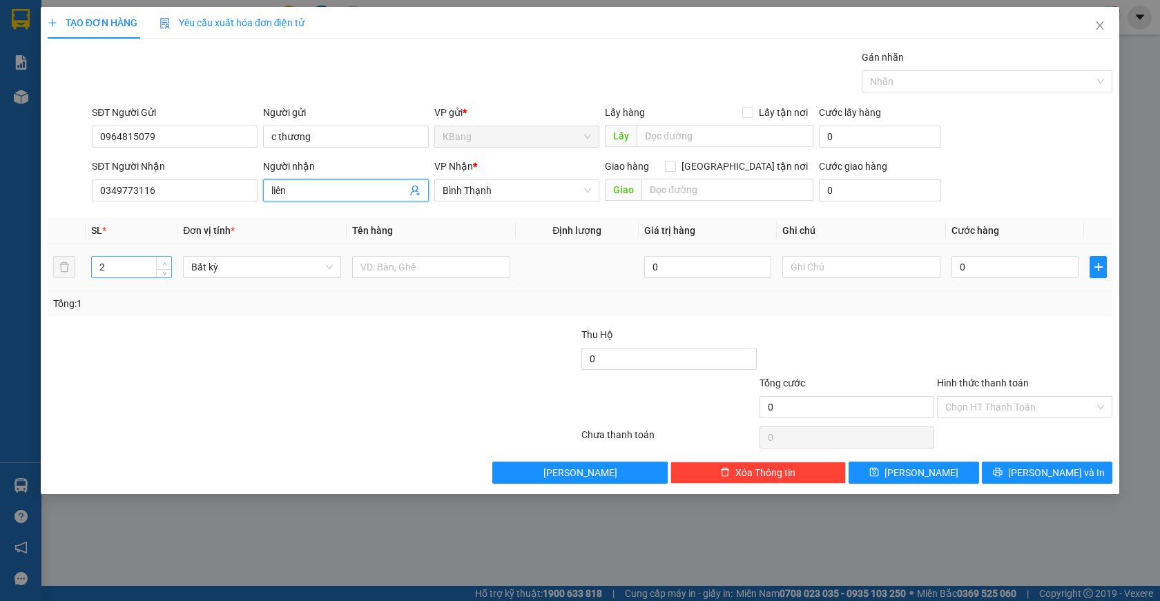
click at [163, 260] on span "up" at bounding box center [164, 264] width 8 height 8
type input "4"
click at [163, 260] on span "up" at bounding box center [164, 264] width 8 height 8
click at [398, 272] on input "text" at bounding box center [431, 267] width 158 height 22
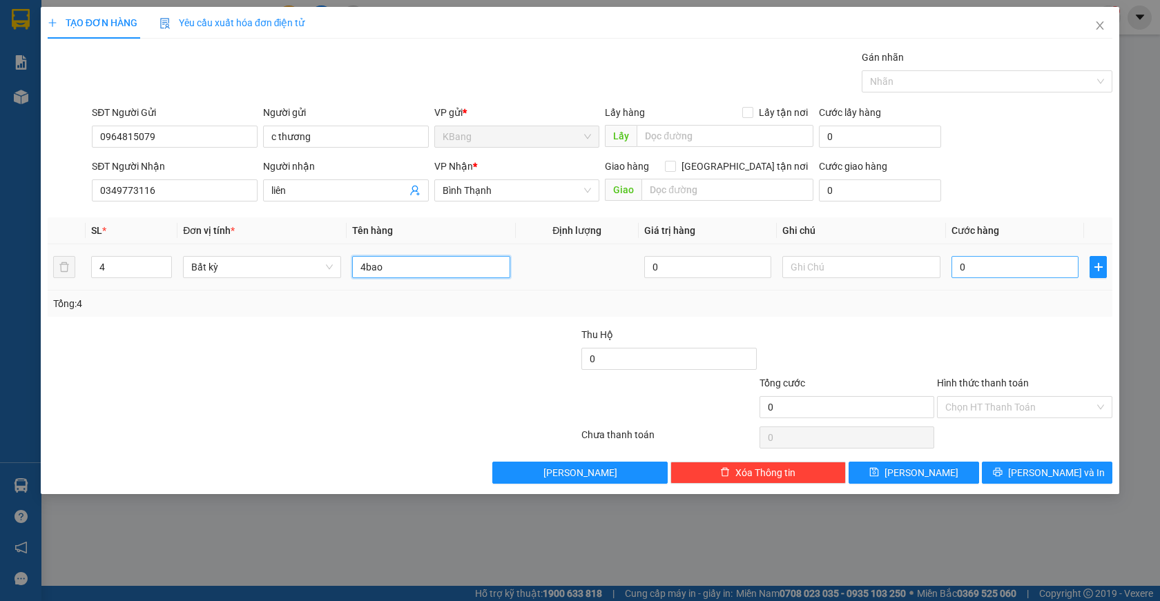
type input "4bao"
click at [965, 273] on input "0" at bounding box center [1014, 267] width 127 height 22
drag, startPoint x: 958, startPoint y: 270, endPoint x: 956, endPoint y: 358, distance: 88.4
click at [957, 270] on input "0" at bounding box center [1014, 267] width 127 height 22
type input "4"
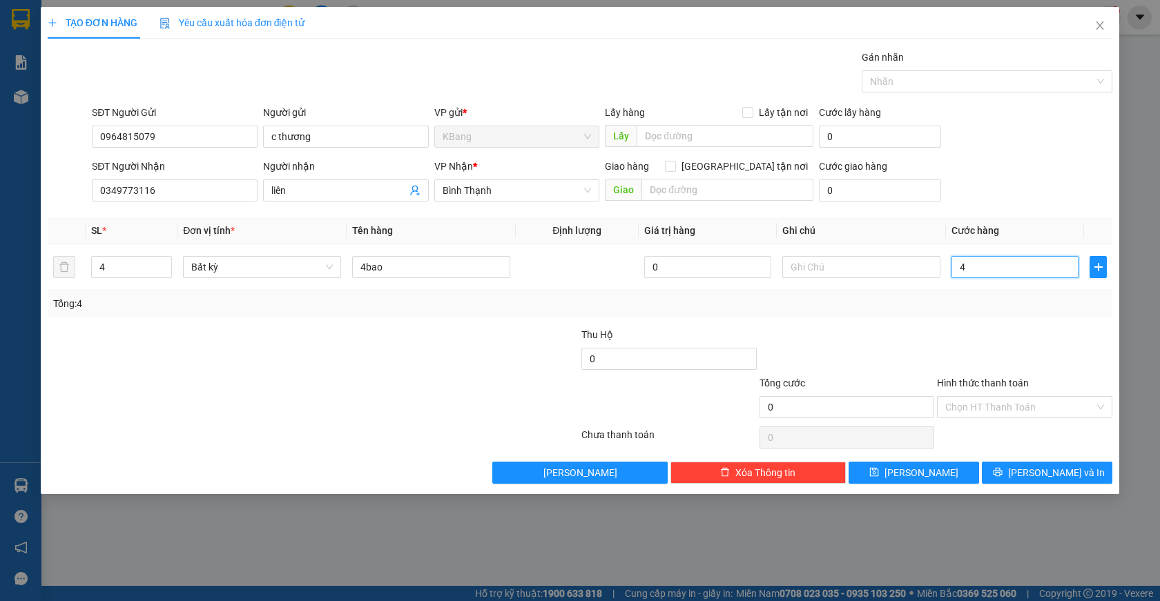
type input "4"
type input "48"
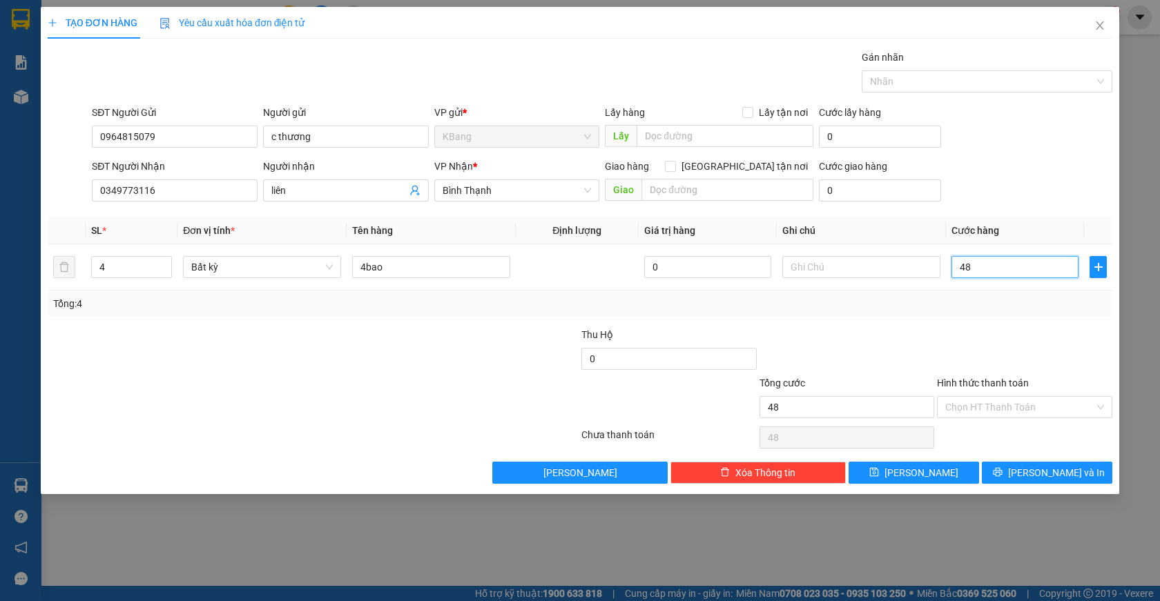
type input "480"
type input "4.800"
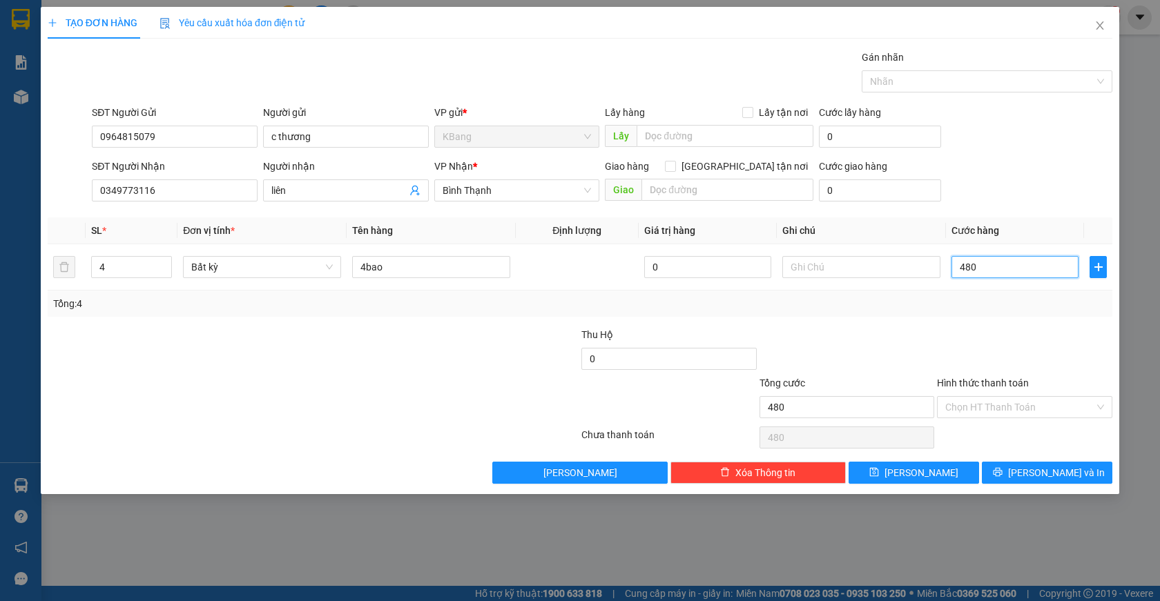
type input "4.800"
type input "48.000"
type input "480.000"
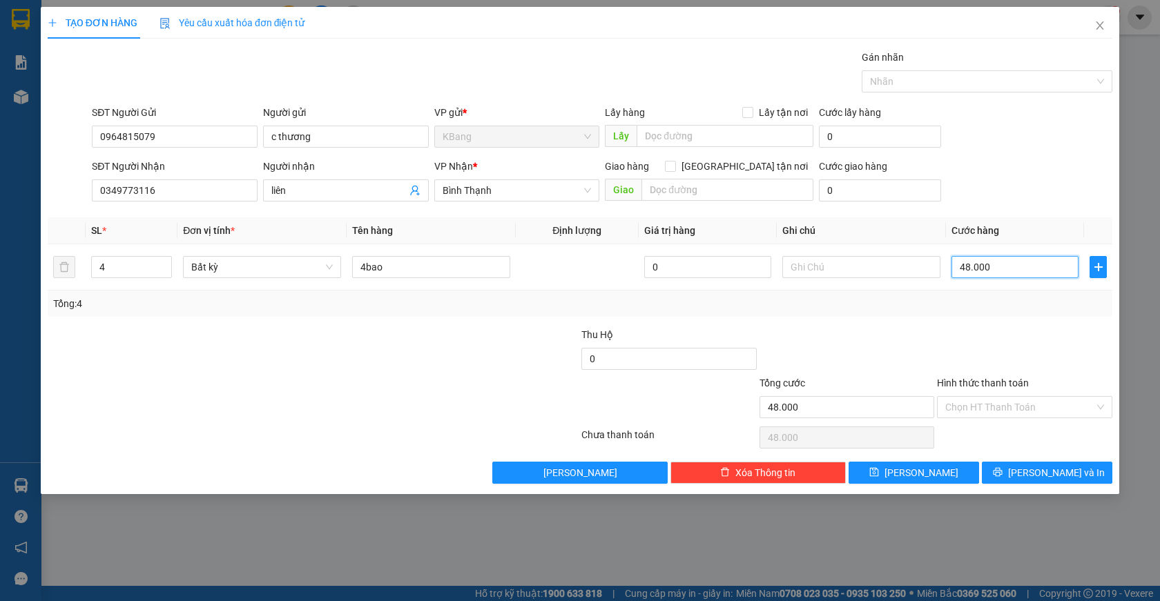
type input "480.000"
click at [1049, 474] on span "Lưu và In" at bounding box center [1056, 472] width 97 height 15
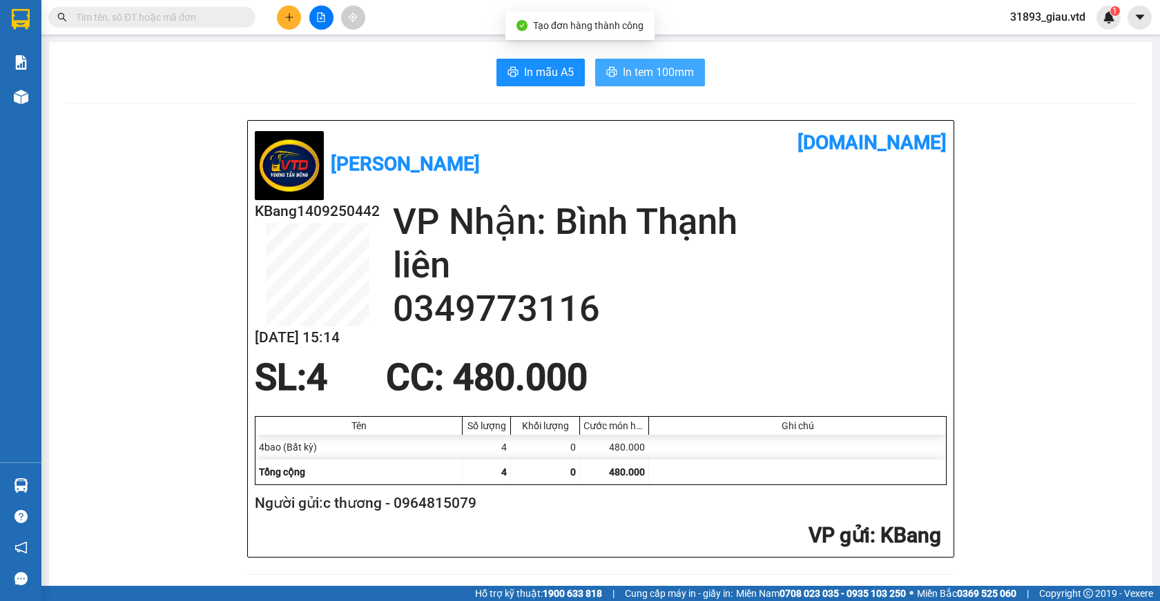
click at [635, 74] on span "In tem 100mm" at bounding box center [658, 72] width 71 height 17
click at [284, 16] on icon "plus" at bounding box center [289, 17] width 10 height 10
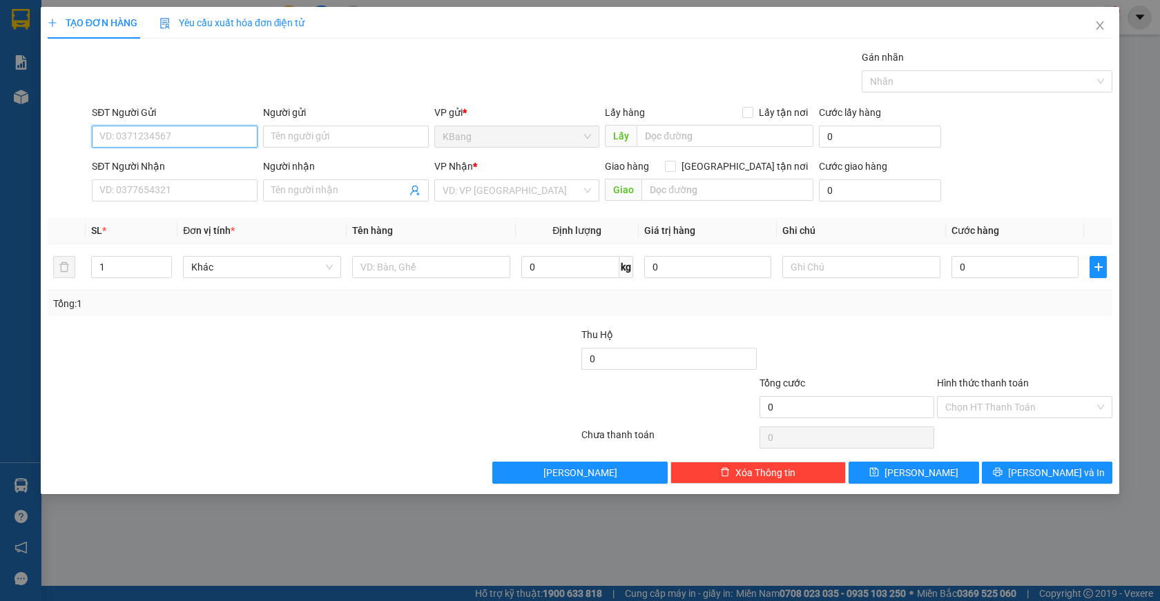
drag, startPoint x: 147, startPoint y: 134, endPoint x: 161, endPoint y: 127, distance: 15.4
click at [153, 131] on input "SĐT Người Gửi" at bounding box center [175, 137] width 166 height 22
type input "0"
click at [156, 166] on div "0964815079 - c thương" at bounding box center [174, 164] width 149 height 15
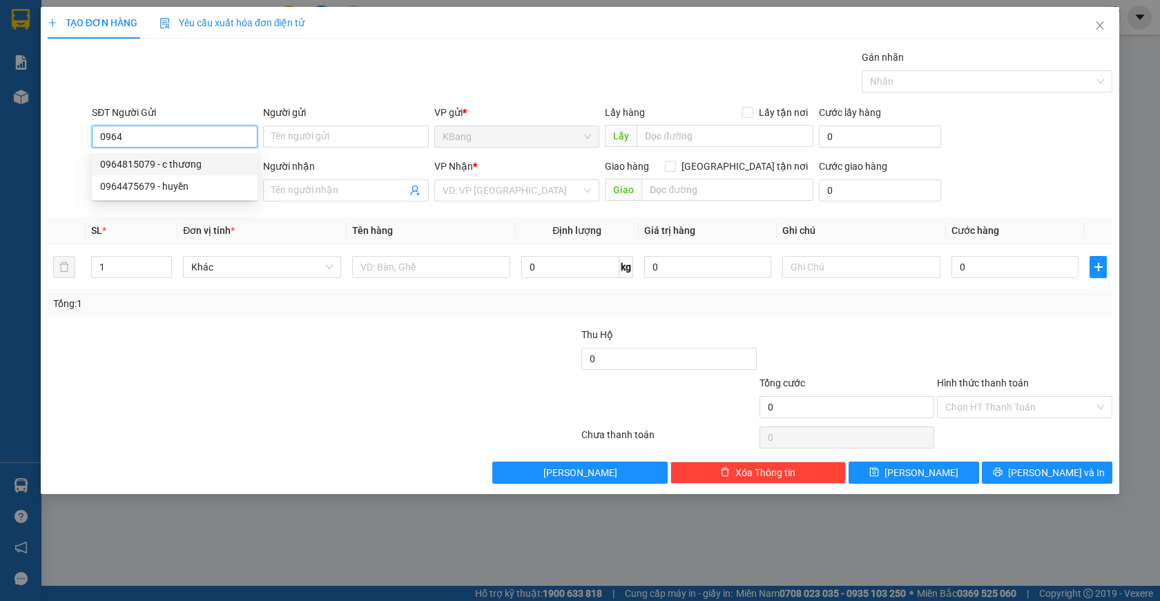
type input "0964815079"
type input "c thương"
type input "0349773116"
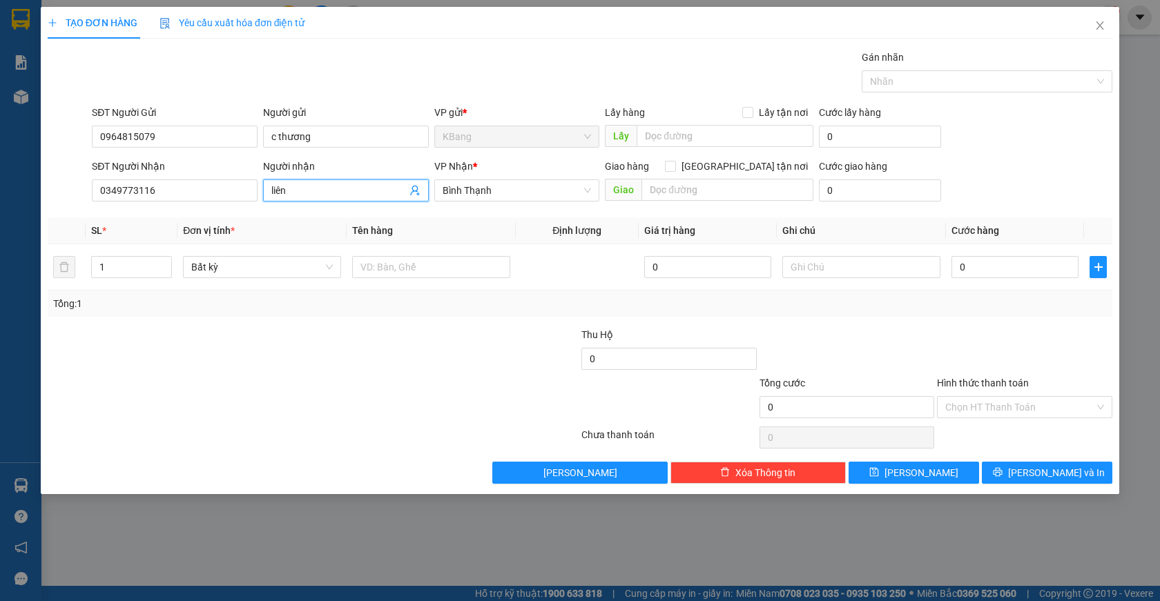
click at [417, 190] on icon "user-add" at bounding box center [414, 191] width 9 height 10
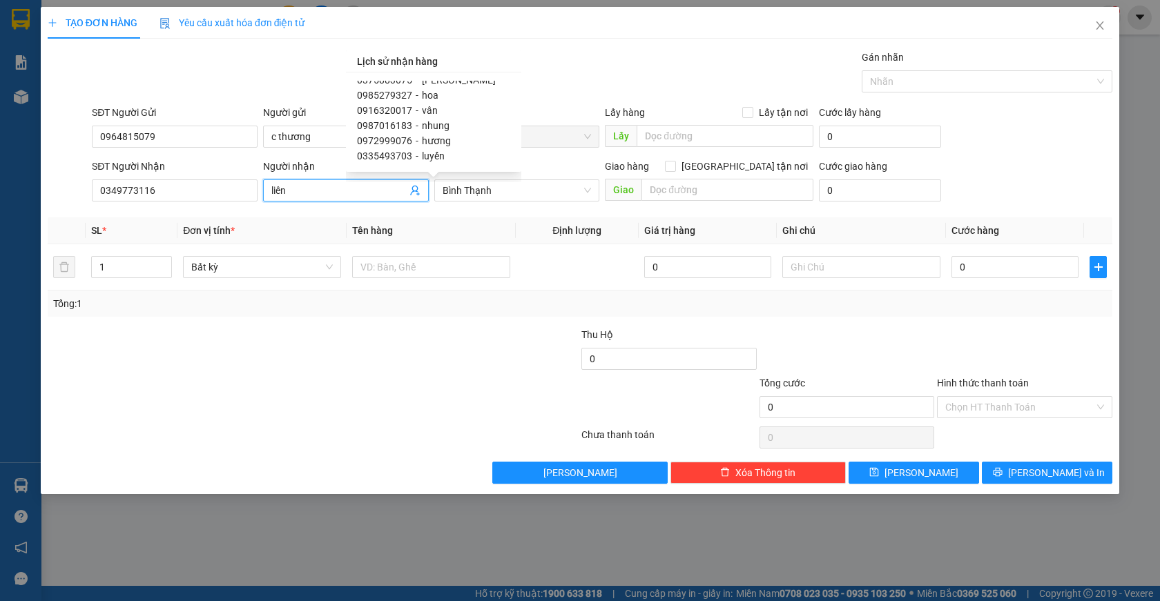
scroll to position [69, 0]
click at [398, 128] on span "0972999076" at bounding box center [384, 125] width 55 height 11
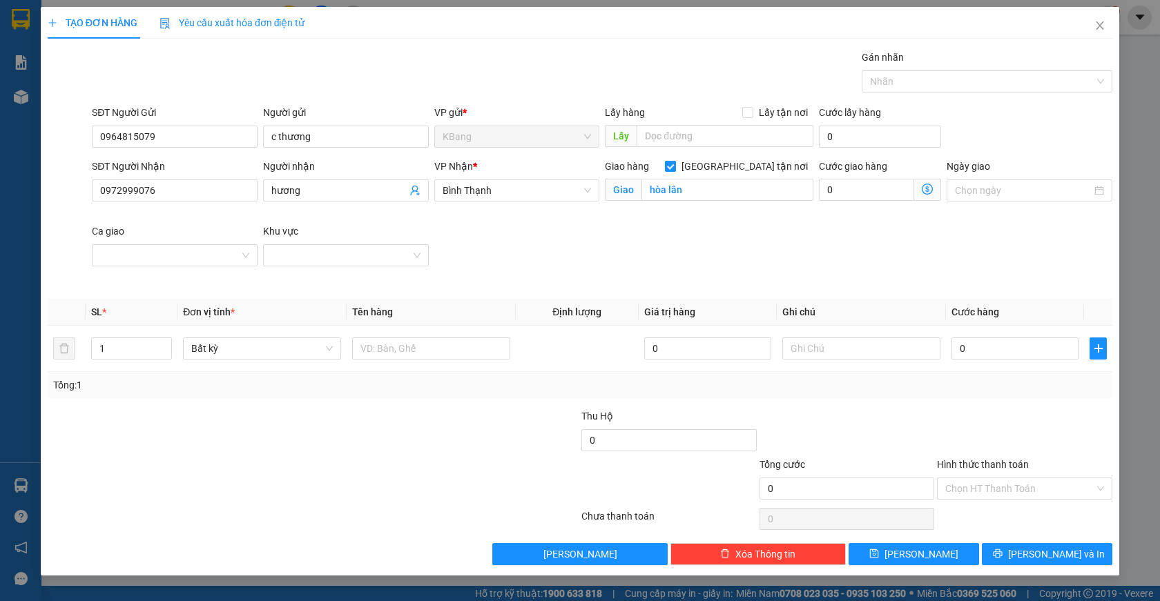
click at [675, 166] on input "Giao tận nơi" at bounding box center [670, 166] width 10 height 10
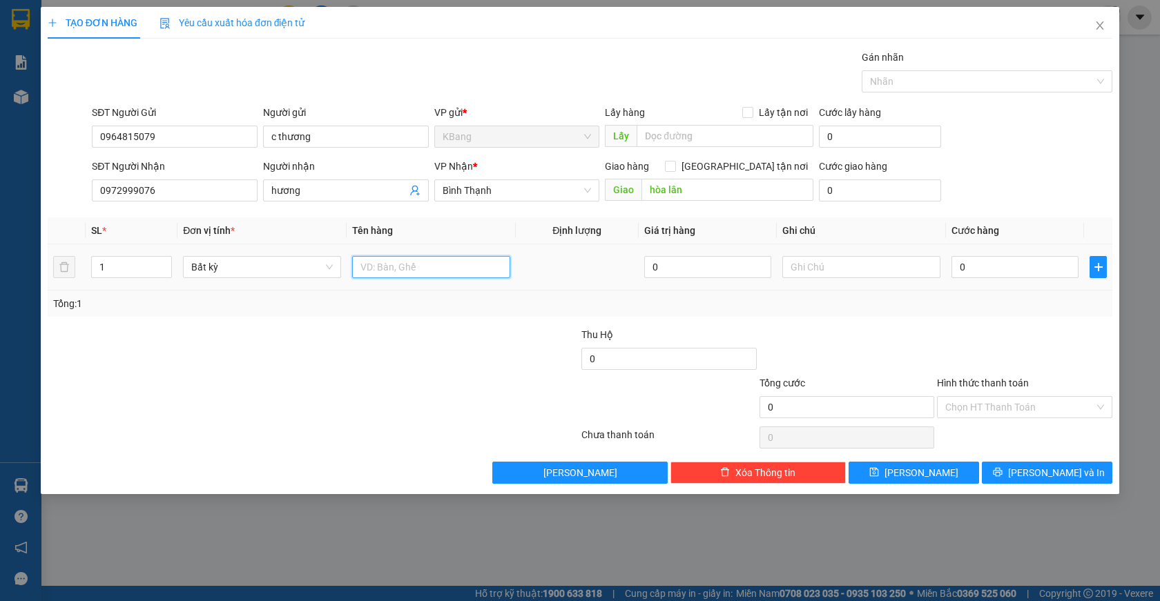
click at [395, 272] on input "text" at bounding box center [431, 267] width 158 height 22
click at [959, 273] on input "0" at bounding box center [1014, 267] width 127 height 22
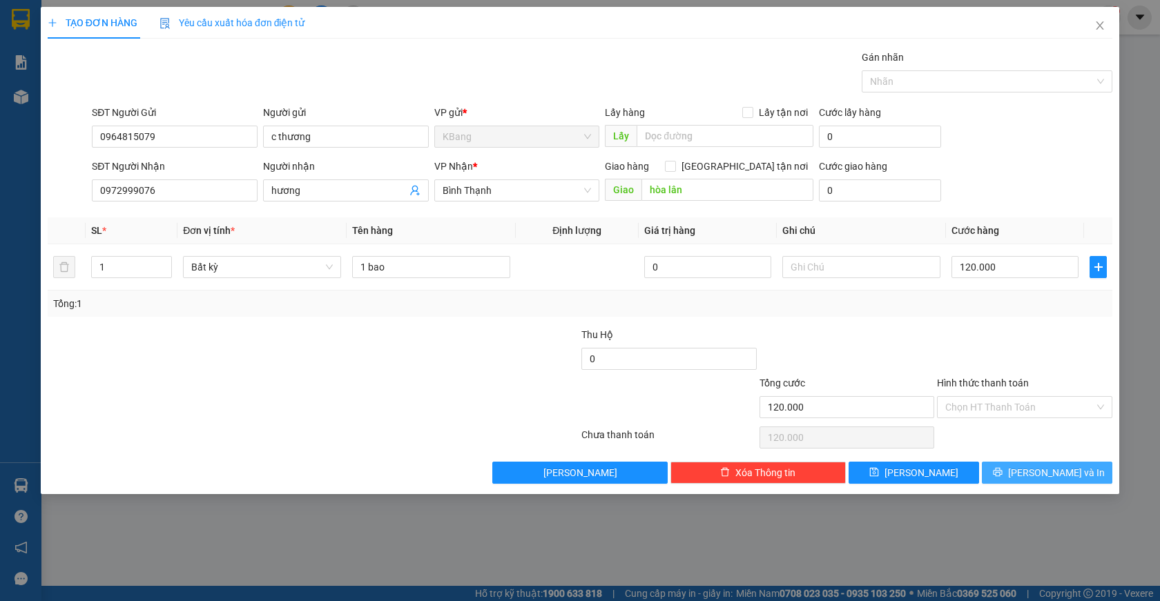
click at [1049, 480] on span "Lưu và In" at bounding box center [1056, 472] width 97 height 15
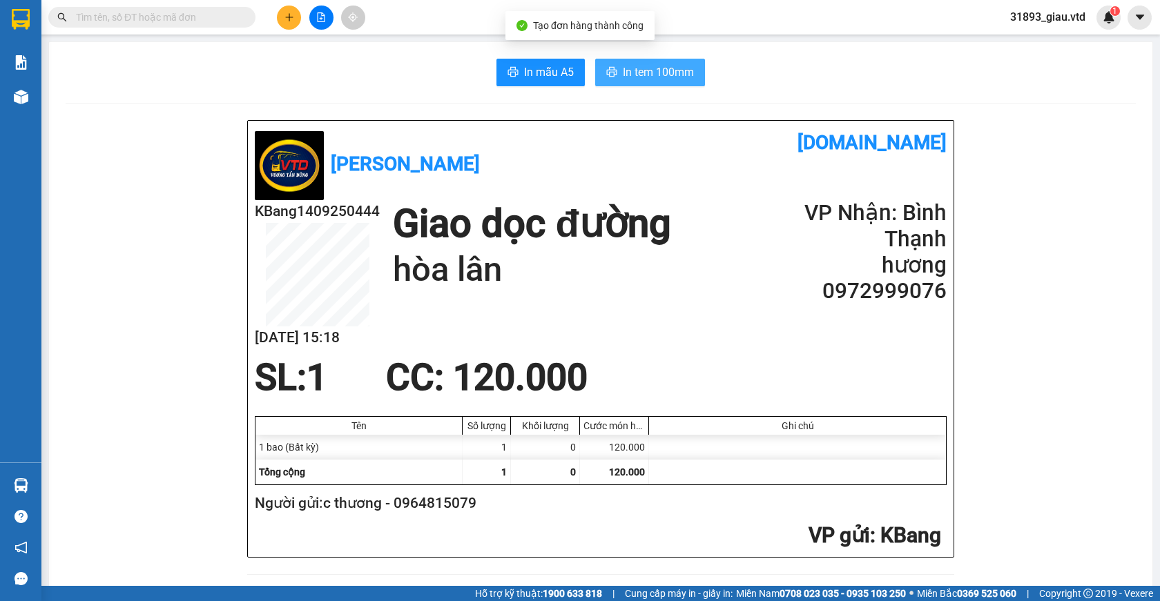
click at [635, 71] on span "In tem 100mm" at bounding box center [658, 72] width 71 height 17
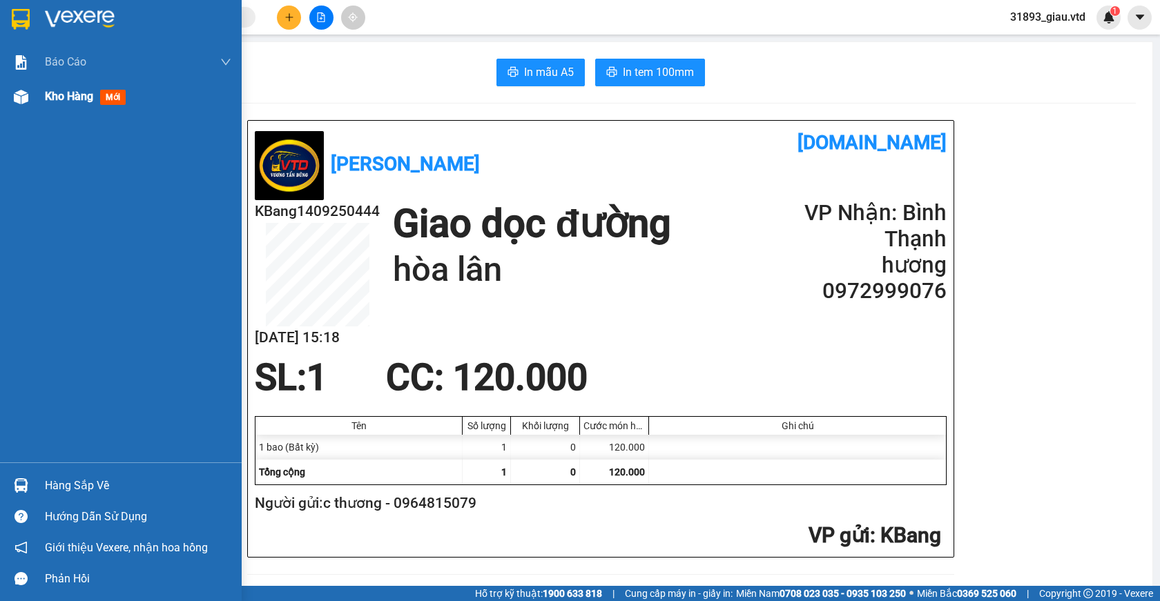
click at [114, 103] on span "mới" at bounding box center [113, 97] width 26 height 15
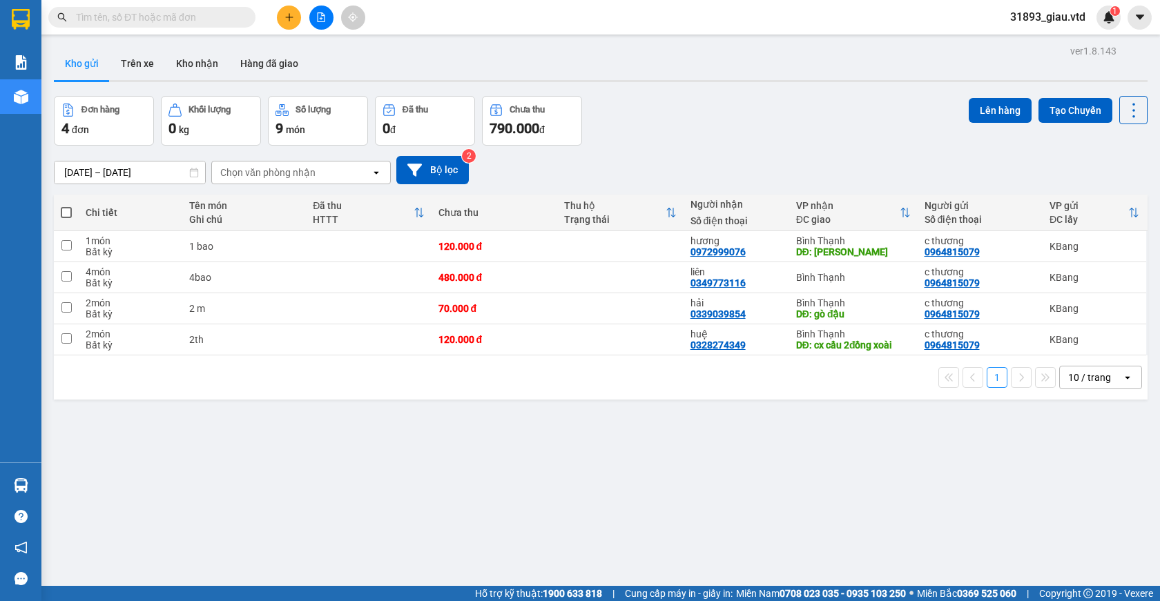
click at [66, 214] on span at bounding box center [66, 212] width 11 height 11
click at [66, 206] on input "checkbox" at bounding box center [66, 206] width 0 height 0
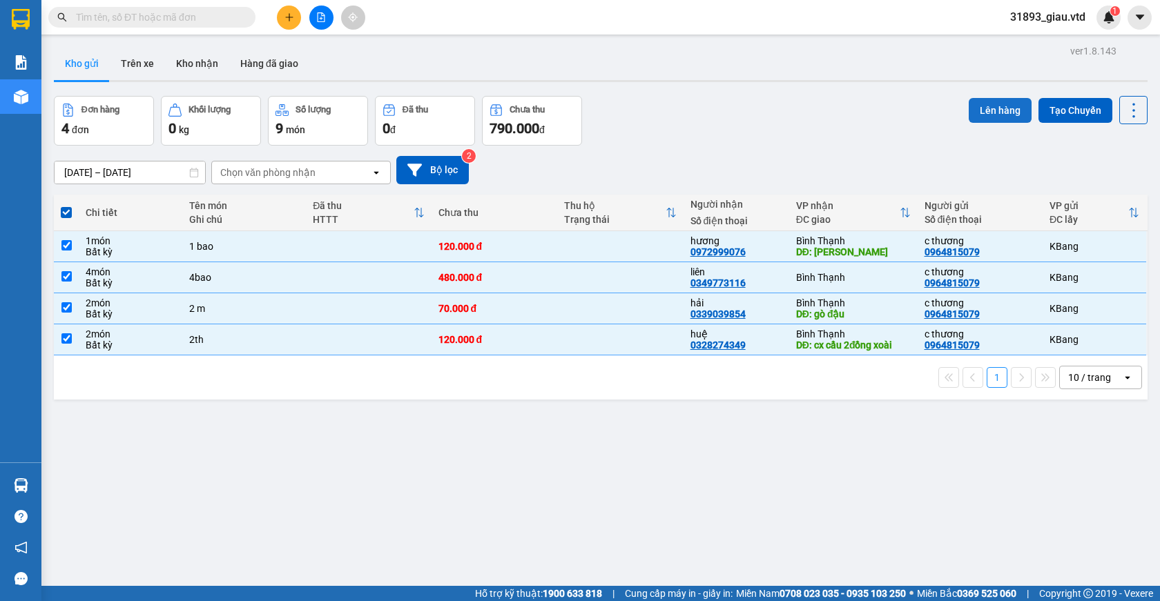
click at [985, 112] on button "Lên hàng" at bounding box center [1000, 110] width 63 height 25
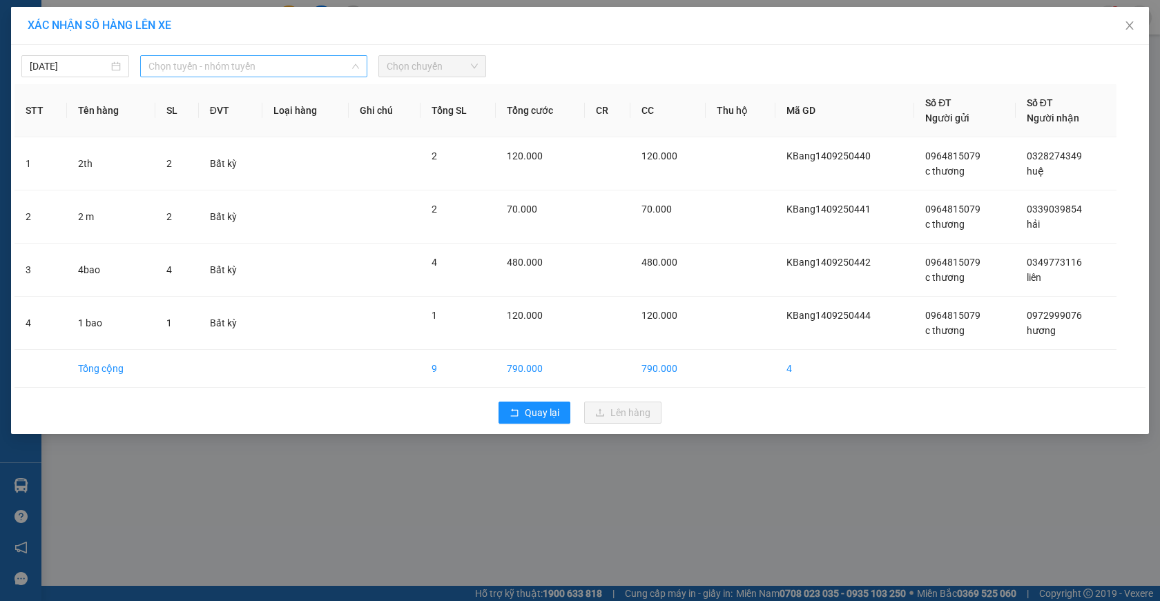
click at [206, 66] on span "Chọn tuyến - nhóm tuyến" at bounding box center [253, 66] width 211 height 21
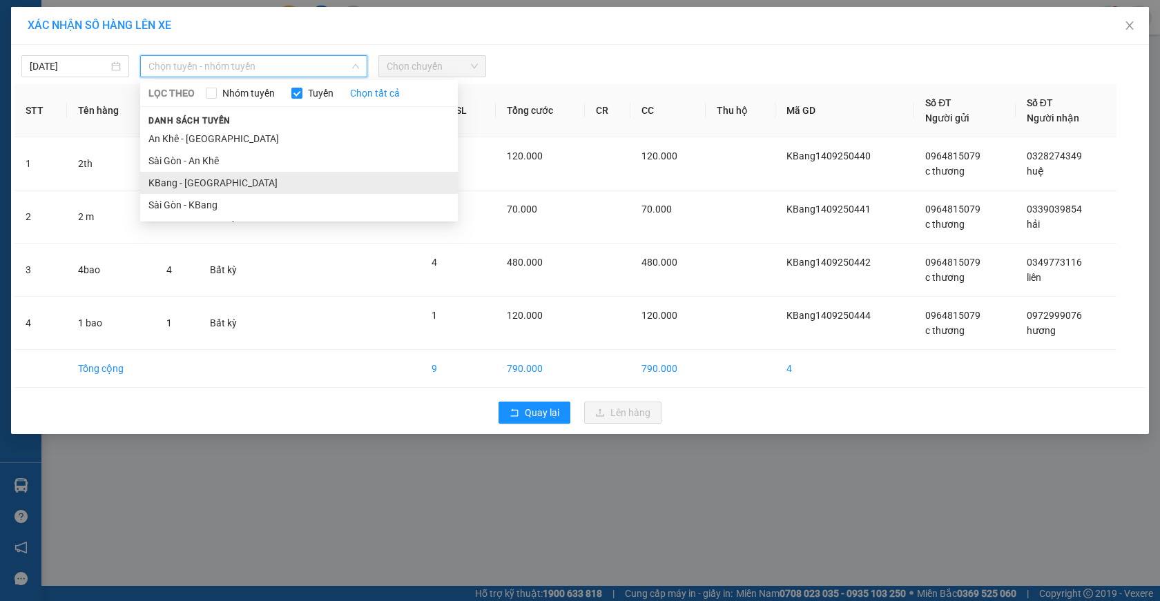
click at [173, 179] on li "KBang - Sài Gòn" at bounding box center [299, 183] width 318 height 22
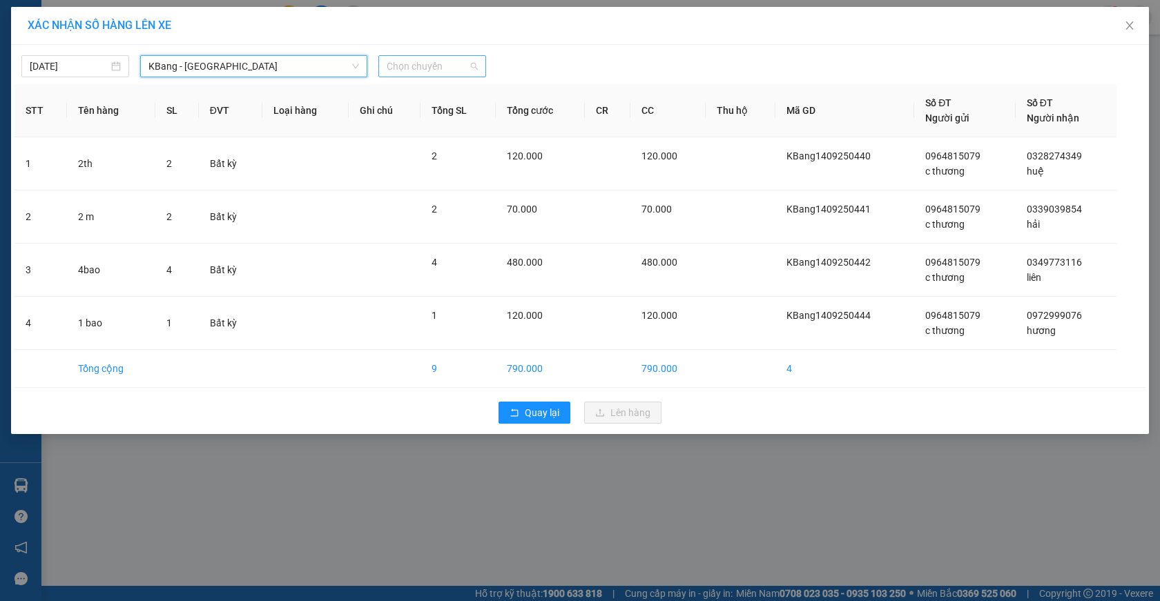
click at [417, 69] on span "Chọn chuyến" at bounding box center [432, 66] width 91 height 21
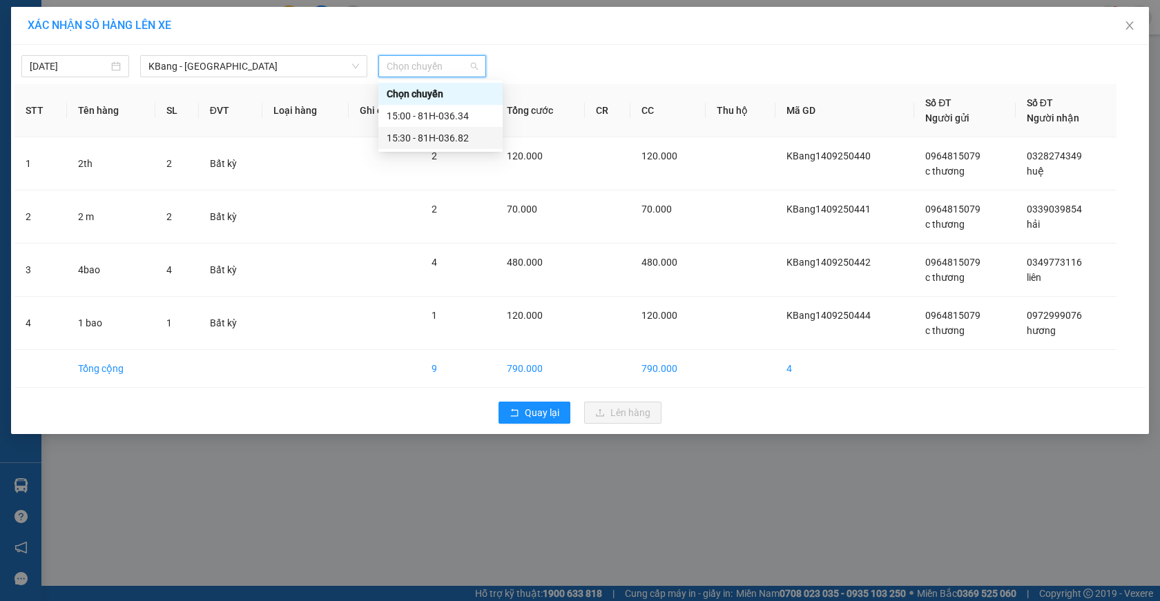
click at [439, 137] on div "15:30 - 81H-036.82" at bounding box center [441, 137] width 108 height 15
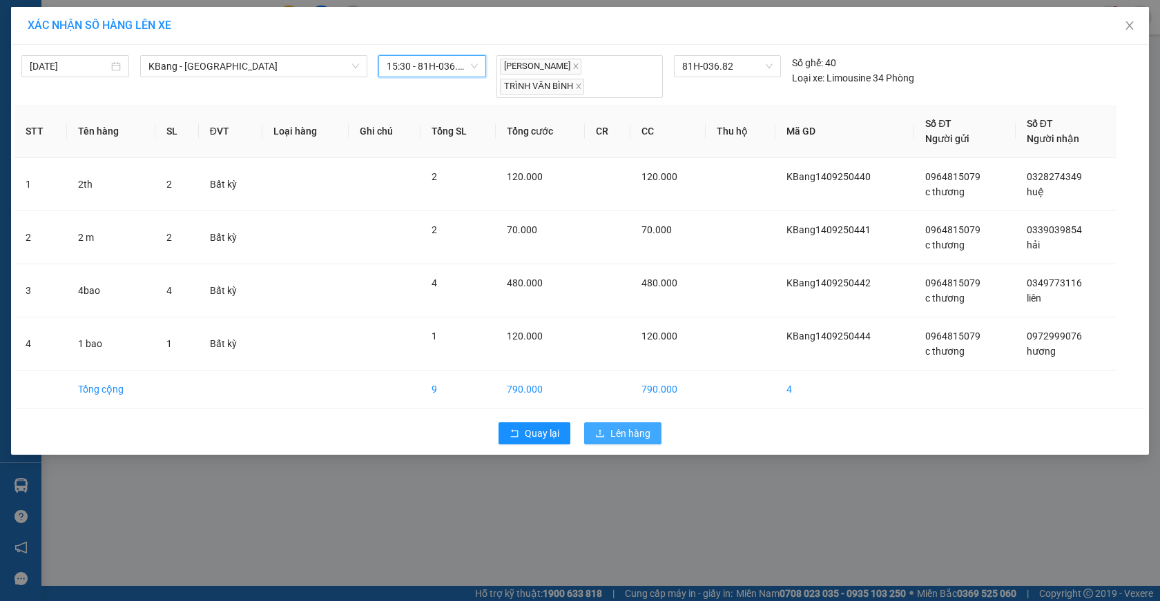
click at [618, 432] on span "Lên hàng" at bounding box center [630, 433] width 40 height 15
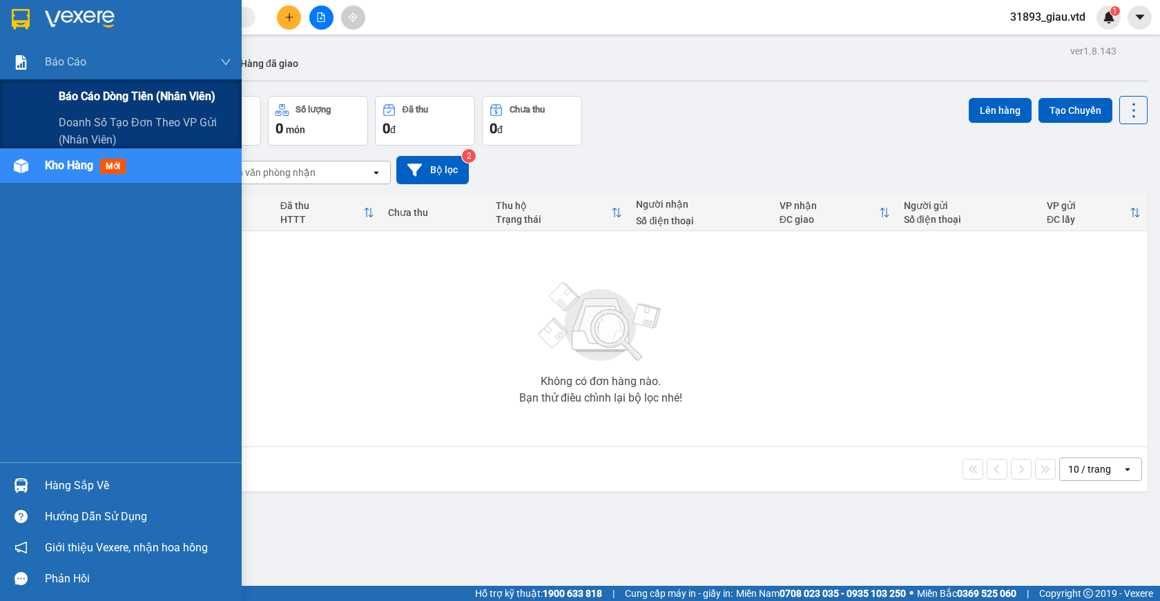
click at [92, 96] on span "Báo cáo dòng tiền (nhân viên)" at bounding box center [137, 96] width 157 height 17
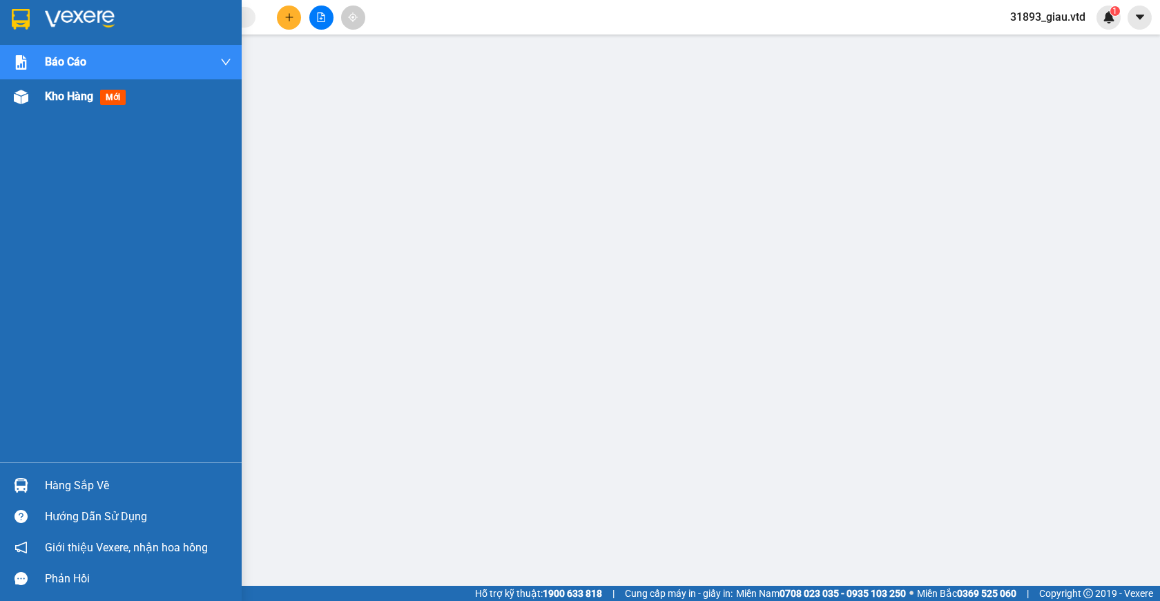
click at [113, 94] on span "mới" at bounding box center [113, 97] width 26 height 15
